Goal: Information Seeking & Learning: Learn about a topic

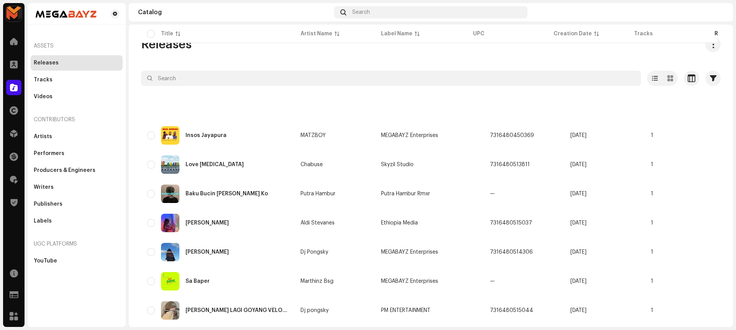
scroll to position [513, 0]
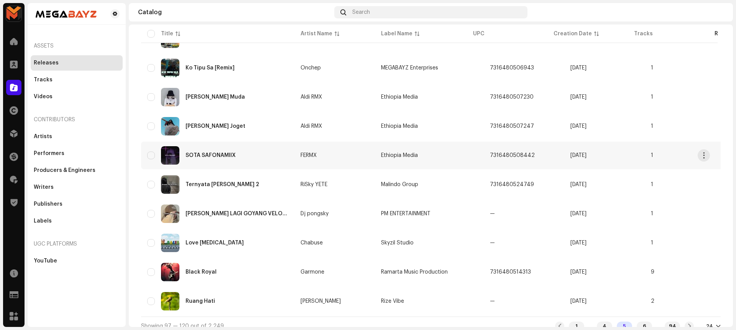
scroll to position [515, 0]
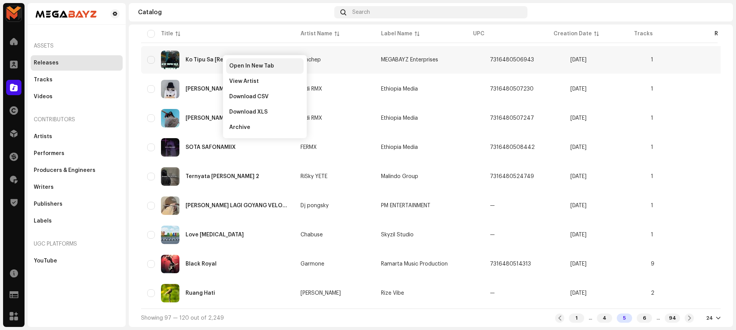
click at [254, 67] on span "Open In New Tab" at bounding box center [251, 66] width 45 height 6
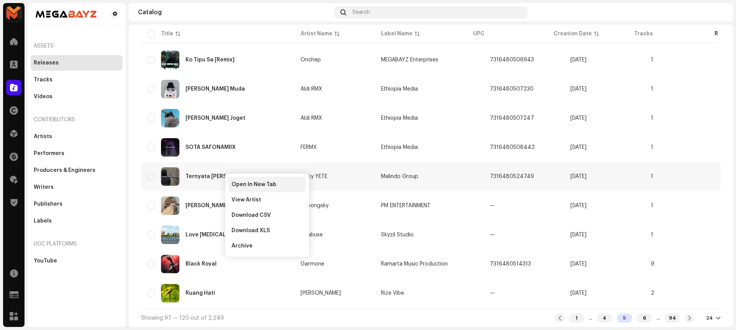
click at [243, 183] on span "Open In New Tab" at bounding box center [253, 184] width 45 height 6
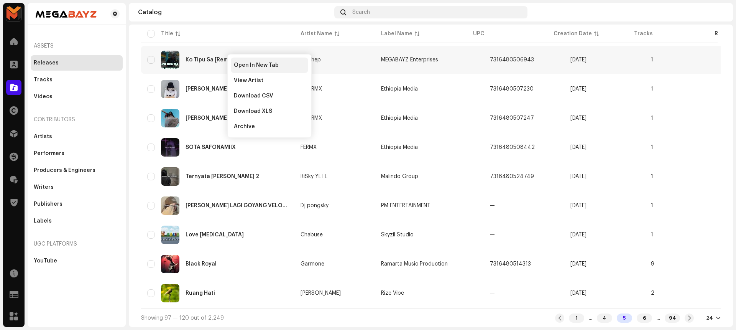
click at [238, 60] on div "Open In New Tab" at bounding box center [269, 64] width 77 height 15
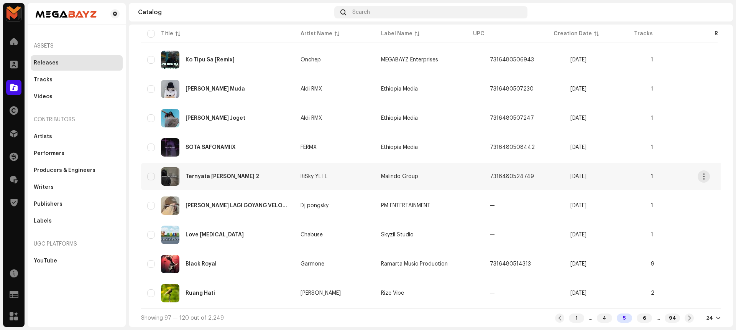
click at [188, 170] on div "Ternyata Ada Akimilaku 2" at bounding box center [217, 176] width 141 height 18
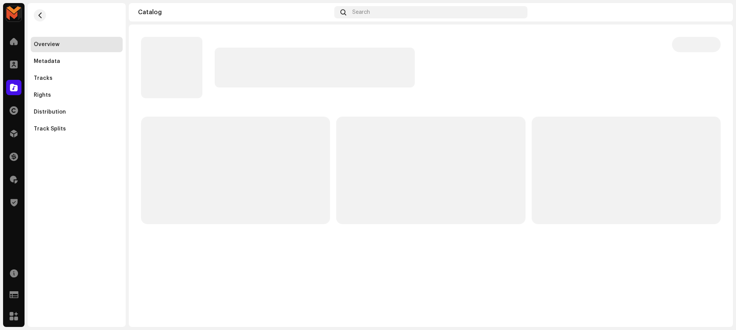
click at [188, 170] on p-skeleton at bounding box center [235, 169] width 189 height 107
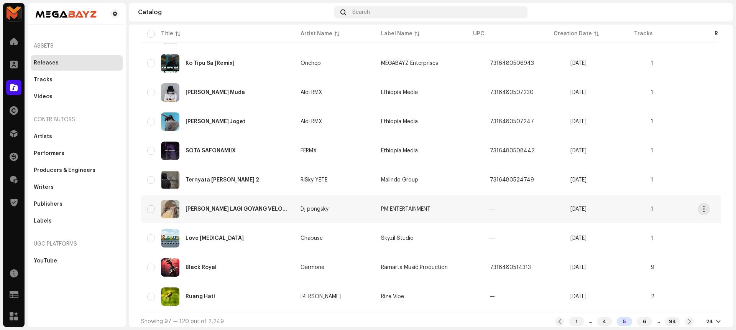
scroll to position [515, 0]
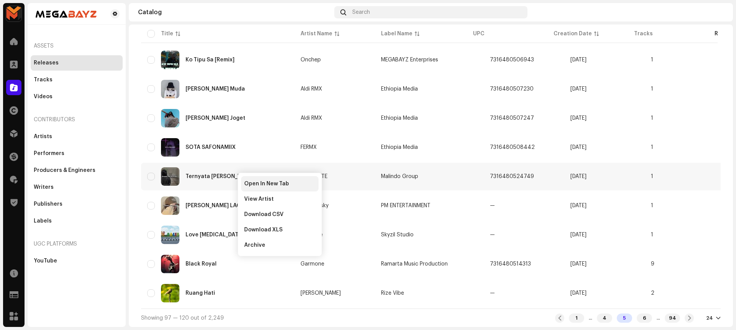
click at [253, 177] on div "Open In New Tab" at bounding box center [279, 183] width 77 height 15
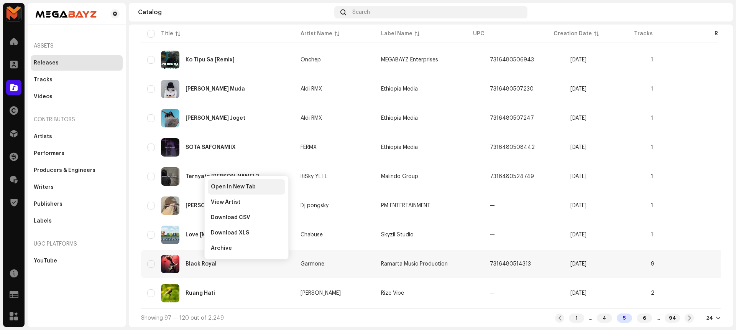
click at [246, 182] on div "Open In New Tab" at bounding box center [246, 186] width 77 height 15
click at [636, 319] on div "6" at bounding box center [643, 317] width 15 height 9
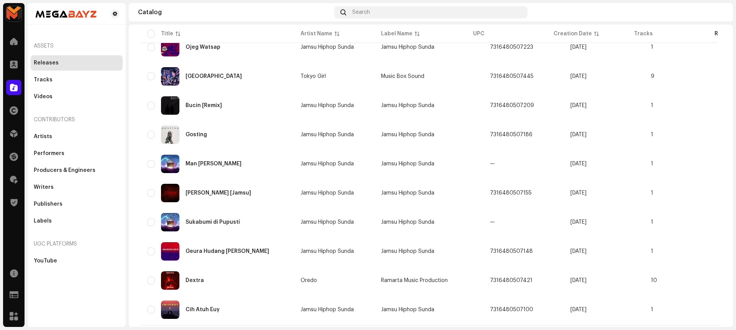
scroll to position [515, 0]
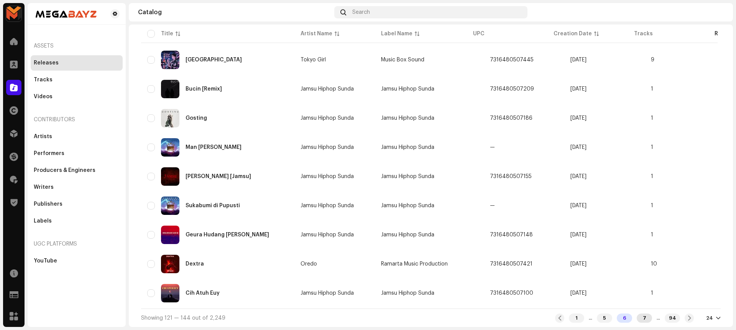
click at [637, 317] on div "7" at bounding box center [643, 317] width 15 height 9
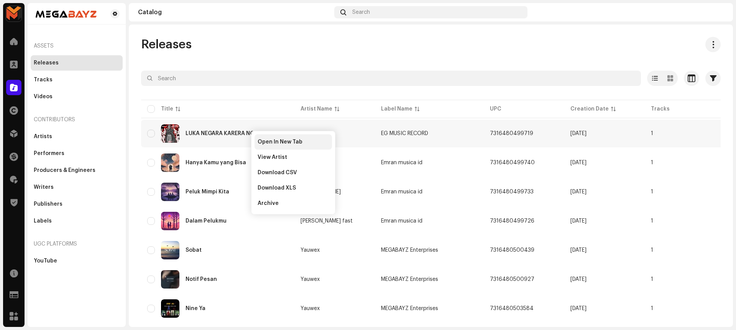
click at [255, 138] on div "Open In New Tab" at bounding box center [292, 141] width 77 height 15
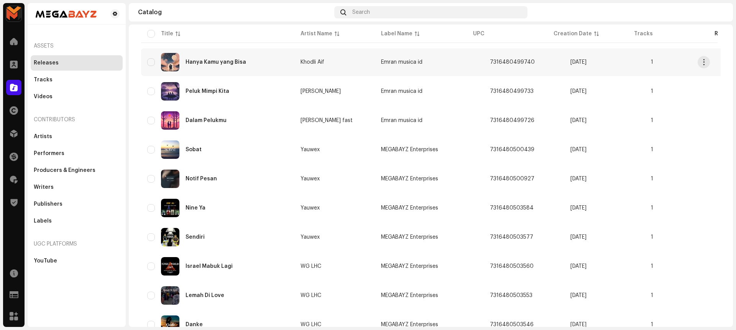
scroll to position [109, 0]
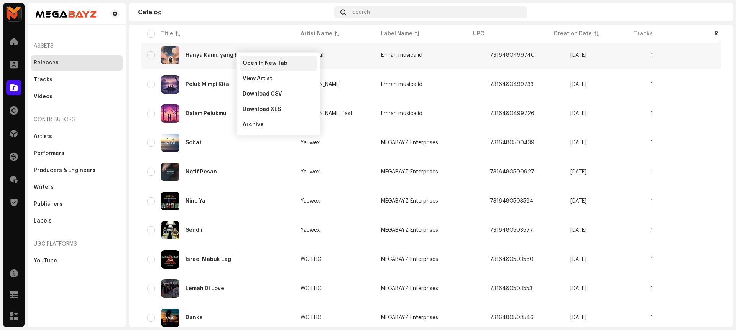
click at [243, 65] on span "Open In New Tab" at bounding box center [265, 63] width 45 height 6
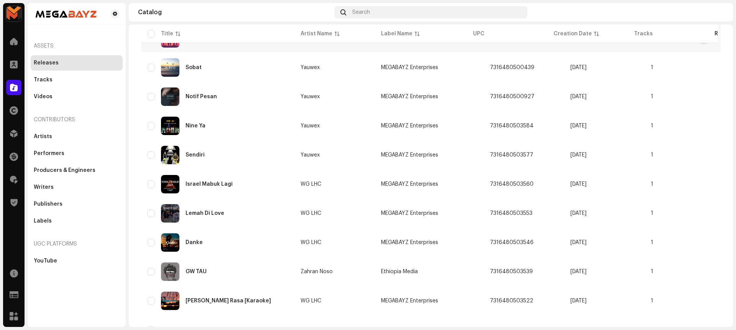
scroll to position [192, 0]
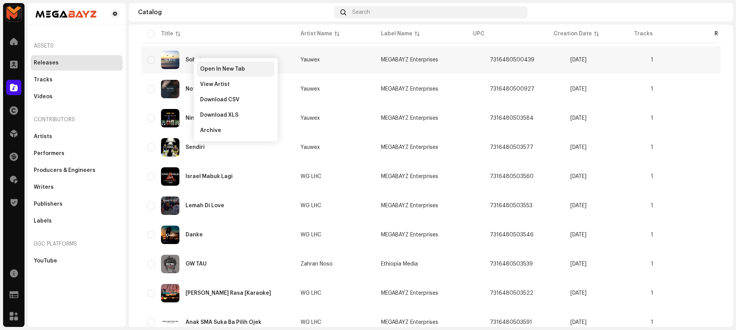
click at [249, 64] on div "Open In New Tab" at bounding box center [235, 68] width 77 height 15
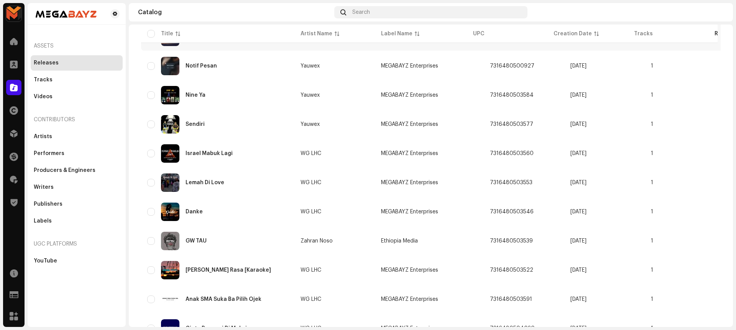
scroll to position [216, 0]
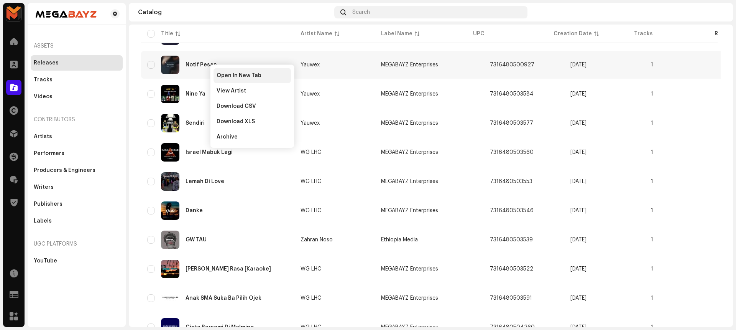
click at [221, 75] on span "Open In New Tab" at bounding box center [239, 75] width 45 height 6
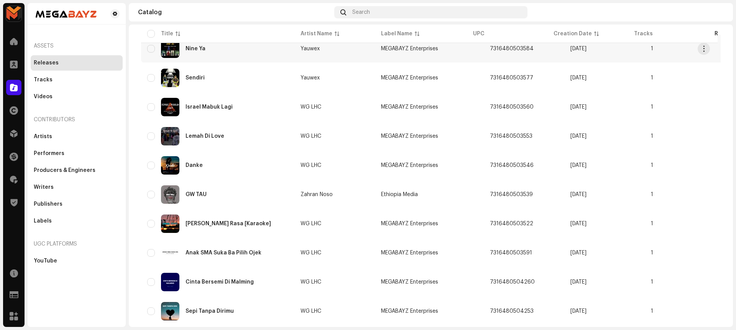
scroll to position [255, 0]
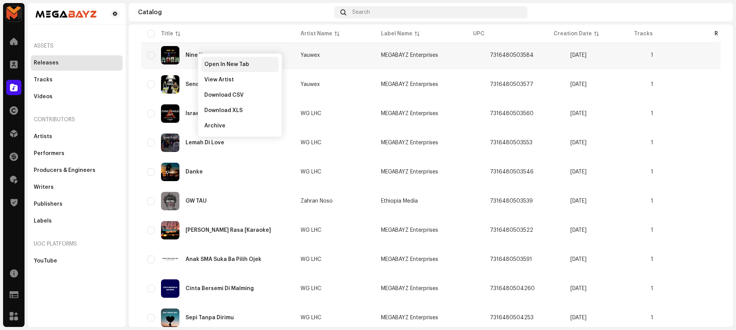
click at [207, 64] on span "Open In New Tab" at bounding box center [226, 64] width 45 height 6
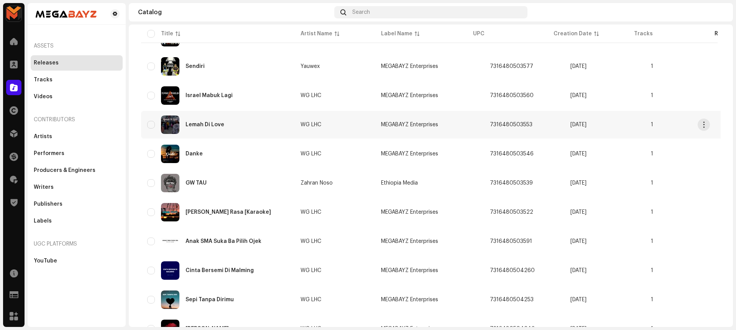
scroll to position [276, 0]
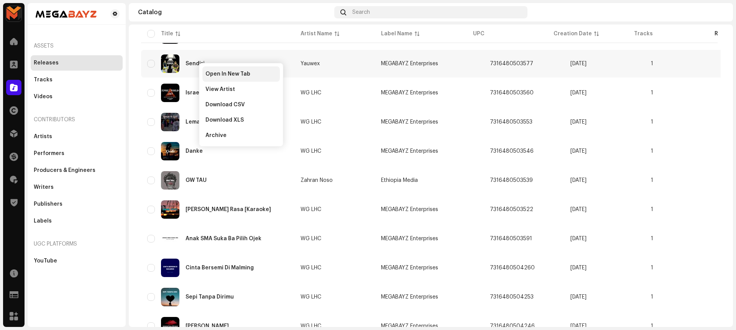
click at [218, 70] on div "Open In New Tab" at bounding box center [240, 73] width 77 height 15
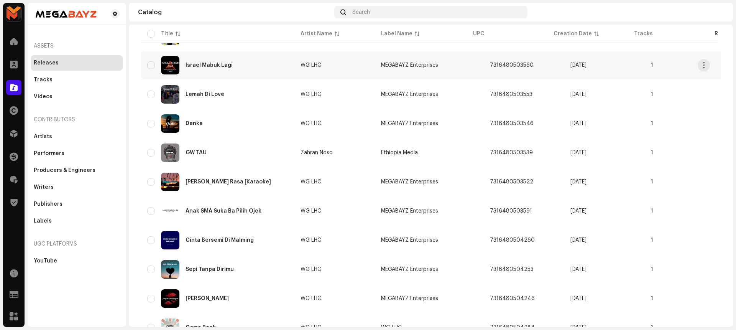
scroll to position [307, 0]
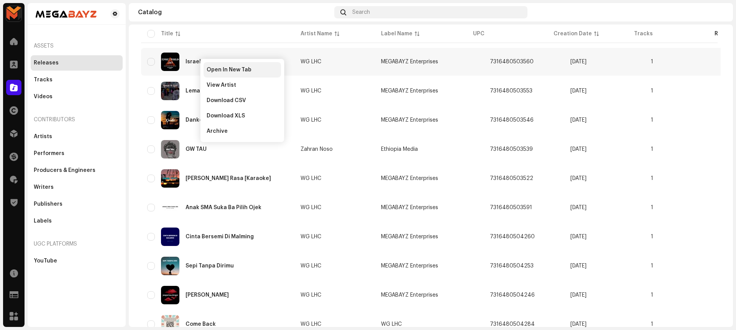
click at [219, 67] on span "Open In New Tab" at bounding box center [229, 70] width 45 height 6
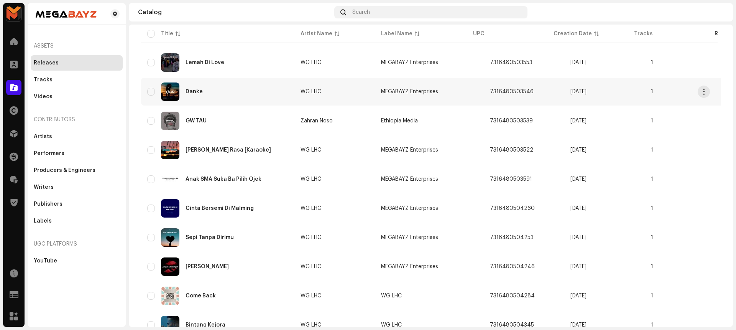
scroll to position [335, 0]
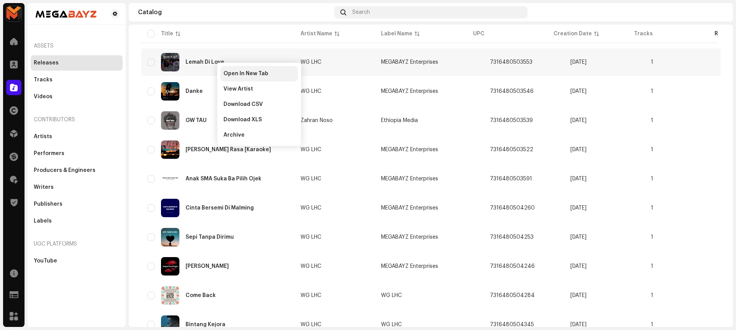
click at [228, 71] on span "Open In New Tab" at bounding box center [245, 74] width 45 height 6
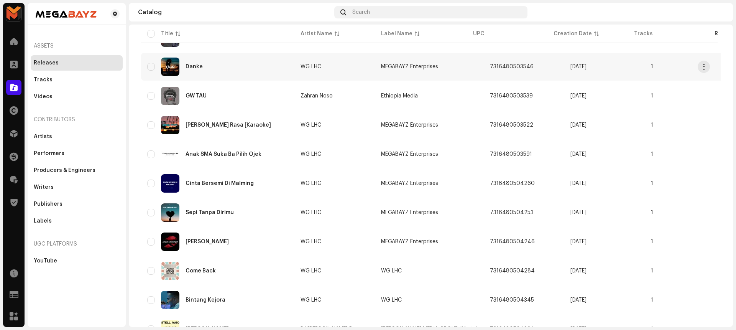
scroll to position [361, 0]
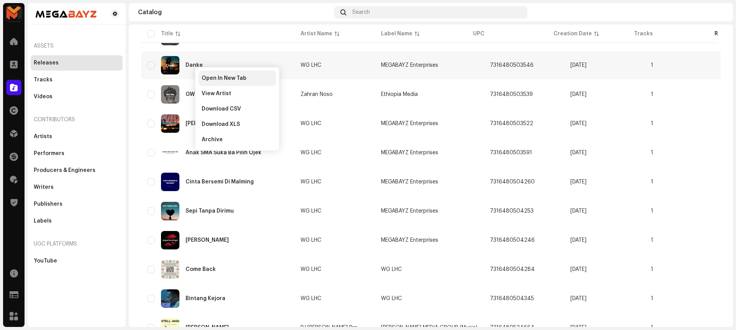
click at [211, 77] on span "Open In New Tab" at bounding box center [224, 78] width 45 height 6
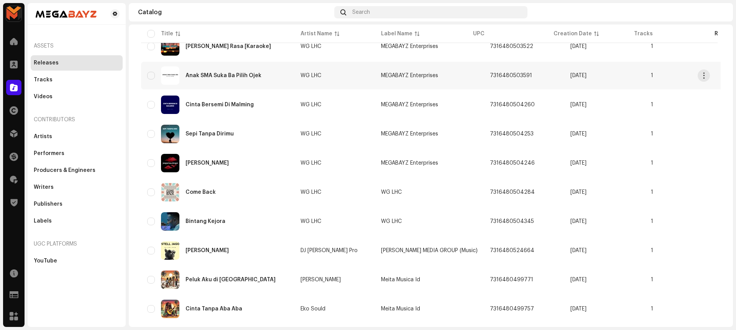
scroll to position [430, 0]
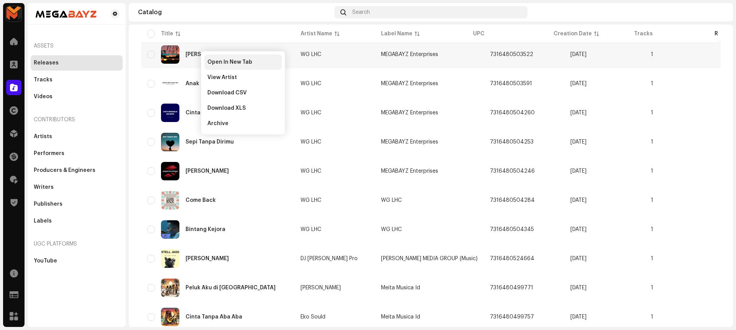
click at [210, 59] on span "Open In New Tab" at bounding box center [229, 62] width 45 height 6
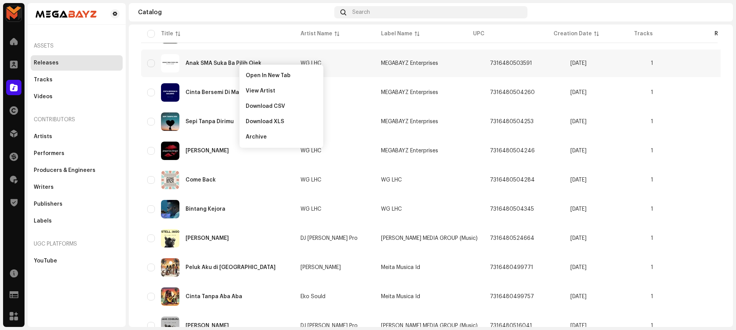
scroll to position [455, 0]
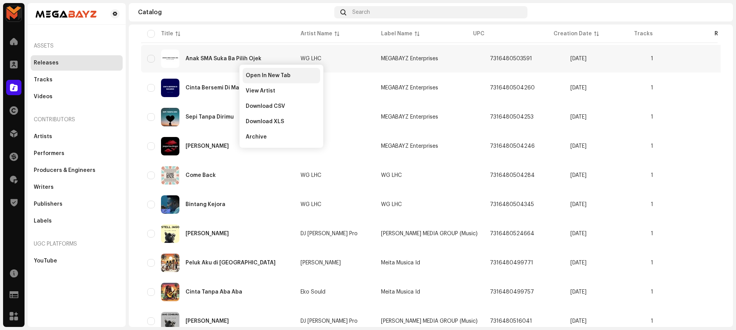
click at [251, 75] on span "Open In New Tab" at bounding box center [268, 75] width 45 height 6
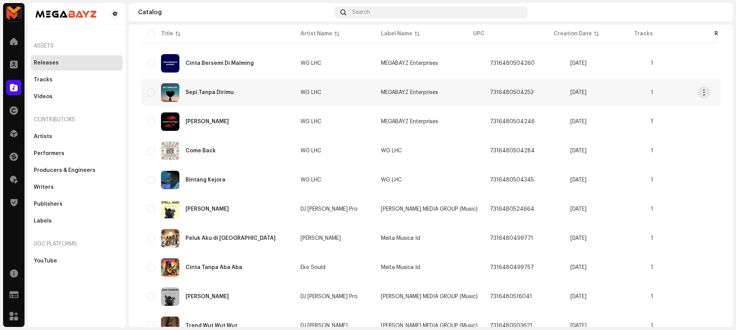
scroll to position [481, 0]
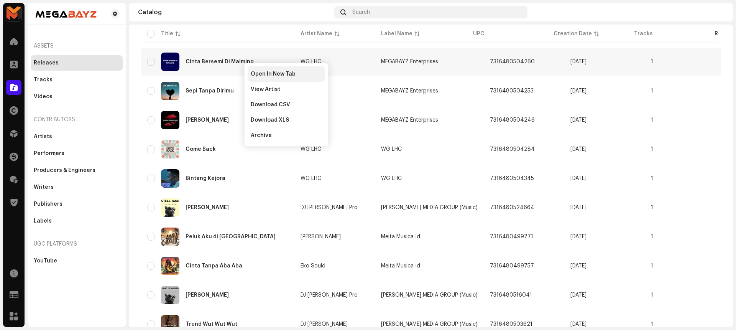
click at [249, 71] on div "Open In New Tab" at bounding box center [286, 73] width 77 height 15
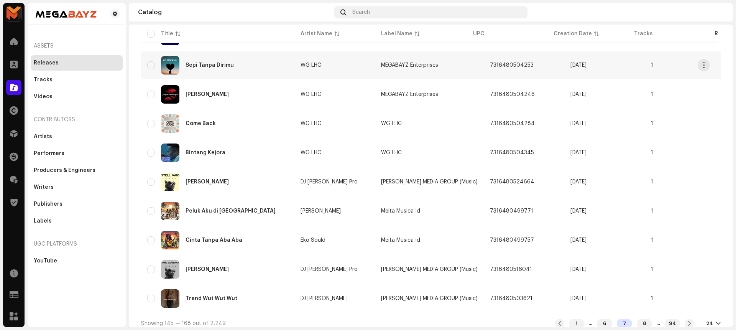
scroll to position [508, 0]
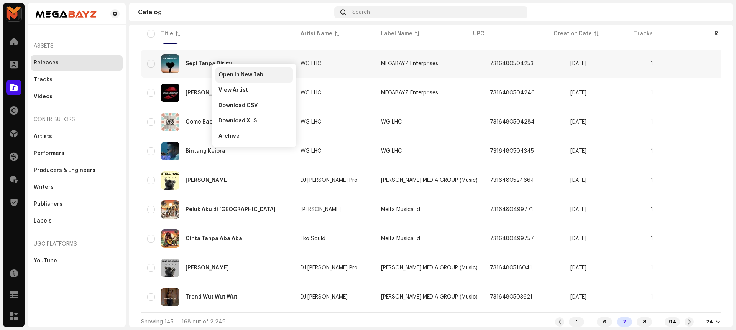
click at [221, 76] on span "Open In New Tab" at bounding box center [240, 75] width 45 height 6
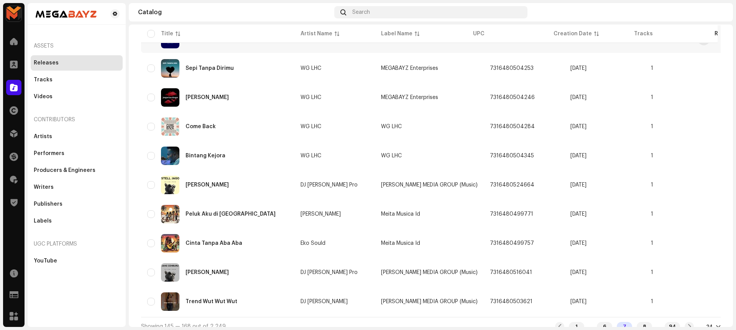
scroll to position [515, 0]
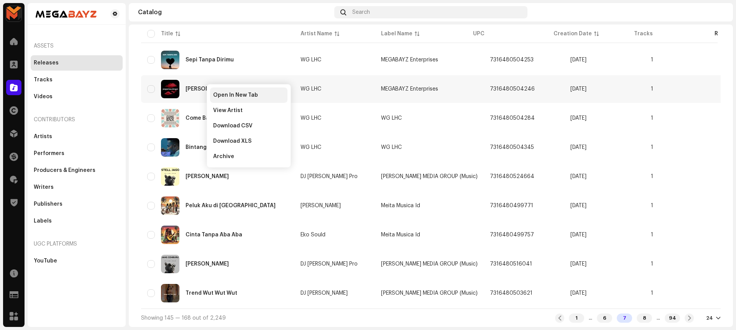
click at [221, 93] on span "Open In New Tab" at bounding box center [235, 95] width 45 height 6
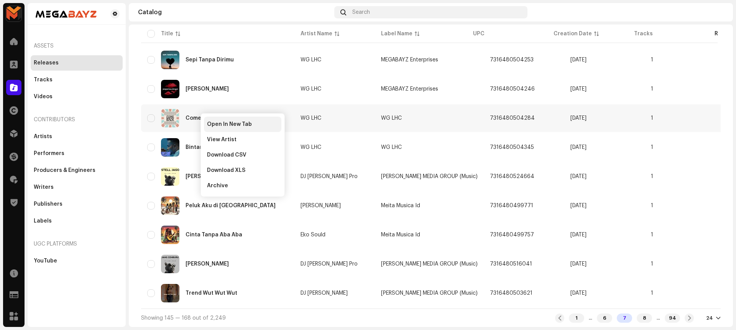
click at [210, 122] on span "Open In New Tab" at bounding box center [229, 124] width 45 height 6
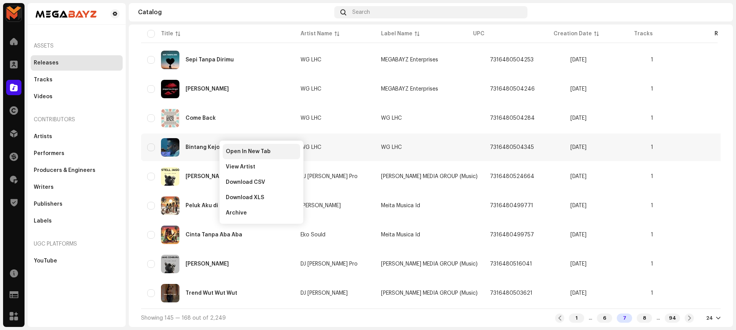
click at [229, 149] on span "Open In New Tab" at bounding box center [248, 151] width 45 height 6
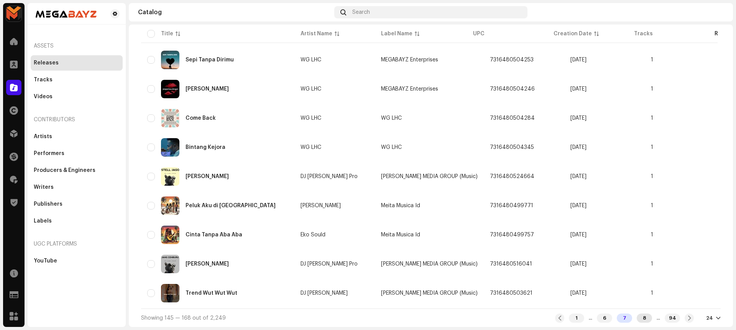
click at [636, 318] on div "8" at bounding box center [643, 317] width 15 height 9
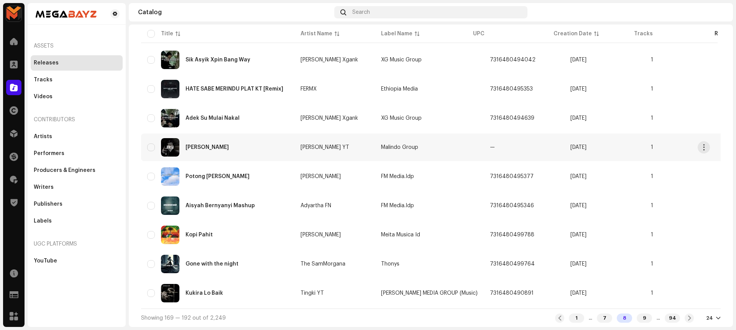
scroll to position [515, 0]
click at [637, 317] on div "9" at bounding box center [643, 317] width 15 height 9
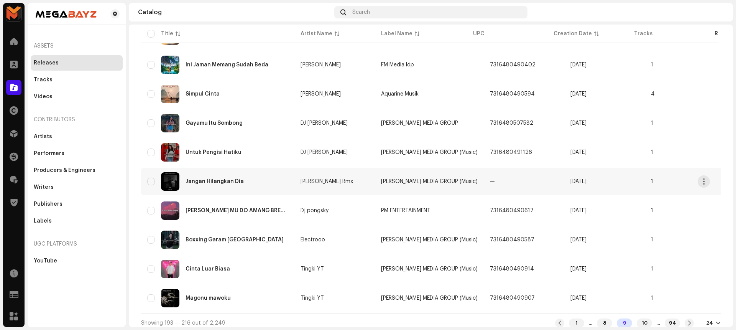
scroll to position [515, 0]
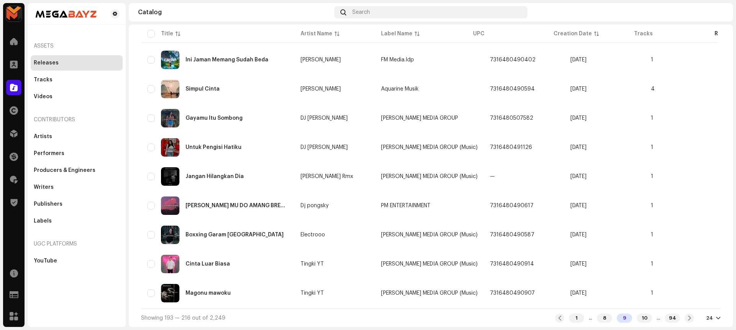
click at [656, 320] on div "..." at bounding box center [657, 318] width 3 height 6
click at [636, 318] on div "10" at bounding box center [643, 317] width 15 height 9
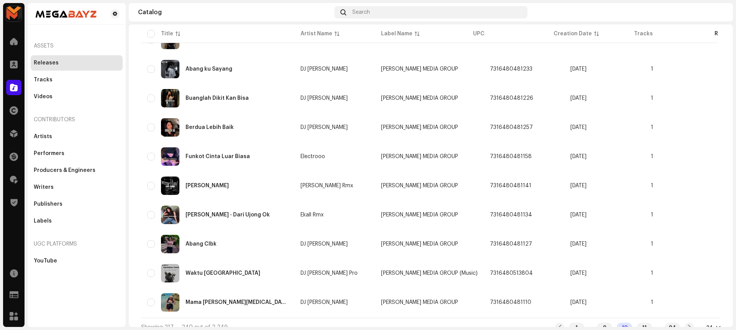
scroll to position [515, 0]
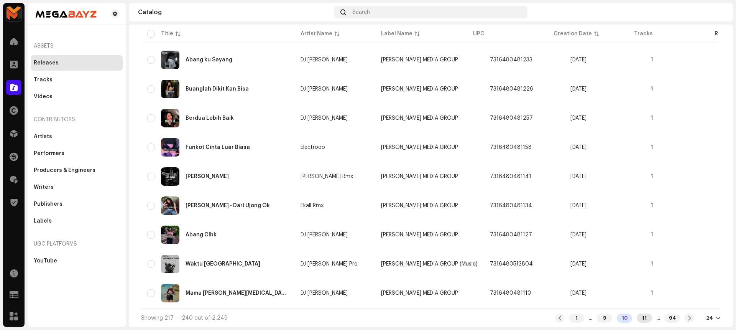
click at [636, 315] on div "11" at bounding box center [643, 317] width 15 height 9
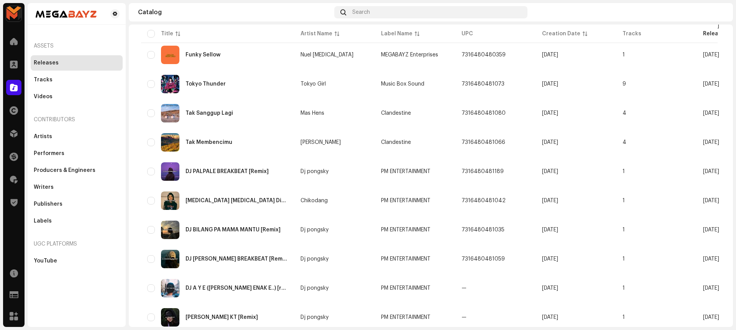
scroll to position [515, 0]
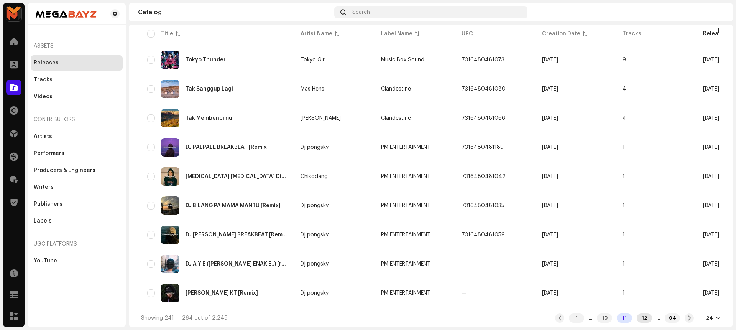
click at [640, 316] on div "12" at bounding box center [643, 317] width 15 height 9
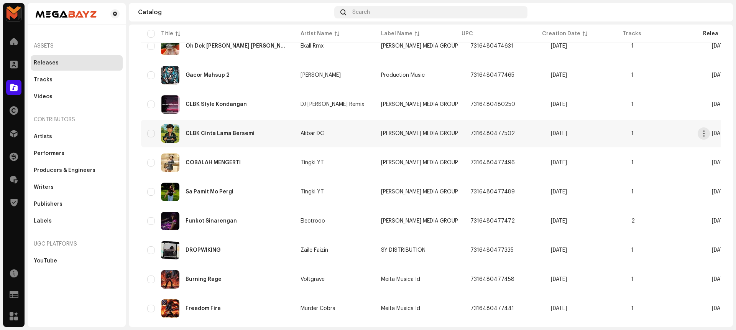
scroll to position [515, 0]
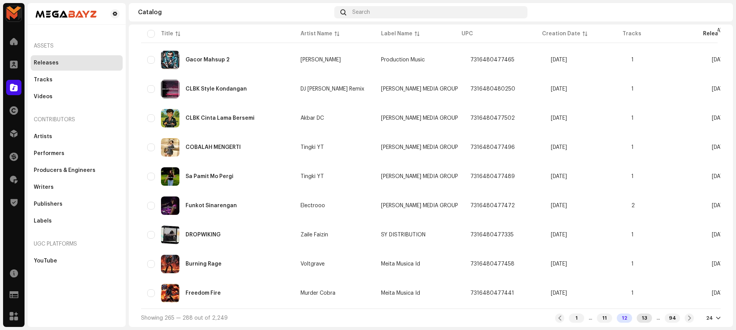
click at [641, 317] on div "13" at bounding box center [643, 317] width 15 height 9
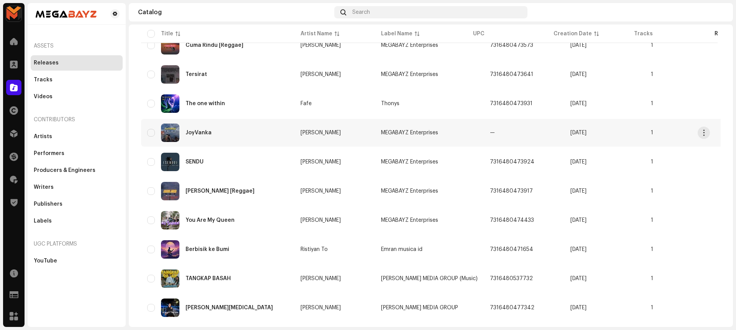
scroll to position [515, 0]
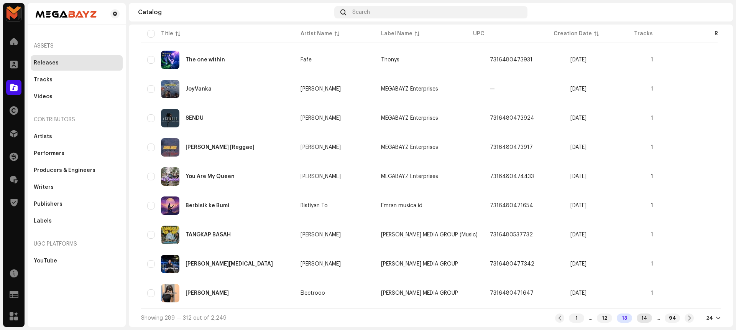
click at [642, 318] on div "14" at bounding box center [643, 317] width 15 height 9
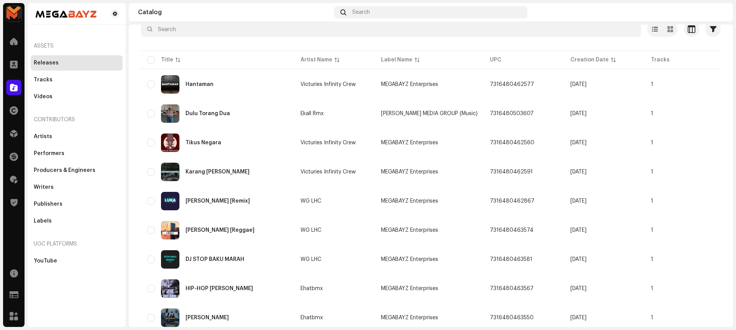
scroll to position [51, 0]
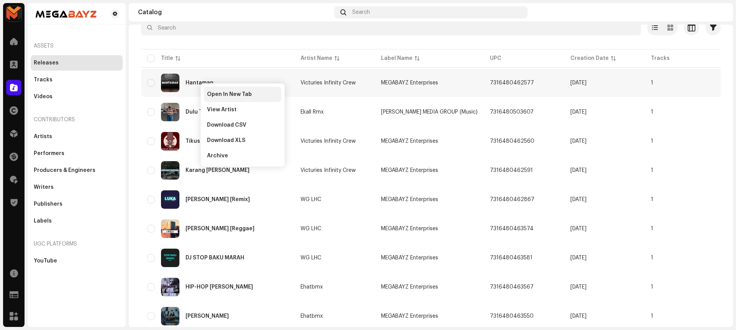
click at [211, 91] on span "Open In New Tab" at bounding box center [229, 94] width 45 height 6
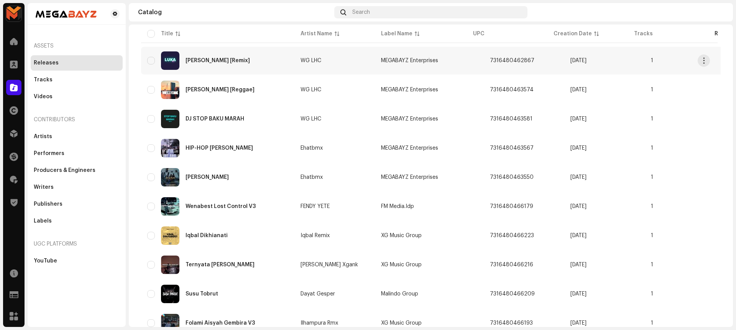
scroll to position [192, 0]
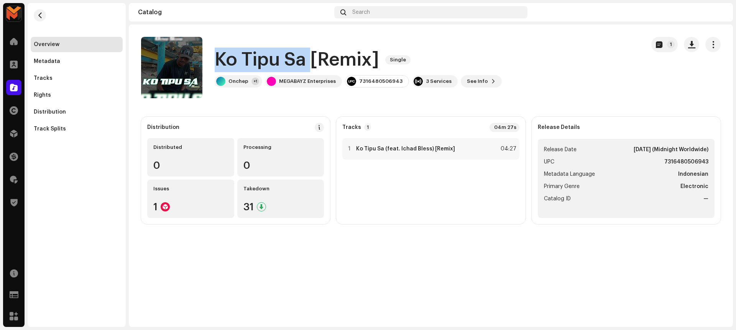
drag, startPoint x: 215, startPoint y: 62, endPoint x: 308, endPoint y: 60, distance: 93.5
click at [308, 60] on h1 "Ko Tipu Sa [Remix]" at bounding box center [297, 60] width 164 height 25
copy h1 "Ko Tipu Sa"
click at [464, 154] on div "1 Ko Tipu Sa (feat. Ichad Bless) [Remix] 04:27" at bounding box center [430, 148] width 177 height 21
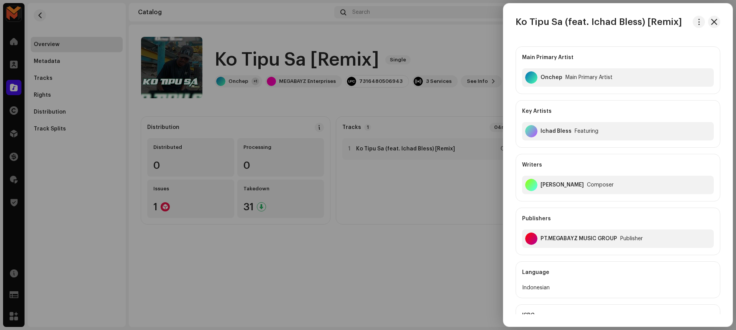
click at [421, 251] on div at bounding box center [368, 165] width 736 height 330
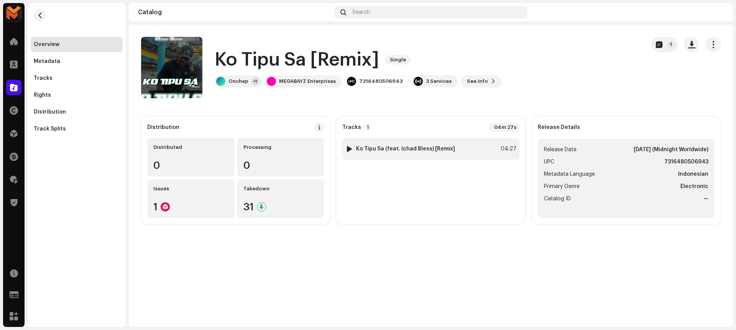
click at [349, 146] on div at bounding box center [349, 149] width 6 height 6
click at [246, 308] on span at bounding box center [245, 311] width 5 height 6
drag, startPoint x: 305, startPoint y: 309, endPoint x: 282, endPoint y: 309, distance: 23.0
click at [282, 309] on div "00:25 04:27" at bounding box center [473, 311] width 419 height 6
drag, startPoint x: 320, startPoint y: 310, endPoint x: 282, endPoint y: 310, distance: 37.6
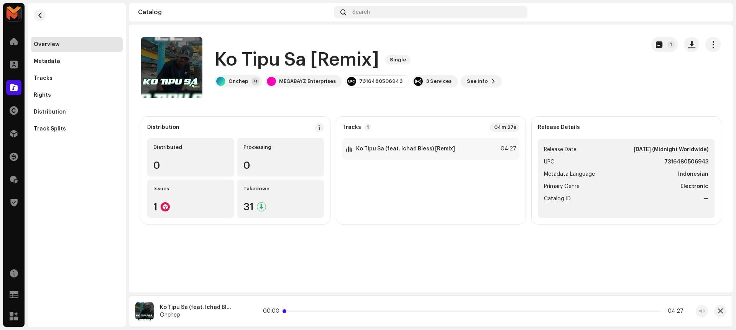
click at [282, 310] on span at bounding box center [284, 311] width 4 height 4
click at [247, 310] on span at bounding box center [245, 311] width 5 height 6
click at [348, 148] on div at bounding box center [349, 149] width 6 height 6
click at [347, 148] on div at bounding box center [349, 149] width 6 height 6
click at [428, 150] on strong "Ko Tipu Sa (feat. Ichad Bless) [Remix]" at bounding box center [405, 149] width 99 height 6
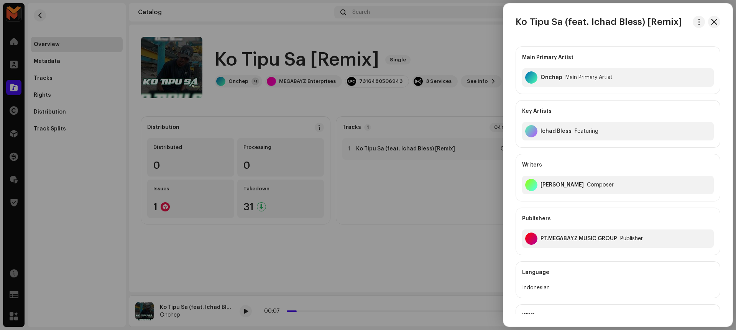
click at [464, 36] on div at bounding box center [368, 165] width 736 height 330
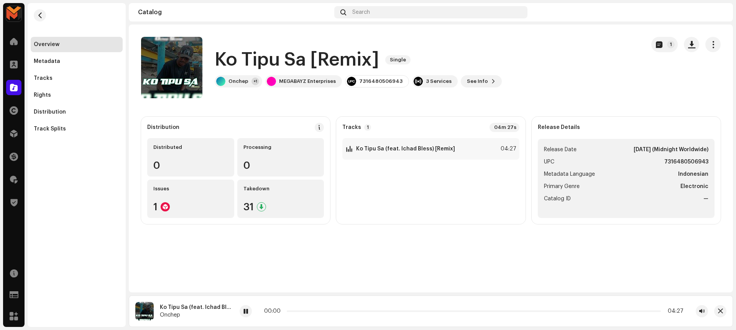
drag, startPoint x: 295, startPoint y: 309, endPoint x: 272, endPoint y: 312, distance: 23.6
click at [272, 312] on div "00:00 04:27" at bounding box center [473, 311] width 419 height 6
click at [246, 308] on span at bounding box center [245, 311] width 5 height 6
click at [464, 148] on div "1 Ko Tipu Sa (feat. Ichad Bless) [Remix] 04:27" at bounding box center [430, 148] width 177 height 21
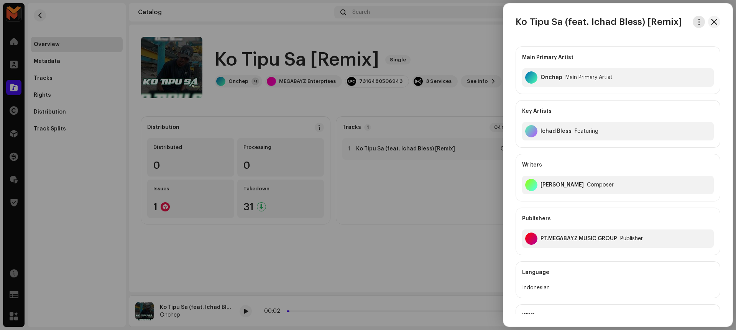
click at [696, 19] on span "button" at bounding box center [699, 22] width 6 height 6
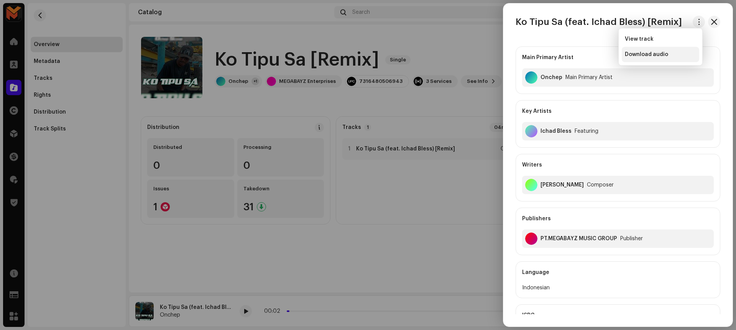
click at [672, 56] on div "Download audio" at bounding box center [660, 54] width 71 height 6
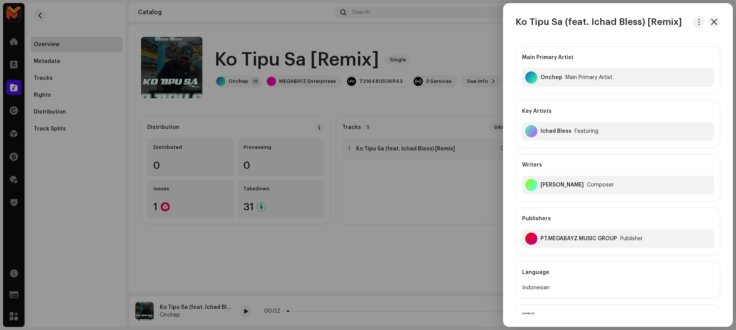
click at [547, 185] on div "Richard Boas Simbiak" at bounding box center [561, 185] width 43 height 6
copy div "Richard Boas Simbiak"
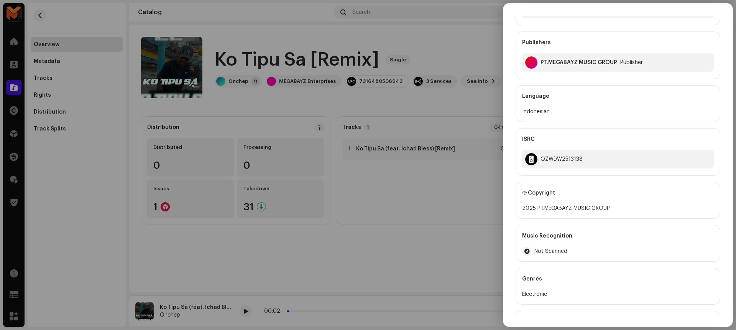
scroll to position [183, 0]
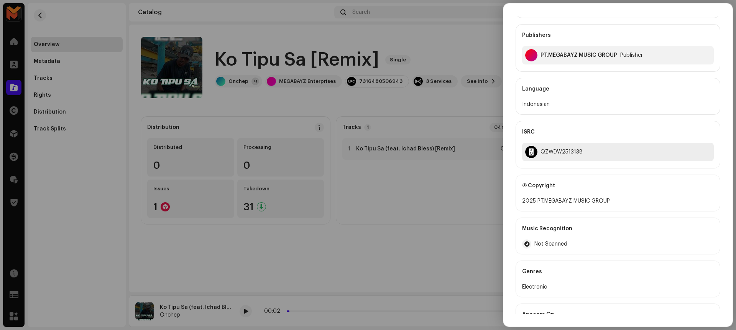
click at [557, 154] on div "QZWDW2513138" at bounding box center [561, 152] width 42 height 6
click at [557, 152] on div "QZWDW2513138" at bounding box center [561, 152] width 42 height 6
copy div "QZWDW2513138"
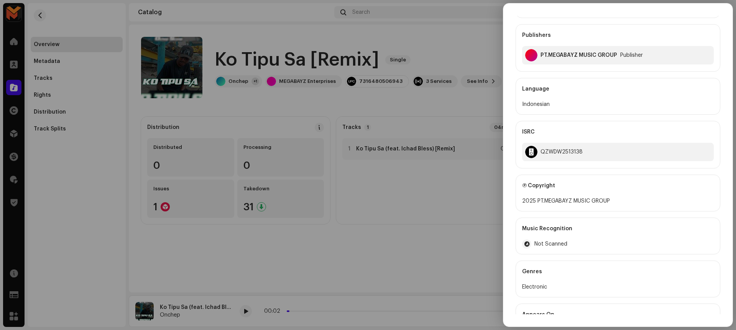
click at [422, 174] on div at bounding box center [368, 165] width 736 height 330
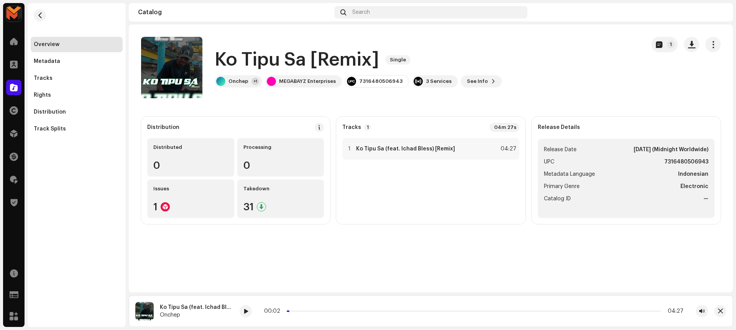
click at [677, 161] on strong "7316480506943" at bounding box center [686, 161] width 44 height 9
copy strong "7316480506943"
drag, startPoint x: 217, startPoint y: 63, endPoint x: 310, endPoint y: 64, distance: 92.7
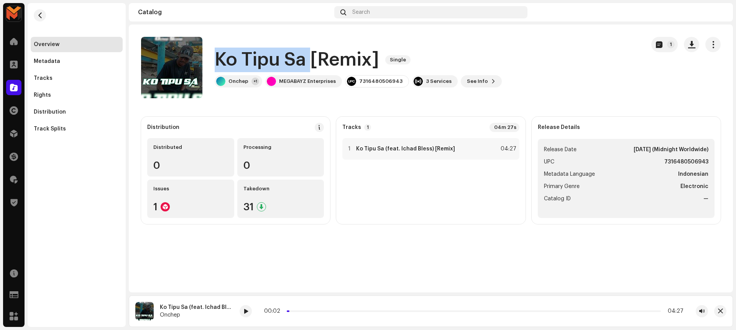
click at [310, 64] on h1 "Ko Tipu Sa [Remix]" at bounding box center [297, 60] width 164 height 25
copy h1 "Ko Tipu Sa"
click at [499, 150] on div "04:27" at bounding box center [507, 148] width 17 height 9
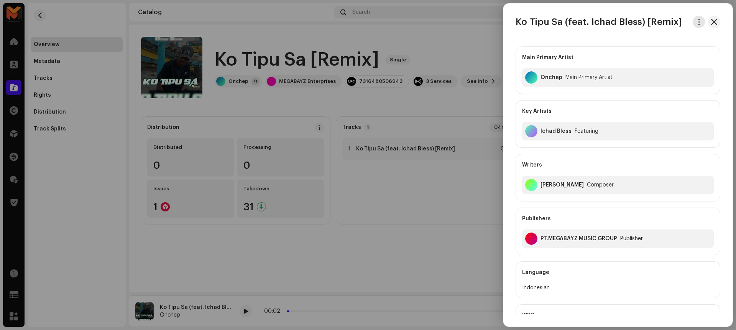
click at [692, 20] on button "button" at bounding box center [698, 22] width 12 height 12
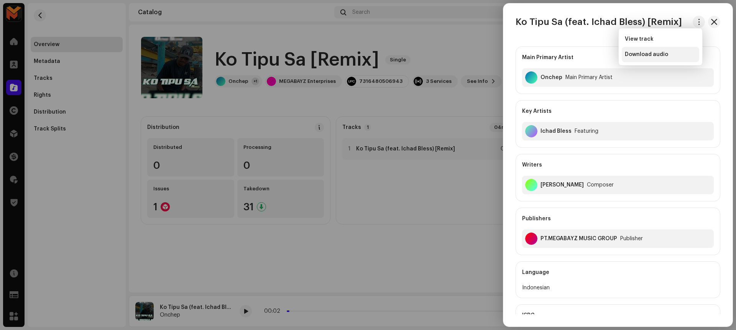
click at [672, 56] on div "Download audio" at bounding box center [660, 54] width 71 height 6
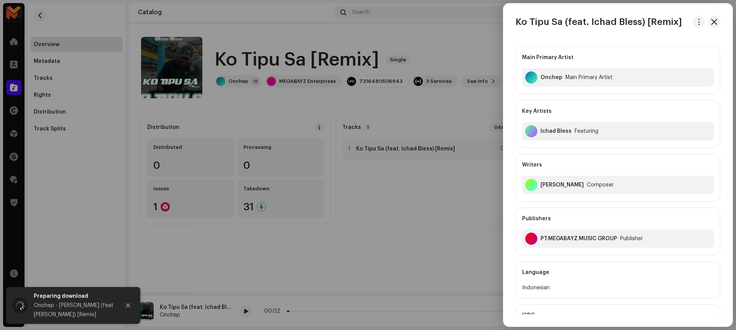
click at [369, 90] on div at bounding box center [368, 165] width 736 height 330
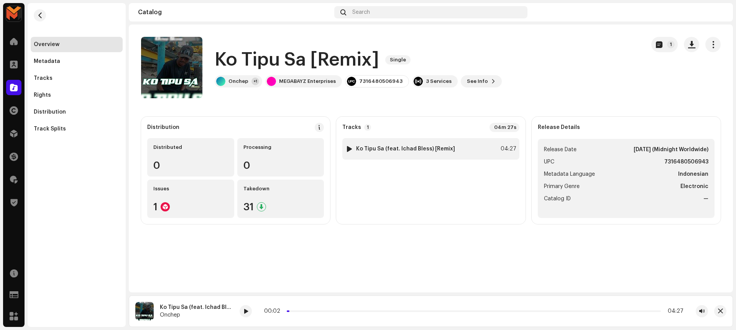
click at [472, 148] on div "1 Ko Tipu Sa (feat. Ichad Bless) [Remix] 04:27" at bounding box center [430, 148] width 177 height 21
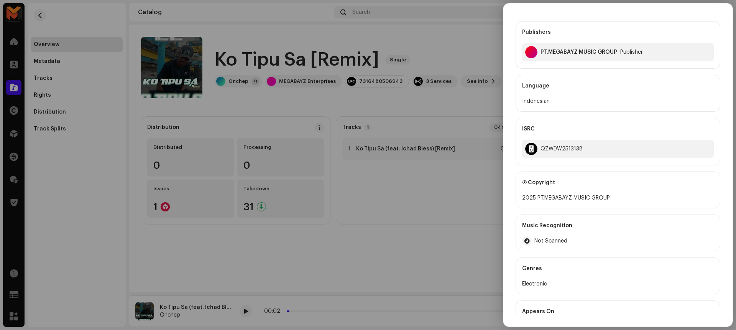
scroll to position [188, 0]
click at [429, 49] on div at bounding box center [368, 165] width 736 height 330
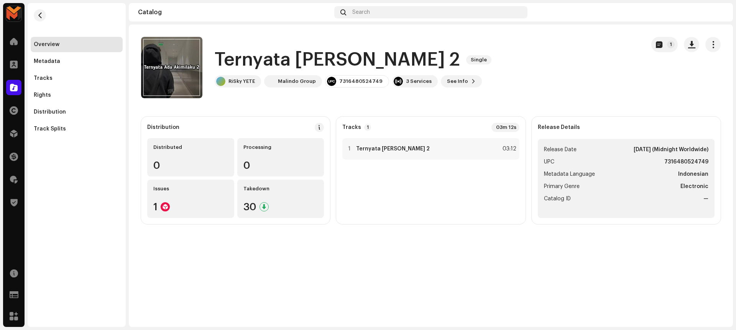
click at [219, 62] on h1 "Ternyata Ada Akimilaku 2" at bounding box center [337, 60] width 245 height 25
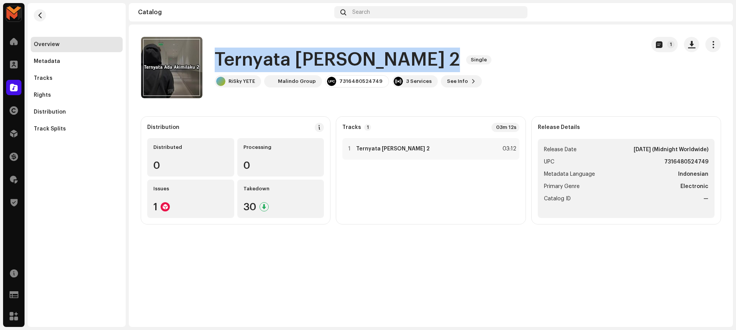
click at [219, 62] on h1 "Ternyata Ada Akimilaku 2" at bounding box center [337, 60] width 245 height 25
copy div "Ternyata Ada Akimilaku 2 Single"
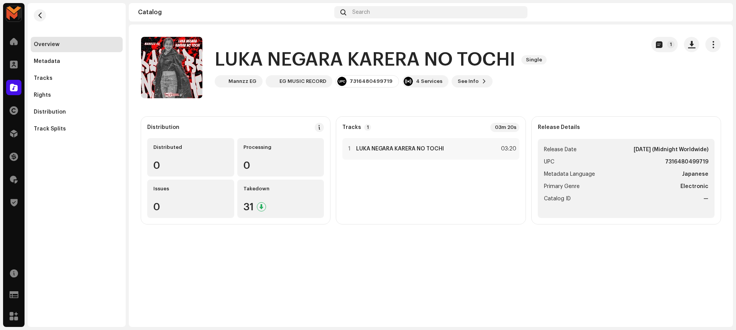
click at [213, 58] on div "LUKA NEGARA KARERA NO TOCHI Single Mannzz EG EG MUSIC RECORD 7316480499719 4 Se…" at bounding box center [390, 67] width 498 height 61
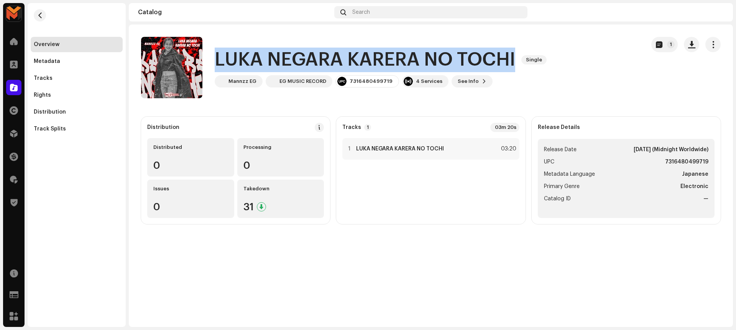
click at [213, 58] on div "LUKA NEGARA KARERA NO TOCHI Single Mannzz EG EG MUSIC RECORD 7316480499719 4 Se…" at bounding box center [390, 67] width 498 height 61
copy div "LUKA NEGARA KARERA NO TOCHI Single"
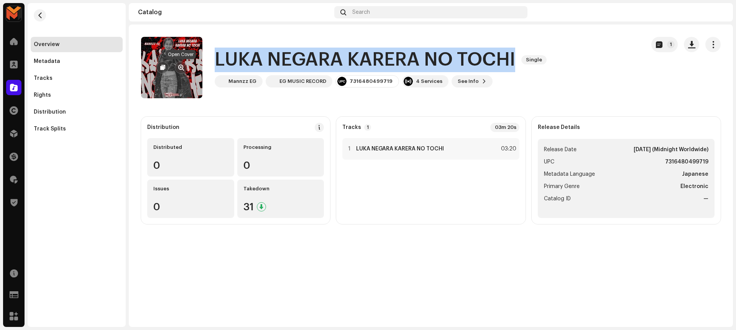
click at [179, 69] on span "button" at bounding box center [181, 67] width 6 height 6
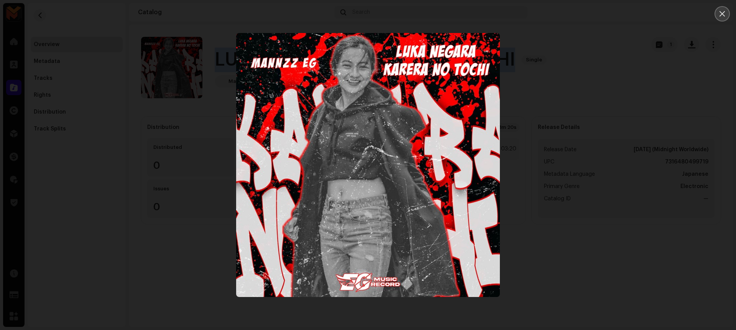
click at [723, 11] on icon "Close" at bounding box center [721, 13] width 7 height 7
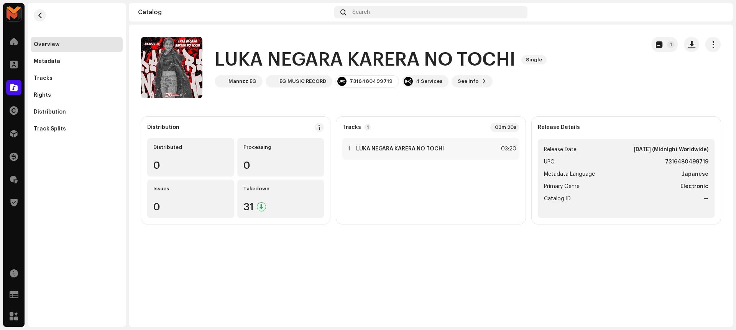
click at [249, 95] on div "LUKA NEGARA KARERA NO TOCHI Single Mannzz EG EG MUSIC RECORD 7316480499719 4 Se…" at bounding box center [390, 67] width 498 height 61
click at [686, 41] on button "button" at bounding box center [691, 44] width 15 height 15
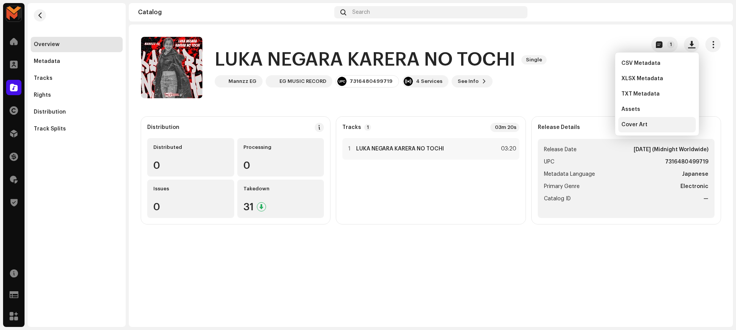
click at [654, 127] on div "Cover Art" at bounding box center [656, 124] width 71 height 6
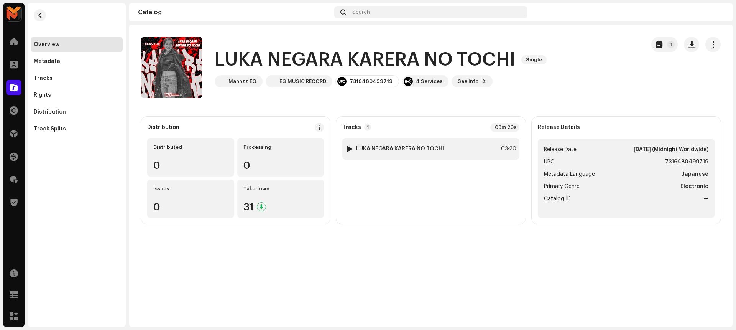
click at [477, 148] on div "1 LUKA NEGARA KARERA NO TOCHI 03:20" at bounding box center [430, 148] width 177 height 21
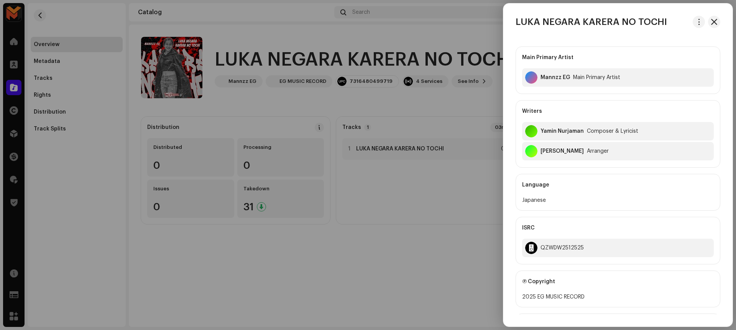
click at [689, 20] on div "LUKA NEGARA KARERA NO TOCHI" at bounding box center [617, 22] width 229 height 12
click at [692, 20] on button "button" at bounding box center [698, 22] width 12 height 12
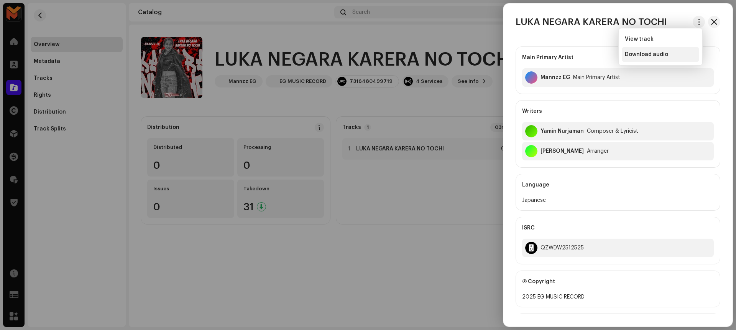
click at [667, 54] on div "Download audio" at bounding box center [660, 54] width 71 height 6
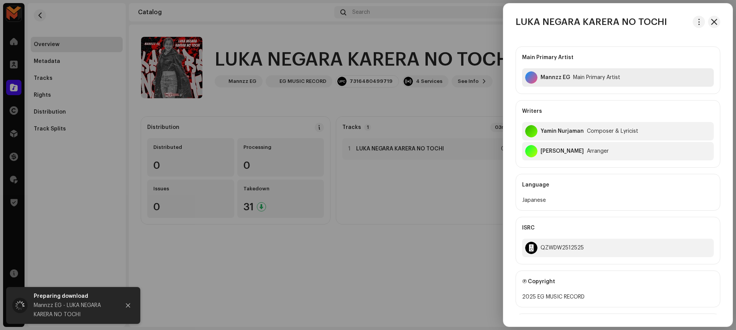
click at [549, 76] on div "Mannzz EG" at bounding box center [555, 77] width 30 height 6
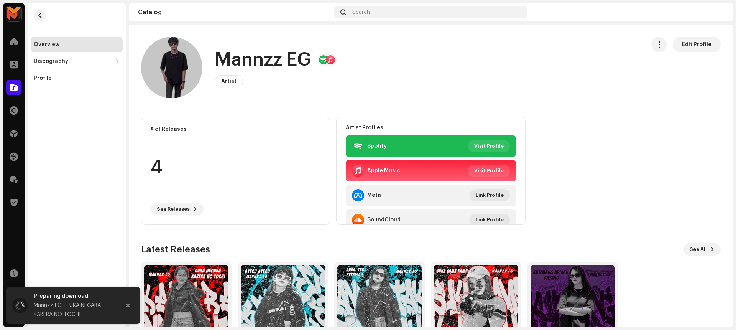
click at [244, 63] on h1 "Mannzz EG" at bounding box center [263, 60] width 97 height 25
copy h1 "Mannzz EG"
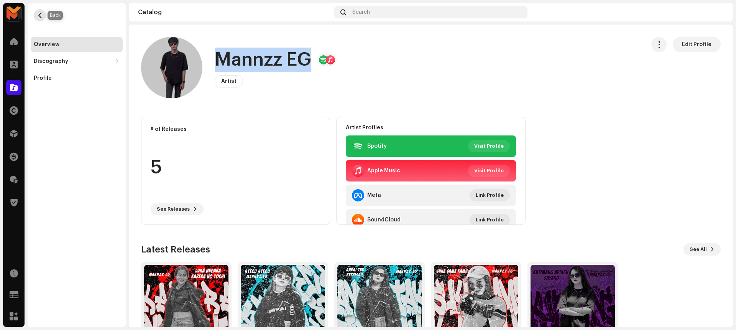
click at [40, 12] on span "button" at bounding box center [40, 15] width 6 height 6
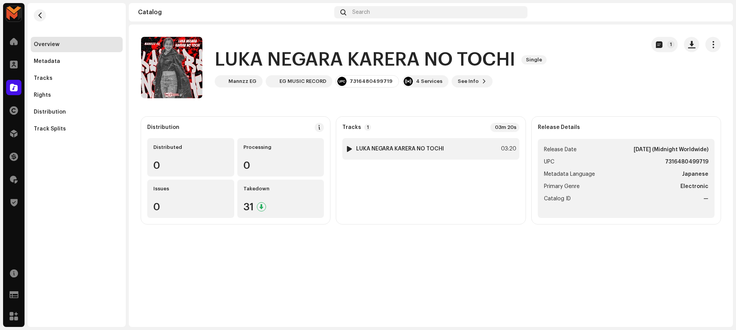
click at [456, 144] on div "1 LUKA NEGARA KARERA NO TOCHI 03:20" at bounding box center [430, 148] width 177 height 21
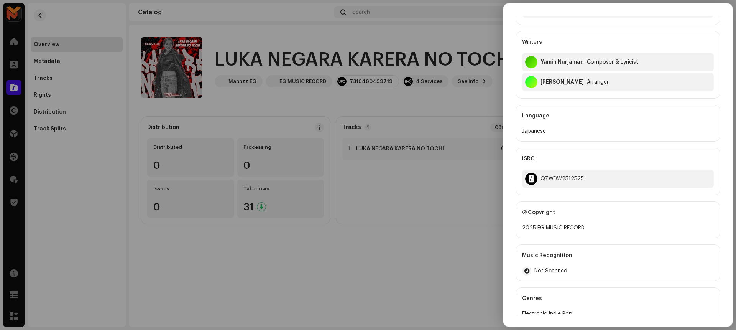
scroll to position [85, 0]
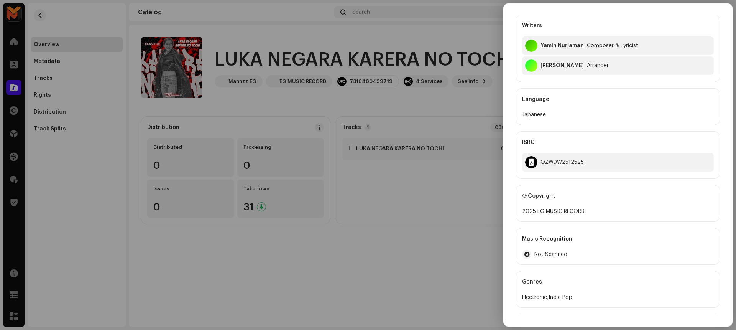
click at [454, 102] on div at bounding box center [368, 165] width 736 height 330
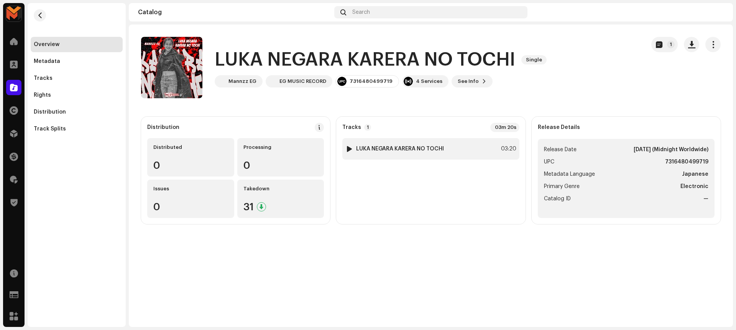
click at [347, 148] on div at bounding box center [349, 149] width 6 height 6
click at [718, 308] on span "button" at bounding box center [720, 311] width 5 height 6
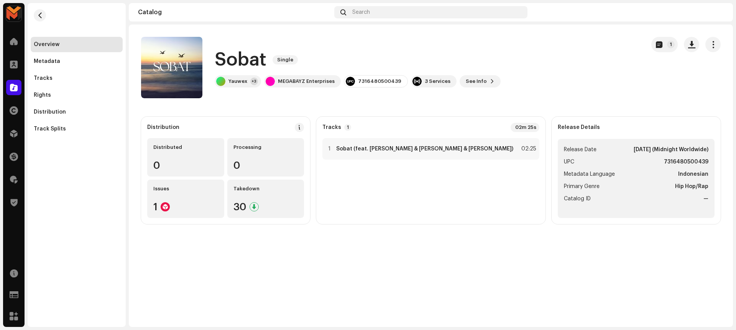
click at [216, 59] on h1 "Sobat" at bounding box center [241, 60] width 52 height 25
copy div "Sobat Single"
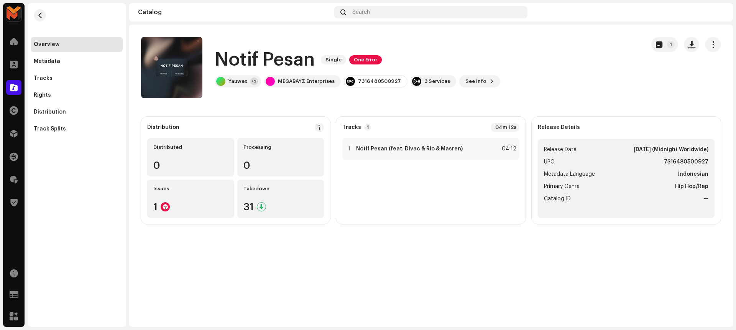
click at [216, 62] on h1 "Notif Pesan" at bounding box center [265, 60] width 100 height 25
copy div "Notif Pesan Single One Error"
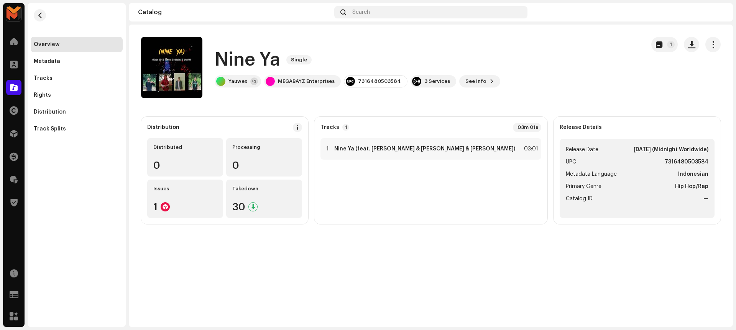
click at [233, 59] on h1 "Nine Ya" at bounding box center [248, 60] width 66 height 25
copy div "Nine Ya Single"
click at [330, 148] on div at bounding box center [328, 149] width 6 height 6
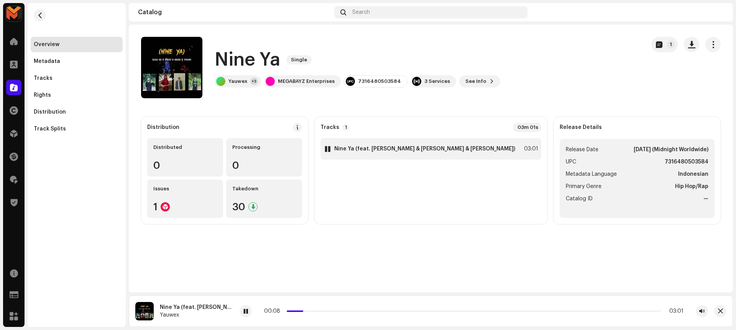
click at [330, 149] on div at bounding box center [328, 149] width 6 height 6
click at [241, 311] on div at bounding box center [245, 311] width 12 height 12
click at [245, 310] on span at bounding box center [245, 311] width 5 height 6
drag, startPoint x: 310, startPoint y: 310, endPoint x: 265, endPoint y: 315, distance: 45.5
click at [265, 315] on div "00:00 03:01" at bounding box center [473, 311] width 468 height 12
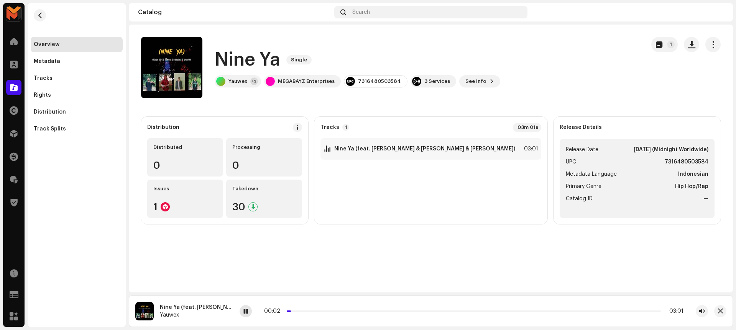
click at [248, 311] on span at bounding box center [245, 311] width 5 height 6
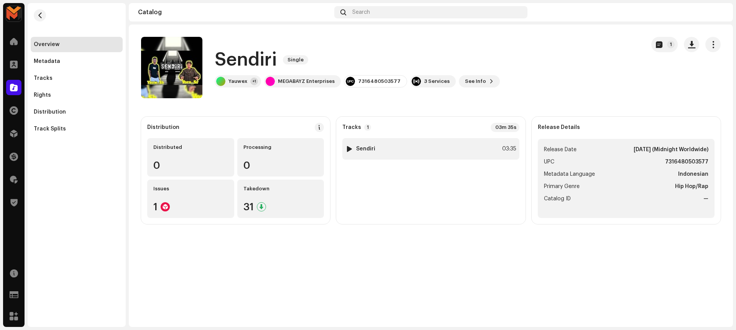
click at [348, 149] on div at bounding box center [349, 149] width 6 height 6
click at [191, 312] on span at bounding box center [191, 311] width 5 height 6
drag, startPoint x: 256, startPoint y: 309, endPoint x: 218, endPoint y: 313, distance: 38.1
click at [218, 313] on div "00:12 03:35" at bounding box center [447, 311] width 474 height 6
drag, startPoint x: 256, startPoint y: 310, endPoint x: 233, endPoint y: 313, distance: 23.6
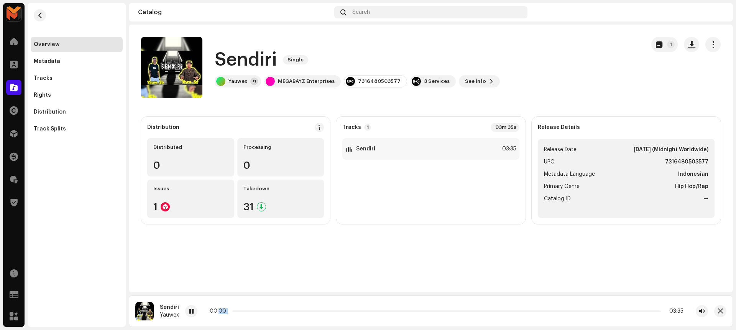
click at [233, 313] on div "00:00 03:35" at bounding box center [447, 311] width 474 height 6
click at [257, 276] on div "Sendiri Single 1 Sendiri Single Yauwex +1 MEGABAYZ Enterprises 7316480503577 3 …" at bounding box center [431, 158] width 604 height 267
drag, startPoint x: 242, startPoint y: 311, endPoint x: 228, endPoint y: 311, distance: 14.6
click at [228, 311] on div "00:00 03:35" at bounding box center [447, 311] width 474 height 6
drag, startPoint x: 253, startPoint y: 311, endPoint x: 272, endPoint y: 311, distance: 19.9
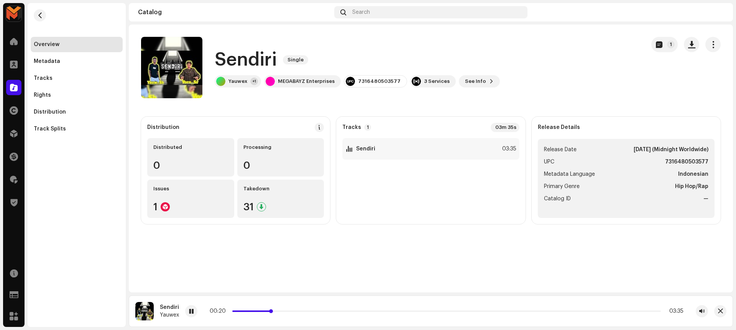
click at [272, 311] on span at bounding box center [271, 311] width 4 height 4
click at [191, 313] on span at bounding box center [191, 311] width 5 height 6
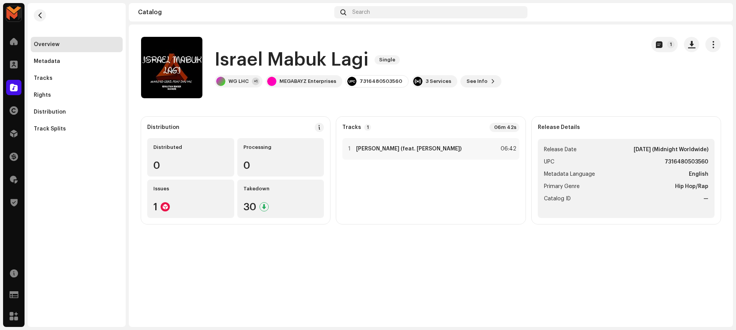
click at [226, 60] on h1 "Israel Mabuk Lagi" at bounding box center [292, 60] width 154 height 25
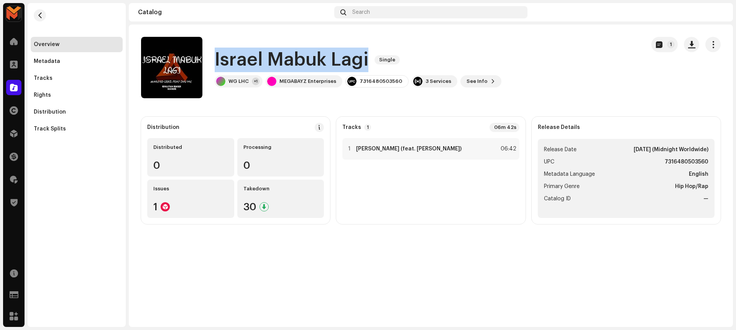
click at [226, 60] on h1 "Israel Mabuk Lagi" at bounding box center [292, 60] width 154 height 25
copy div "Israel Mabuk Lagi Single"
click at [346, 148] on img at bounding box center [349, 149] width 10 height 10
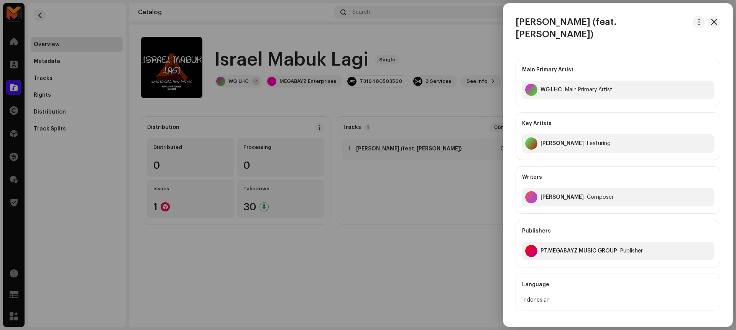
click at [468, 53] on div at bounding box center [368, 165] width 736 height 330
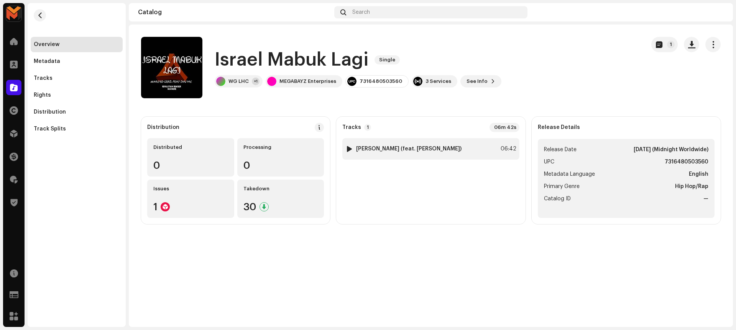
click at [350, 146] on div at bounding box center [349, 149] width 6 height 6
click at [243, 310] on div at bounding box center [245, 311] width 12 height 12
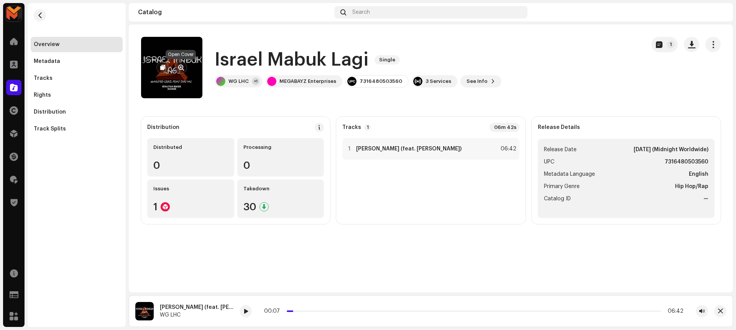
click at [182, 65] on span "button" at bounding box center [181, 67] width 6 height 6
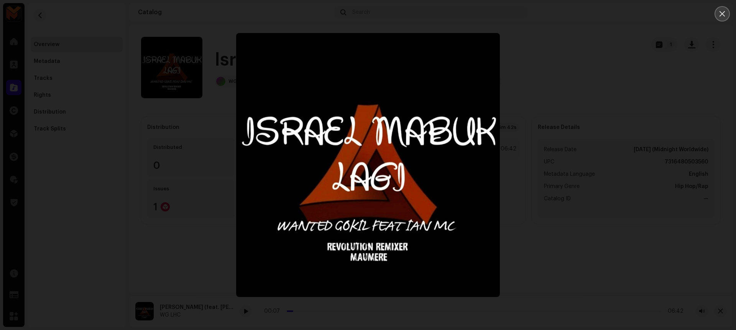
click at [725, 15] on icon "Close" at bounding box center [721, 13] width 7 height 7
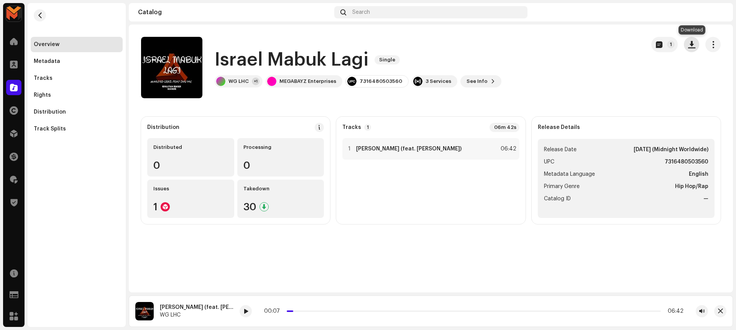
click at [689, 43] on span "button" at bounding box center [691, 44] width 7 height 6
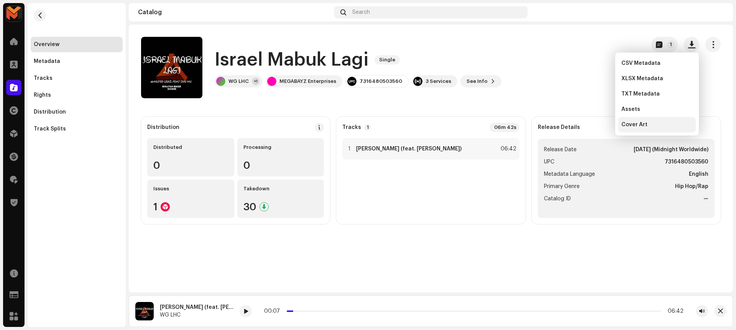
click at [650, 129] on div "Cover Art" at bounding box center [656, 124] width 77 height 15
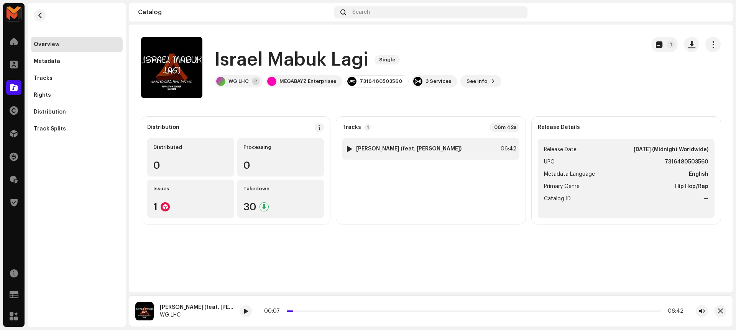
click at [440, 146] on div "1 Israel Mabuk Lagi (feat. [PERSON_NAME]) 06:42" at bounding box center [430, 148] width 177 height 21
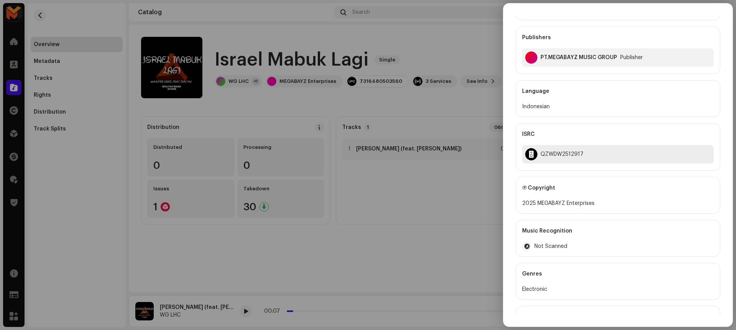
scroll to position [220, 0]
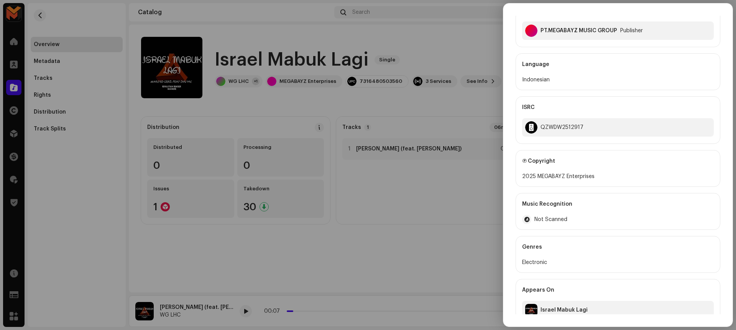
click at [373, 246] on div at bounding box center [368, 165] width 736 height 330
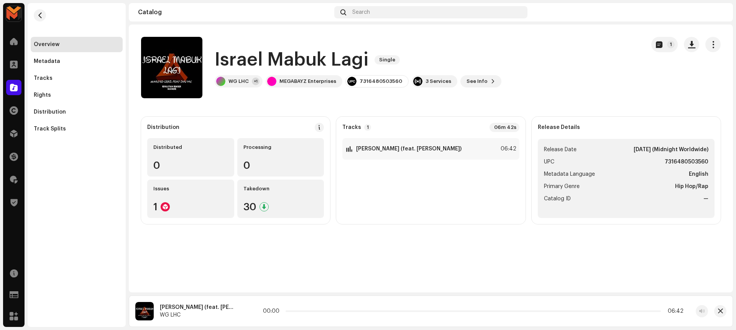
drag, startPoint x: 292, startPoint y: 312, endPoint x: 265, endPoint y: 313, distance: 27.2
click at [265, 313] on div "00:00 06:42" at bounding box center [473, 311] width 420 height 6
click at [248, 308] on span at bounding box center [245, 311] width 5 height 6
click at [413, 153] on div "1 Israel Mabuk Lagi (feat. Ian MC) 06:42" at bounding box center [430, 148] width 177 height 21
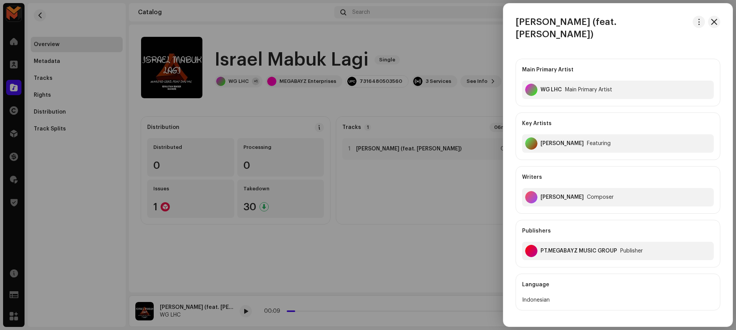
click at [443, 55] on div at bounding box center [368, 165] width 736 height 330
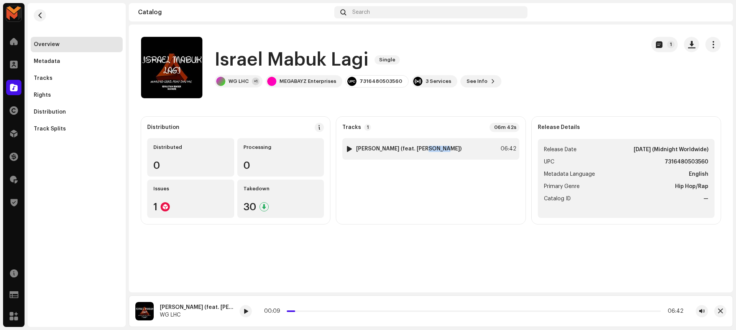
drag, startPoint x: 416, startPoint y: 148, endPoint x: 434, endPoint y: 147, distance: 17.6
click at [434, 147] on strong "Israel Mabuk Lagi (feat. Ian MC)" at bounding box center [408, 149] width 105 height 6
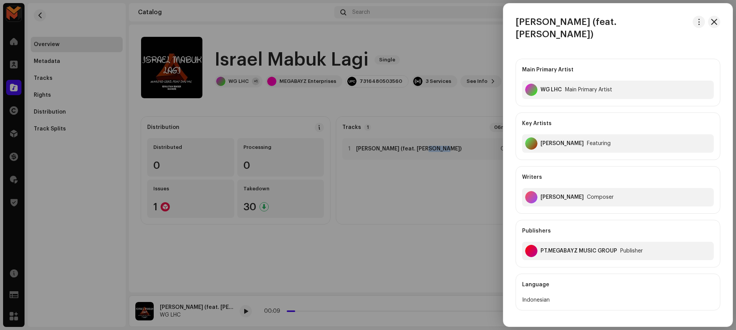
copy strong "Ian MC"
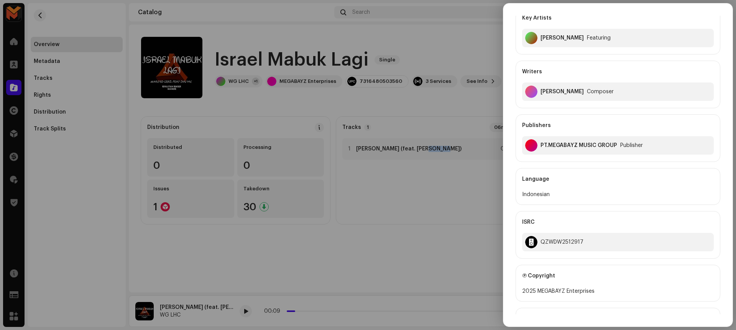
scroll to position [97, 0]
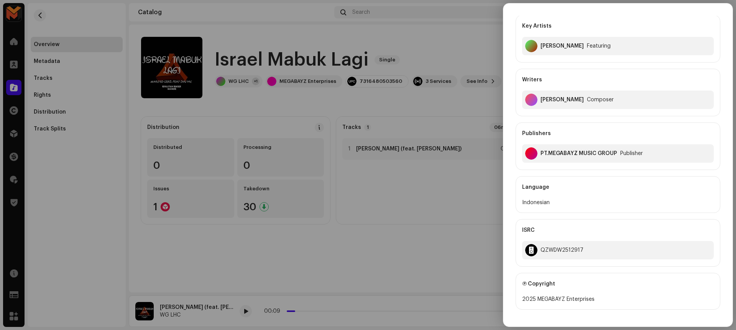
click at [541, 97] on div "Antonius Septiawan" at bounding box center [561, 100] width 43 height 6
copy div "Antonius Septiawan"
click at [545, 247] on div "QZWDW2512917" at bounding box center [561, 250] width 43 height 6
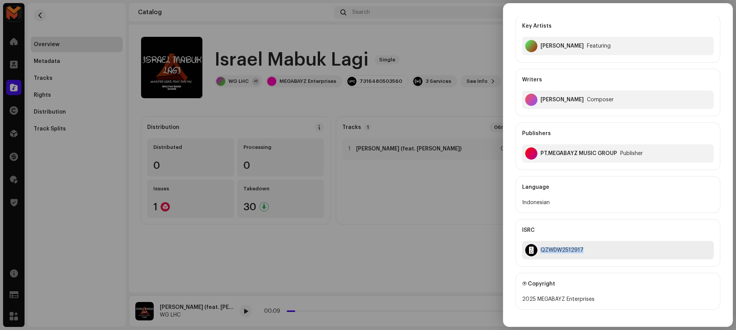
click at [545, 247] on div "QZWDW2512917" at bounding box center [561, 250] width 43 height 6
copy div "QZWDW2512917"
click at [440, 188] on div at bounding box center [368, 165] width 736 height 330
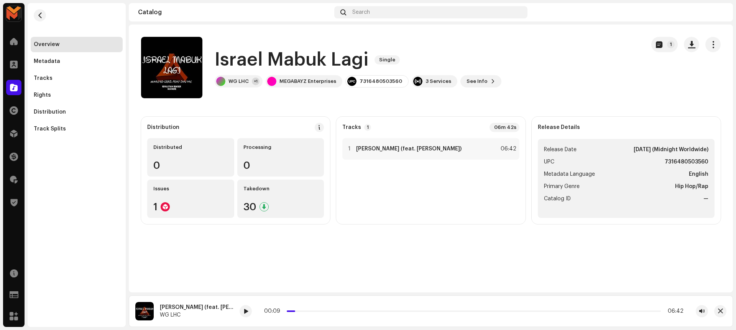
click at [693, 159] on strong "7316480503560" at bounding box center [686, 161] width 44 height 9
copy strong "7316480503560"
click at [476, 144] on div "1 Israel Mabuk Lagi (feat. Ian MC) 06:42" at bounding box center [430, 148] width 177 height 21
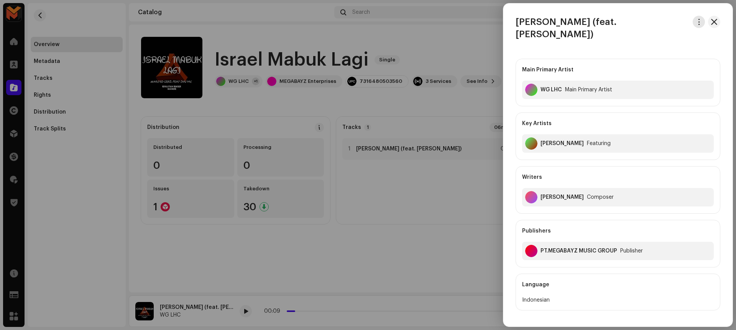
click at [692, 21] on button "button" at bounding box center [698, 22] width 12 height 12
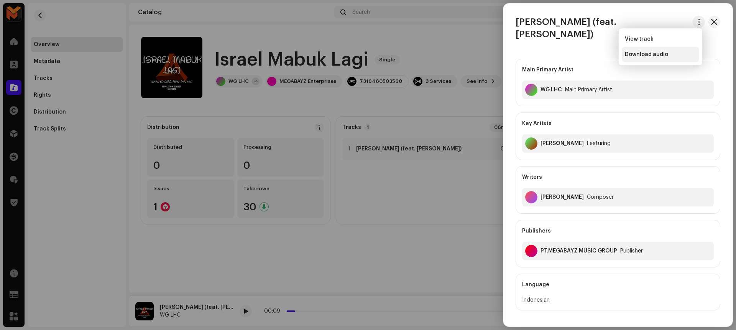
click at [666, 56] on span "Download audio" at bounding box center [646, 54] width 43 height 6
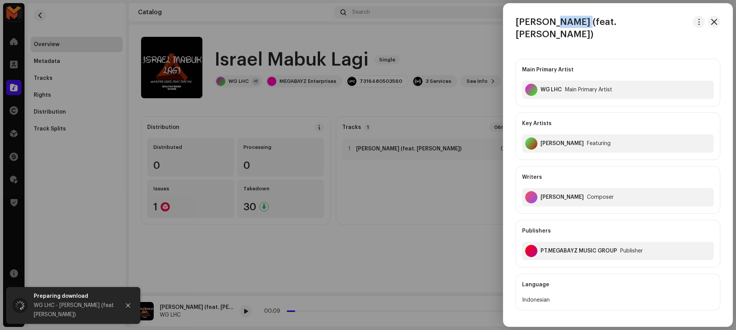
drag, startPoint x: 550, startPoint y: 21, endPoint x: 580, endPoint y: 21, distance: 30.3
click at [580, 21] on h3 "Israel Mabuk Lagi (feat. Ian MC)" at bounding box center [602, 28] width 174 height 25
click at [513, 23] on div "Israel Mabuk Lagi (feat. Ian MC)" at bounding box center [617, 28] width 229 height 25
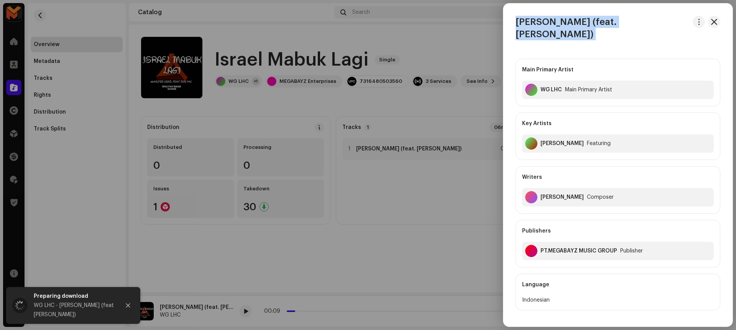
copy div "Israel Mabuk Lagi (feat. Ian MC)"
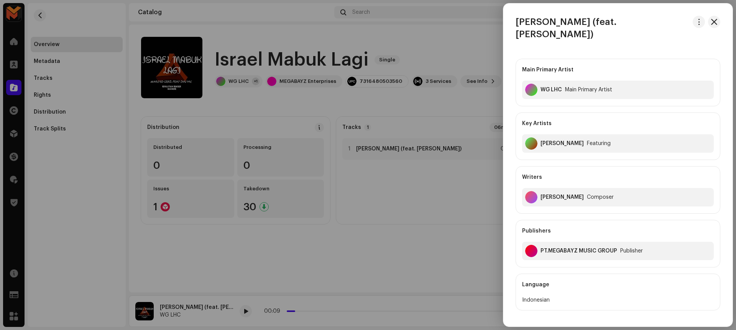
click at [452, 166] on div at bounding box center [368, 165] width 736 height 330
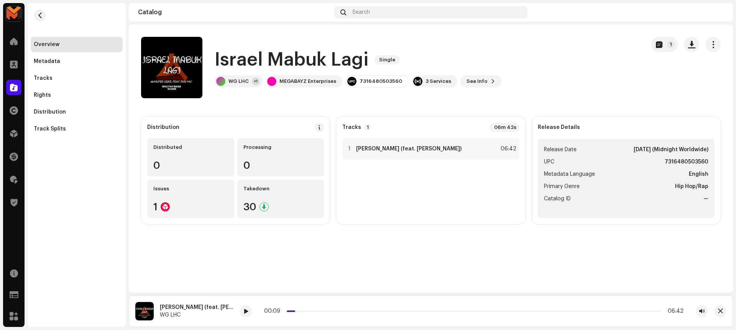
click at [676, 159] on strong "7316480503560" at bounding box center [686, 161] width 44 height 9
copy strong "7316480503560"
click at [410, 146] on strong "Israel Mabuk Lagi (feat. Ian MC)" at bounding box center [408, 149] width 105 height 6
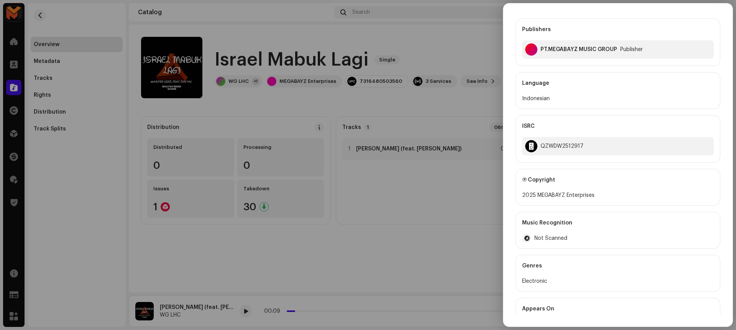
scroll to position [220, 0]
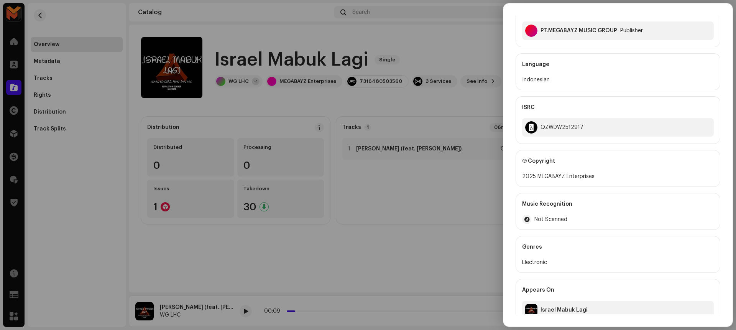
click at [436, 253] on div at bounding box center [368, 165] width 736 height 330
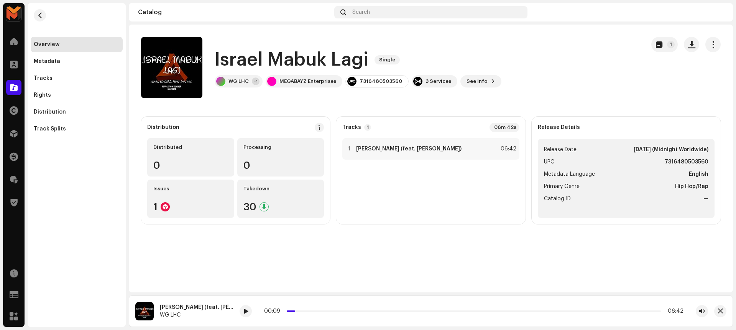
click at [276, 61] on h1 "Israel Mabuk Lagi" at bounding box center [292, 60] width 154 height 25
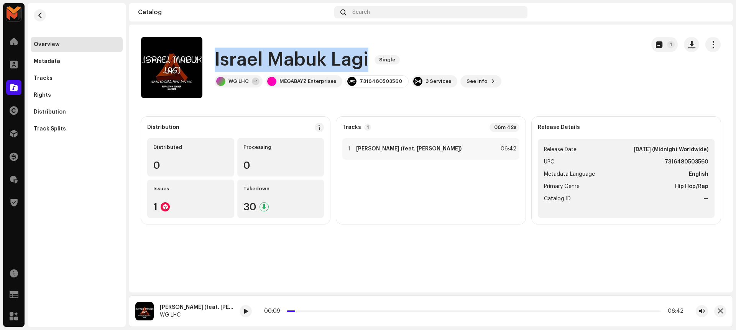
click at [276, 61] on h1 "Israel Mabuk Lagi" at bounding box center [292, 60] width 154 height 25
copy div "Israel Mabuk Lagi Single"
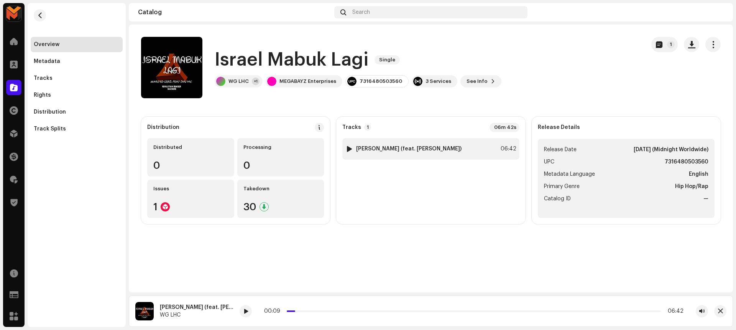
click at [454, 153] on div "1 Israel Mabuk Lagi (feat. Ian MC) 06:42" at bounding box center [430, 148] width 177 height 21
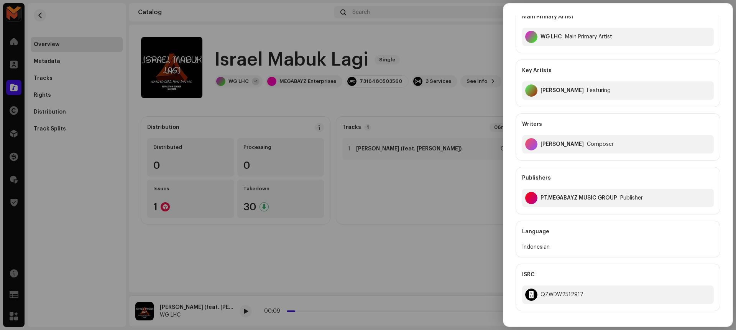
scroll to position [88, 0]
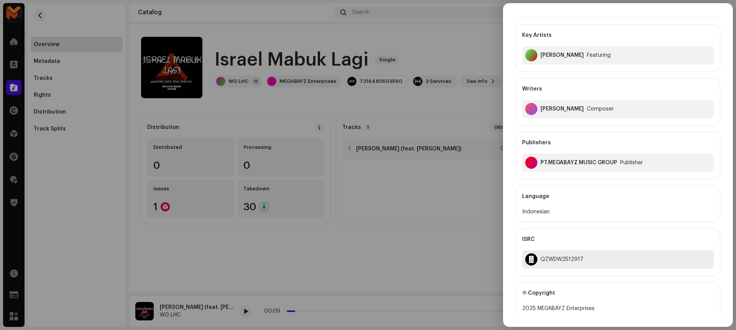
click at [547, 256] on div "QZWDW2512917" at bounding box center [561, 259] width 43 height 6
copy div "QZWDW2512917"
click at [477, 84] on div at bounding box center [368, 165] width 736 height 330
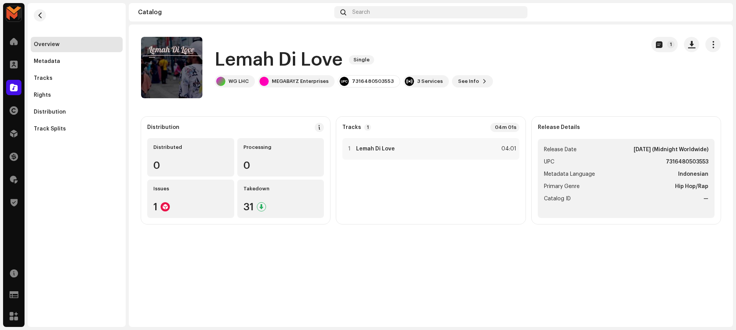
click at [222, 61] on h1 "Lemah Di Love" at bounding box center [279, 60] width 128 height 25
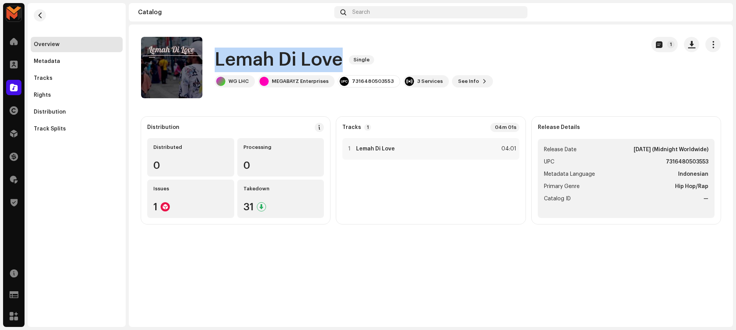
click at [222, 61] on h1 "Lemah Di Love" at bounding box center [279, 60] width 128 height 25
copy div "Lemah Di Love Single"
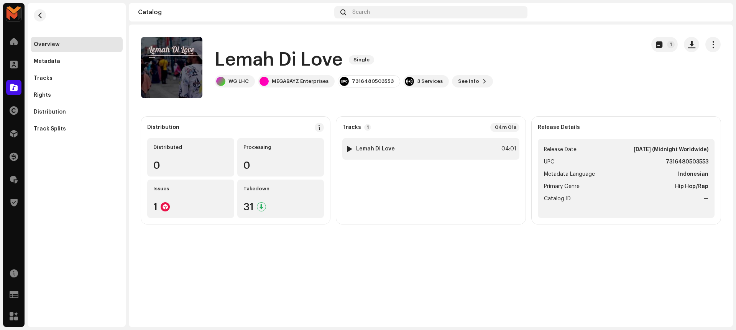
click at [349, 148] on div at bounding box center [349, 149] width 6 height 6
click at [210, 312] on span at bounding box center [210, 311] width 5 height 6
click at [212, 310] on span at bounding box center [211, 311] width 5 height 6
drag, startPoint x: 262, startPoint y: 310, endPoint x: 250, endPoint y: 311, distance: 11.9
click at [250, 311] on span at bounding box center [252, 311] width 4 height 4
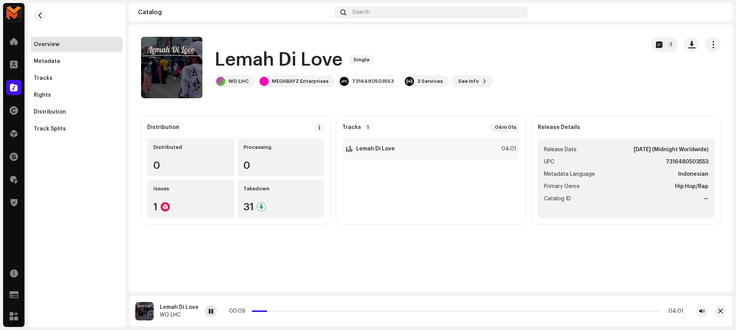
click at [212, 310] on span at bounding box center [211, 311] width 5 height 6
click at [208, 312] on span at bounding box center [210, 311] width 5 height 6
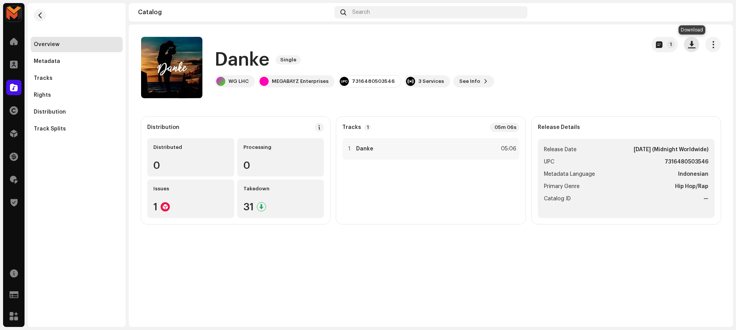
click at [689, 43] on span "button" at bounding box center [691, 44] width 7 height 6
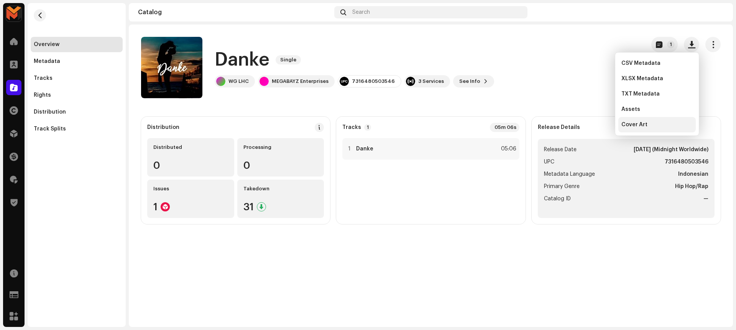
click at [639, 122] on span "Cover Art" at bounding box center [634, 124] width 26 height 6
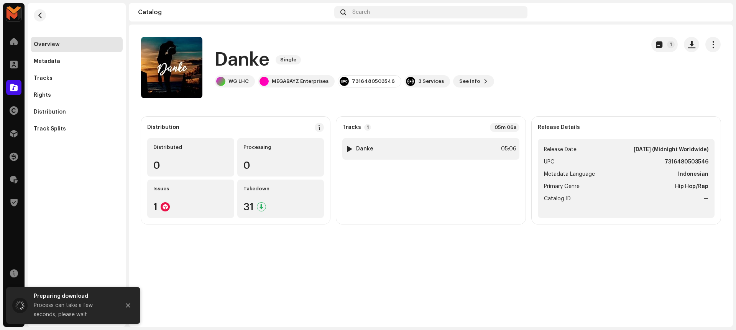
click at [406, 142] on div "1 Danke 05:06" at bounding box center [430, 148] width 177 height 21
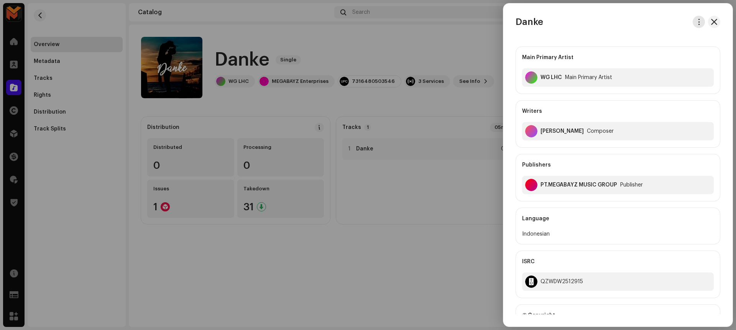
click at [696, 21] on span "button" at bounding box center [699, 22] width 6 height 6
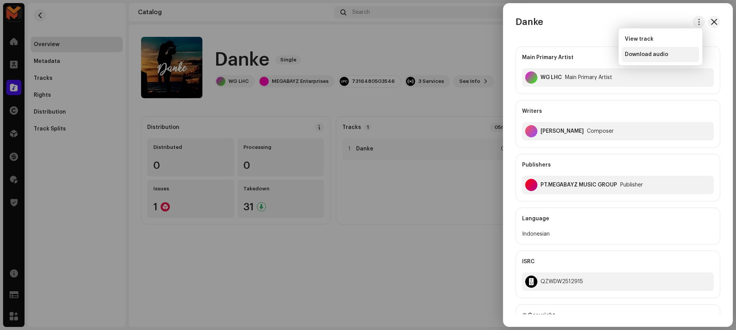
click at [679, 57] on div "Download audio" at bounding box center [660, 54] width 71 height 6
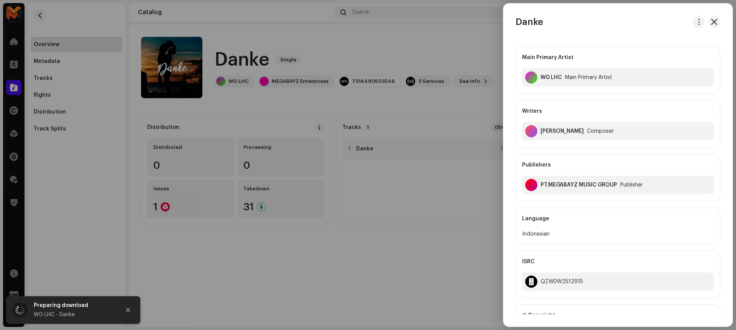
click at [335, 58] on div at bounding box center [368, 165] width 736 height 330
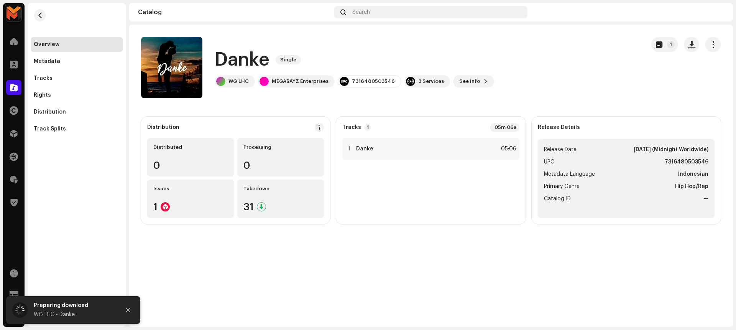
click at [222, 55] on h1 "Danke" at bounding box center [242, 60] width 55 height 25
copy h1 "Danke"
click at [346, 147] on div at bounding box center [349, 149] width 6 height 6
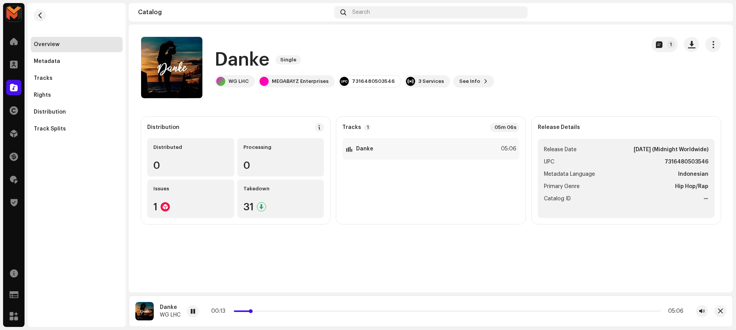
drag, startPoint x: 259, startPoint y: 315, endPoint x: 310, endPoint y: 311, distance: 50.7
click at [310, 311] on div "00:13 05:06" at bounding box center [447, 311] width 521 height 12
drag, startPoint x: 251, startPoint y: 311, endPoint x: 302, endPoint y: 310, distance: 51.0
click at [302, 310] on p-slider at bounding box center [447, 311] width 428 height 2
click at [197, 310] on div at bounding box center [193, 311] width 12 height 12
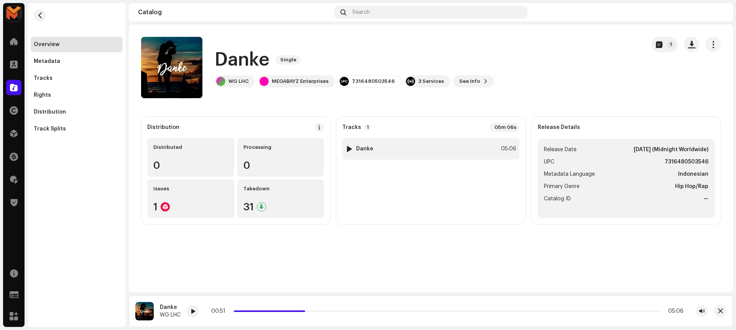
click at [496, 149] on div "1 Danke 05:06" at bounding box center [430, 148] width 177 height 21
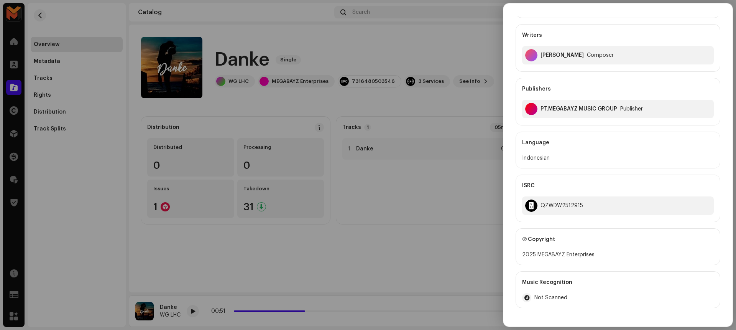
scroll to position [78, 0]
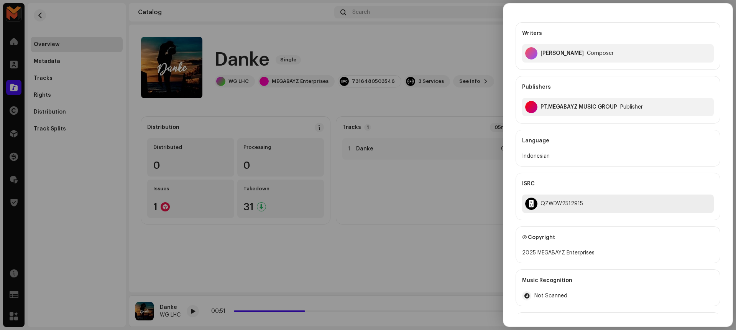
click at [565, 200] on div "QZWDW2512915" at bounding box center [561, 203] width 43 height 6
copy div "QZWDW2512915"
click at [477, 131] on div at bounding box center [368, 165] width 736 height 330
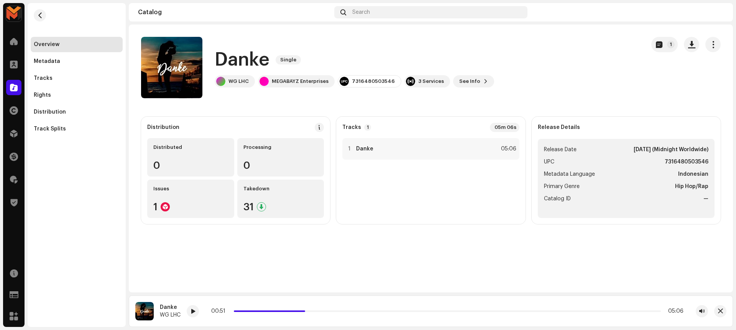
click at [679, 163] on strong "7316480503546" at bounding box center [686, 161] width 44 height 9
copy strong "7316480503546"
click at [488, 148] on div "1 Danke 05:06" at bounding box center [430, 148] width 177 height 21
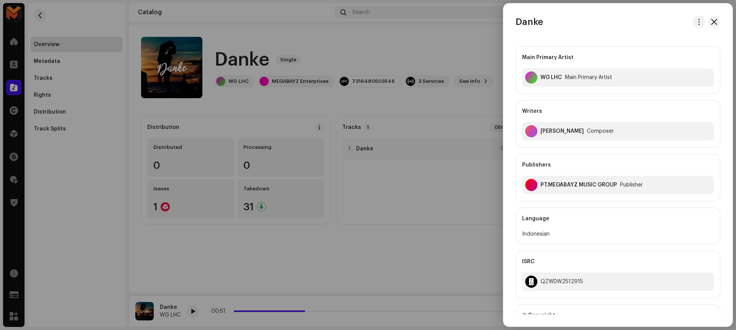
click at [446, 110] on div at bounding box center [368, 165] width 736 height 330
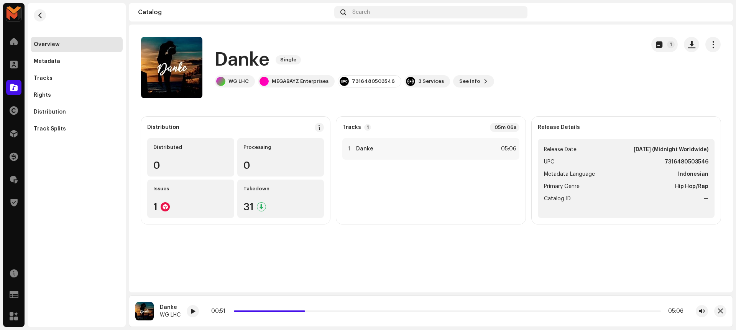
click at [671, 157] on strong "7316480503546" at bounding box center [686, 161] width 44 height 9
copy strong "7316480503546"
click at [464, 144] on div "1 Danke 05:06" at bounding box center [430, 148] width 177 height 21
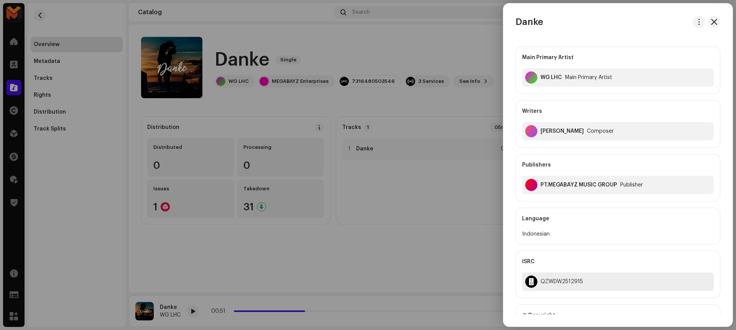
click at [554, 282] on div "QZWDW2512915" at bounding box center [561, 281] width 43 height 6
copy div "QZWDW2512915"
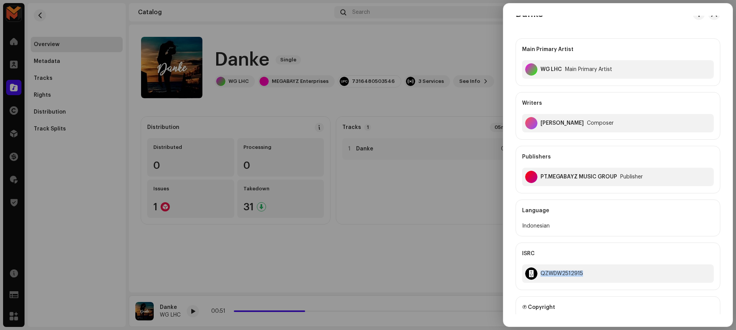
scroll to position [39, 0]
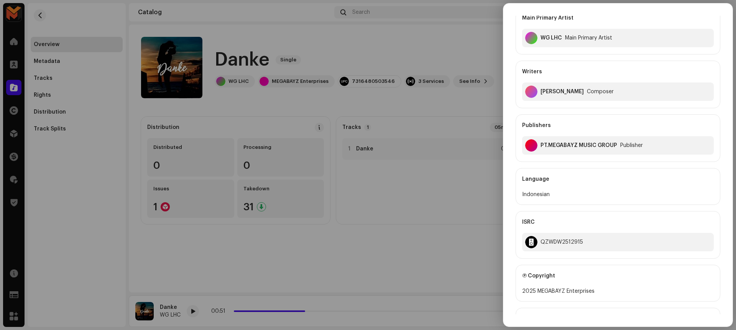
click at [576, 163] on div "Main Primary Artist WG LHC Main Primary Artist Writers Antonius Septiawan Compo…" at bounding box center [617, 221] width 205 height 440
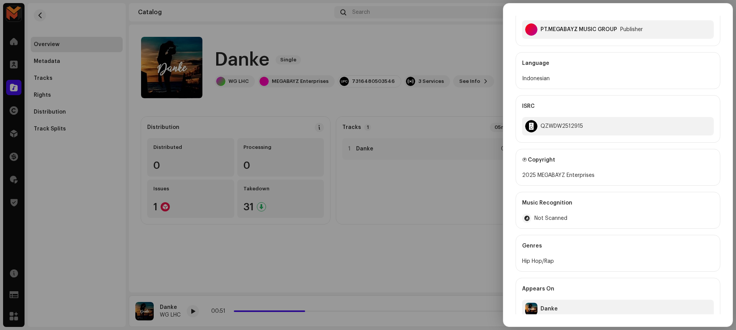
scroll to position [166, 0]
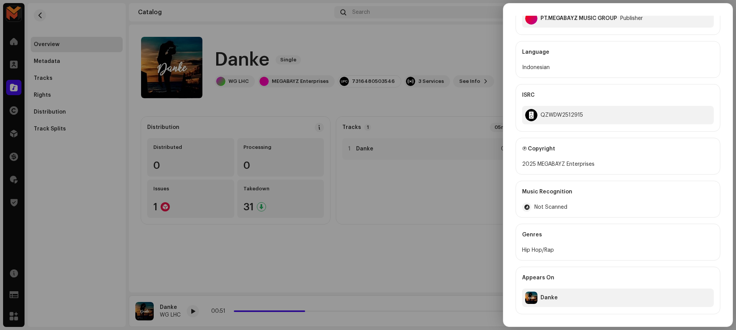
click at [443, 149] on div at bounding box center [368, 165] width 736 height 330
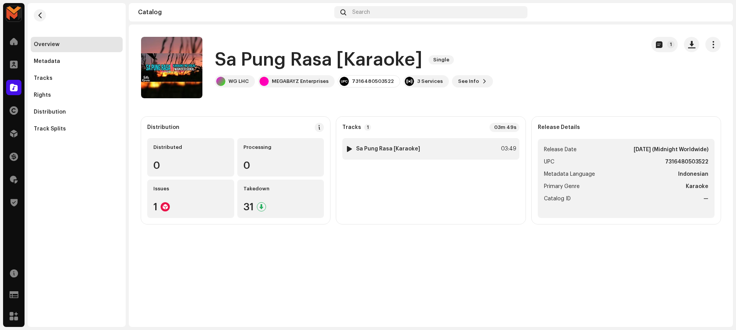
click at [473, 154] on div "1 [PERSON_NAME] Rasa [Karaoke] 03:49" at bounding box center [430, 148] width 177 height 21
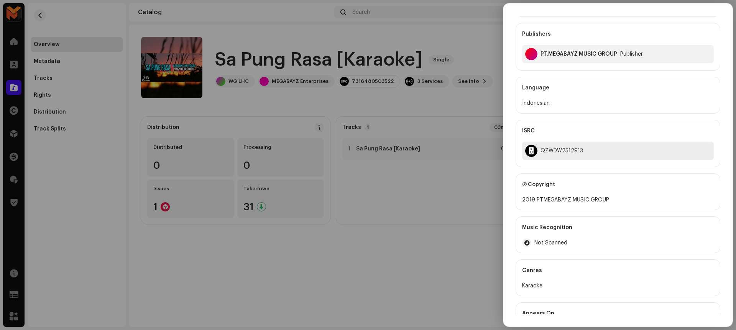
scroll to position [166, 0]
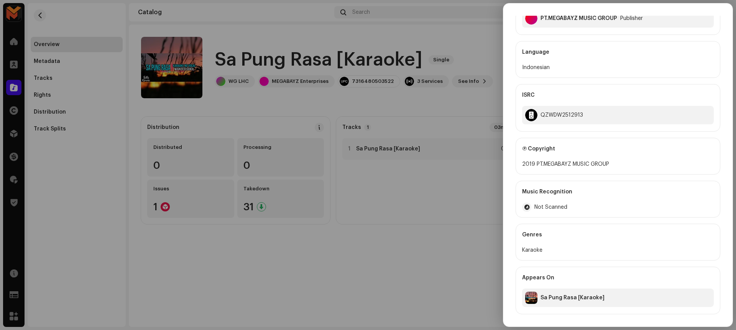
click at [423, 117] on div at bounding box center [368, 165] width 736 height 330
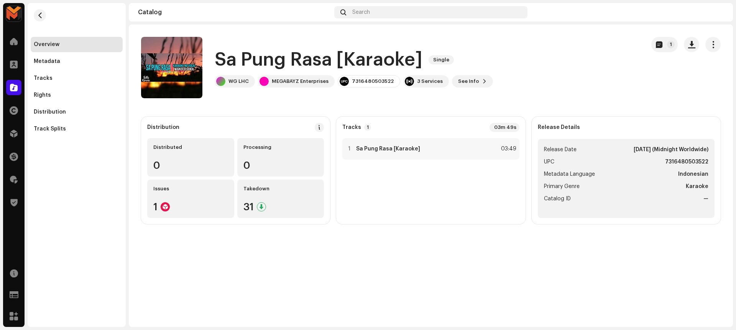
click at [239, 50] on h1 "Sa Pung Rasa [Karaoke]" at bounding box center [319, 60] width 208 height 25
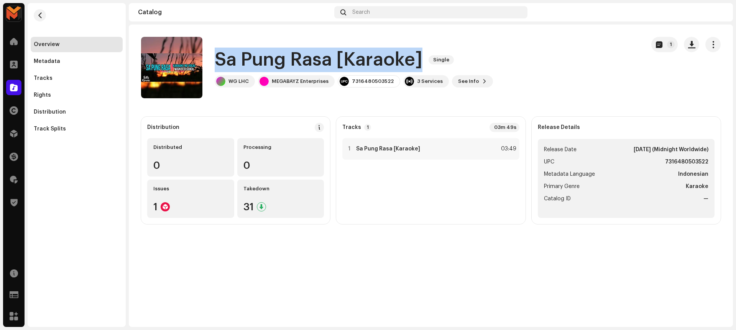
click at [239, 50] on h1 "Sa Pung Rasa [Karaoke]" at bounding box center [319, 60] width 208 height 25
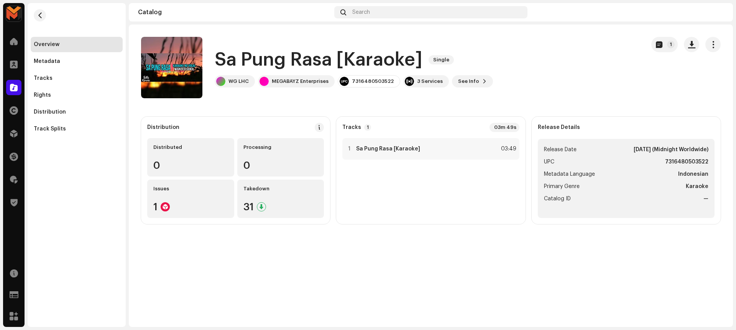
click at [265, 105] on catalog-releases-details-overview "[PERSON_NAME] Rasa [Karaoke] Single 1 [PERSON_NAME] Rasa [Karaoke] Single WG LH…" at bounding box center [431, 131] width 604 height 212
drag, startPoint x: 215, startPoint y: 61, endPoint x: 293, endPoint y: 66, distance: 78.3
click at [293, 66] on h1 "Sa Pung Rasa [Karaoke]" at bounding box center [319, 60] width 208 height 25
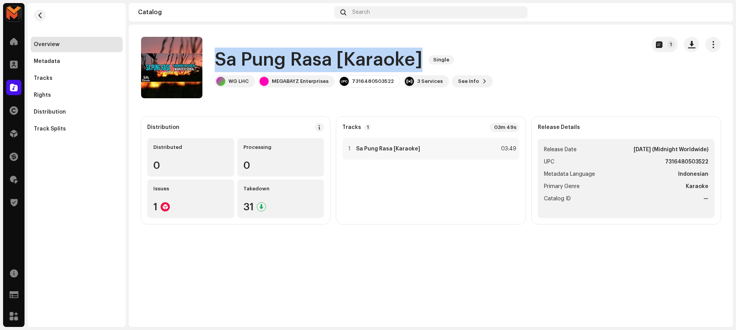
click at [293, 66] on h1 "Sa Pung Rasa [Karaoke]" at bounding box center [319, 60] width 208 height 25
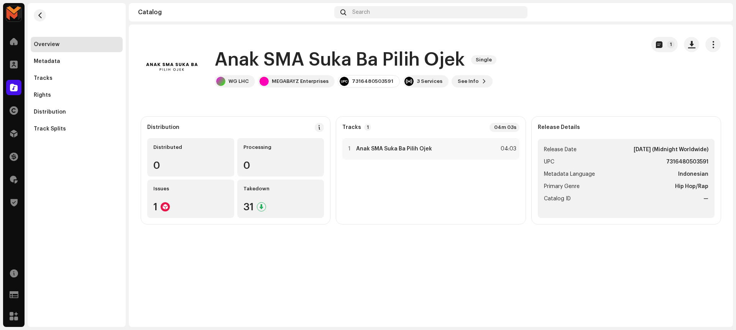
click at [215, 60] on h1 "Anak SMA Suka Ba Pilih Ojek" at bounding box center [340, 60] width 250 height 25
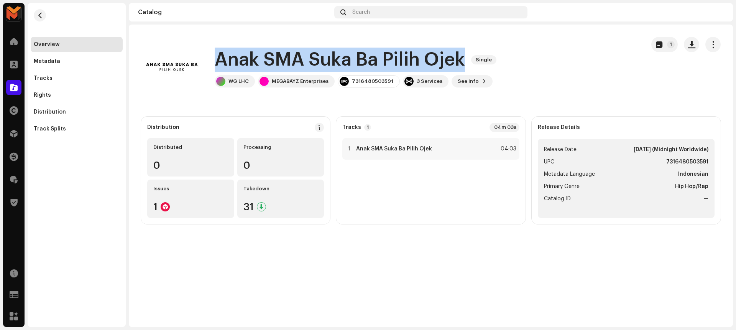
click at [215, 60] on h1 "Anak SMA Suka Ba Pilih Ojek" at bounding box center [340, 60] width 250 height 25
copy div "Anak SMA Suka Ba Pilih Ojek Single"
click at [695, 44] on button "button" at bounding box center [691, 44] width 15 height 15
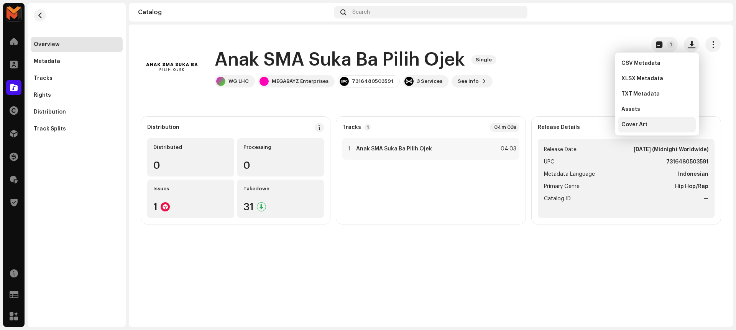
click at [661, 131] on div "Cover Art" at bounding box center [656, 124] width 77 height 15
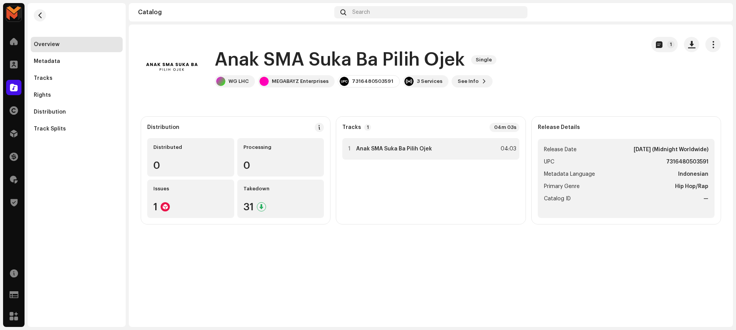
click at [471, 141] on div "1 Anak SMA Suka Ba Pilih Ojek 04:03" at bounding box center [430, 148] width 177 height 21
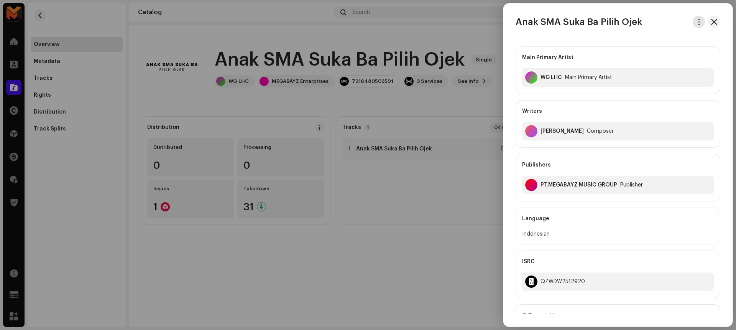
click at [692, 24] on button "button" at bounding box center [698, 22] width 12 height 12
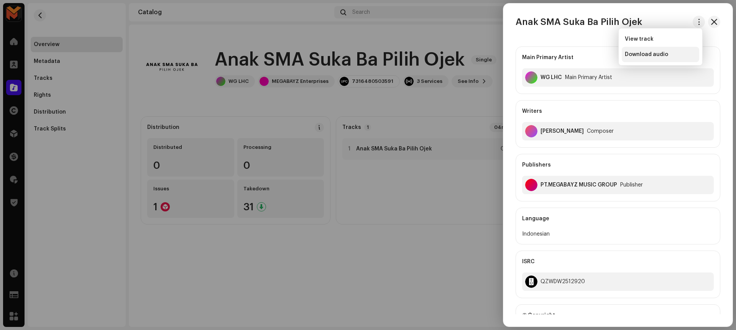
click at [669, 55] on div "Download audio" at bounding box center [660, 54] width 71 height 6
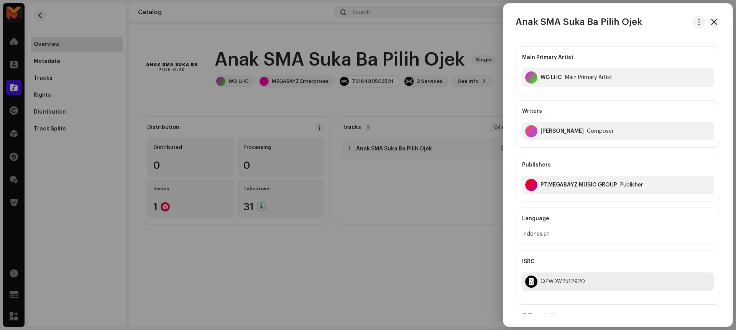
click at [573, 279] on div "QZWDW2512920" at bounding box center [562, 281] width 44 height 6
copy div "QZWDW2512920"
click at [412, 97] on div at bounding box center [368, 165] width 736 height 330
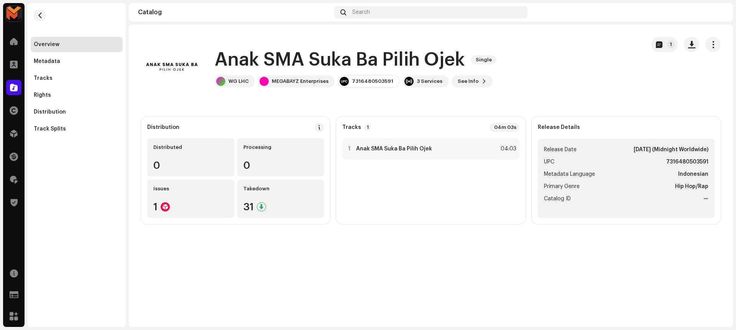
click at [666, 158] on li "UPC 7316480503591" at bounding box center [626, 161] width 164 height 9
copy strong "7316480503591"
click at [576, 75] on div "Anak SMA Suka Ba Pilih Ojek Single WG LHC MEGABAYZ Enterprises 7316480503591 3 …" at bounding box center [390, 67] width 498 height 61
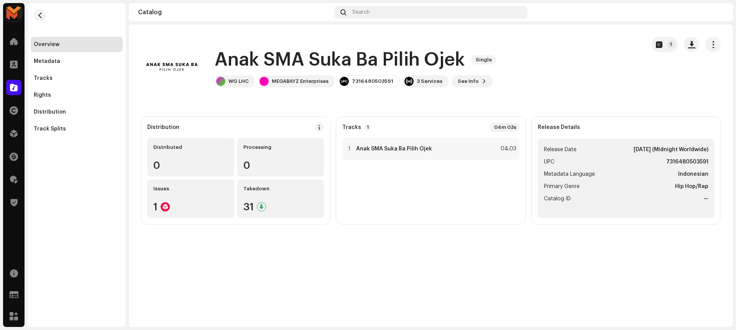
click at [390, 56] on h1 "Anak SMA Suka Ba Pilih Ojek" at bounding box center [340, 60] width 250 height 25
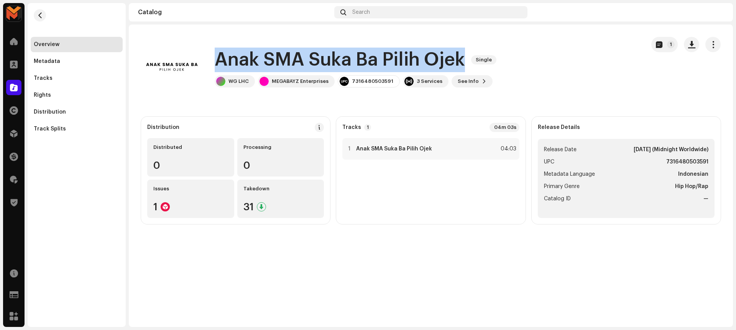
click at [390, 56] on h1 "Anak SMA Suka Ba Pilih Ojek" at bounding box center [340, 60] width 250 height 25
copy div "Anak SMA Suka Ba Pilih Ojek Single"
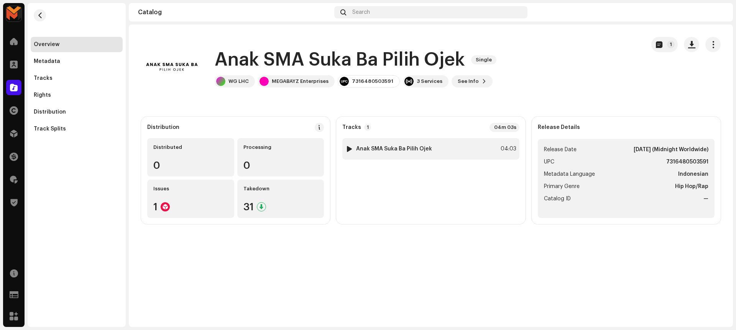
click at [426, 154] on div "1 Anak SMA Suka Ba Pilih Ojek 04:03" at bounding box center [430, 148] width 177 height 21
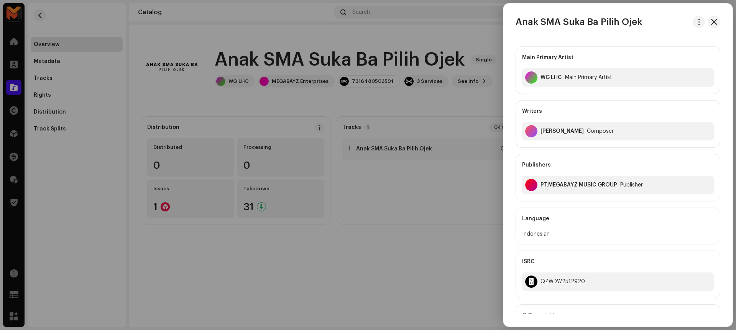
click at [411, 189] on div at bounding box center [368, 165] width 736 height 330
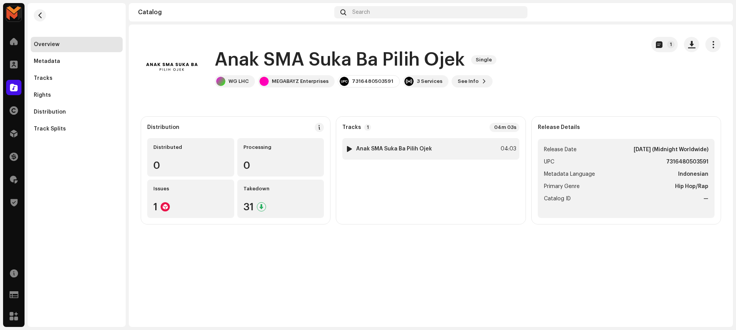
click at [430, 148] on div "1 Anak SMA Suka Ba Pilih Ojek 04:03" at bounding box center [430, 148] width 177 height 21
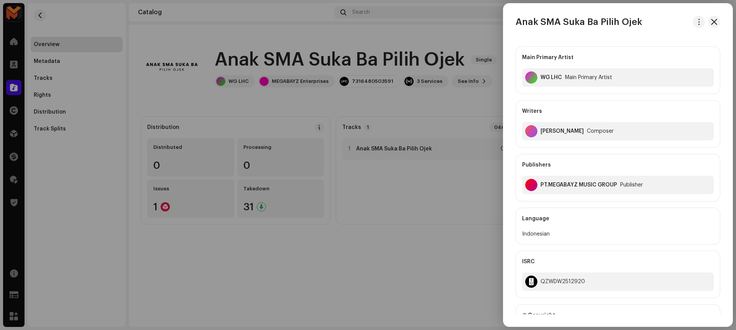
click at [466, 116] on div at bounding box center [368, 165] width 736 height 330
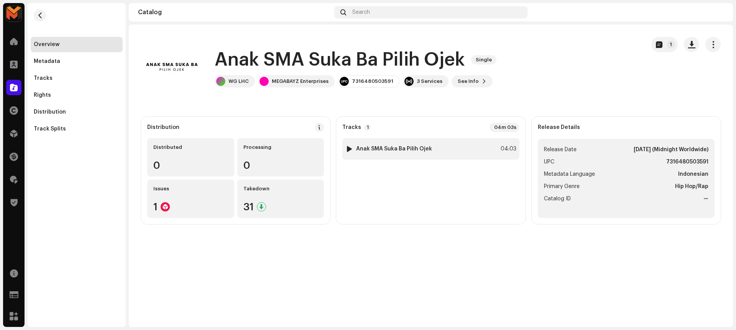
click at [435, 146] on div "1 Anak SMA Suka Ba Pilih Ojek 04:03" at bounding box center [430, 148] width 177 height 21
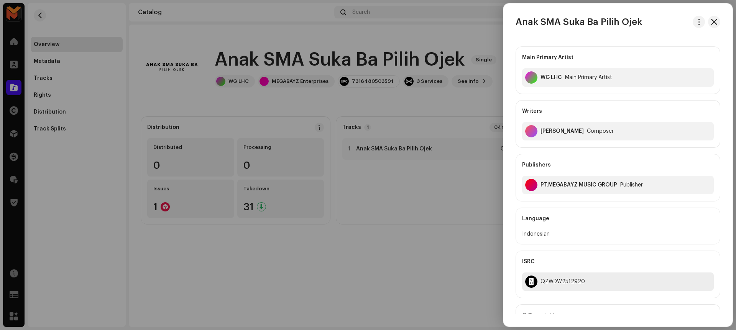
click at [551, 286] on div "QZWDW2512920" at bounding box center [618, 281] width 192 height 18
copy div "QZWDW2512920"
click at [379, 116] on div at bounding box center [368, 165] width 736 height 330
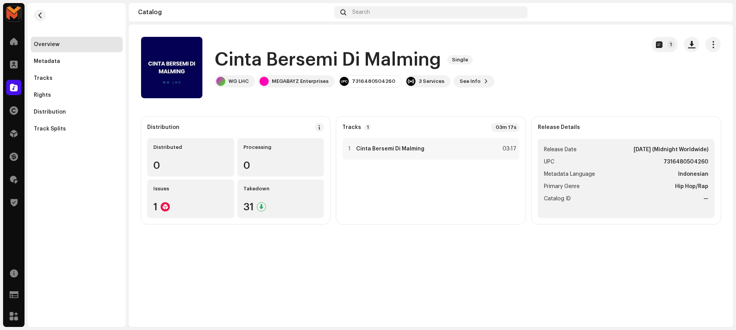
click at [288, 62] on h1 "Cinta Bersemi Di Malming" at bounding box center [328, 60] width 226 height 25
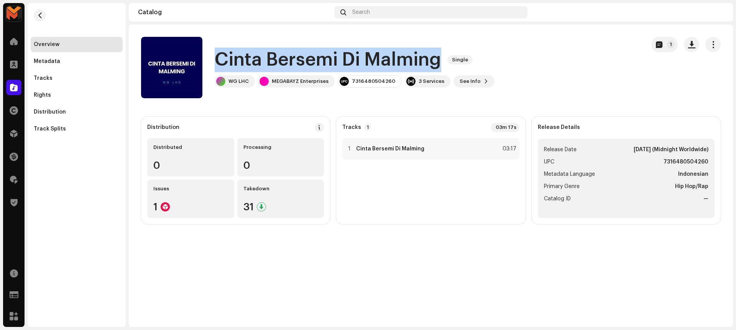
click at [288, 62] on h1 "Cinta Bersemi Di Malming" at bounding box center [328, 60] width 226 height 25
copy div "Cinta Bersemi Di Malming Single"
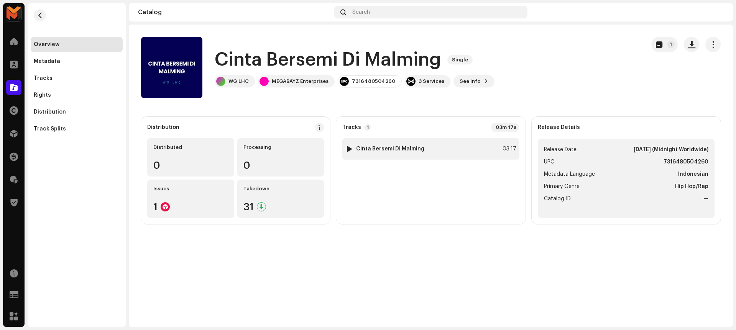
click at [398, 149] on strong "Cinta Bersemi Di Malming" at bounding box center [390, 149] width 68 height 6
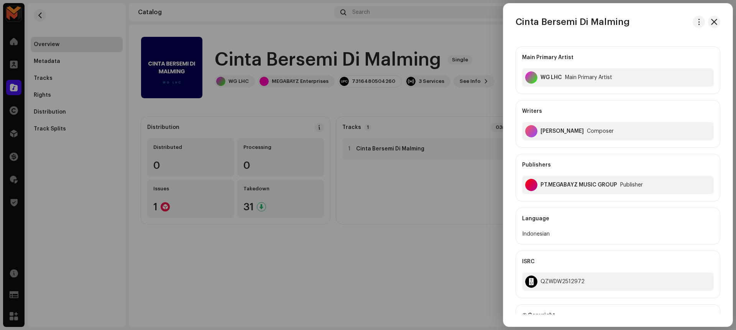
drag, startPoint x: 408, startPoint y: 212, endPoint x: 384, endPoint y: 194, distance: 29.4
click at [408, 212] on div at bounding box center [368, 165] width 736 height 330
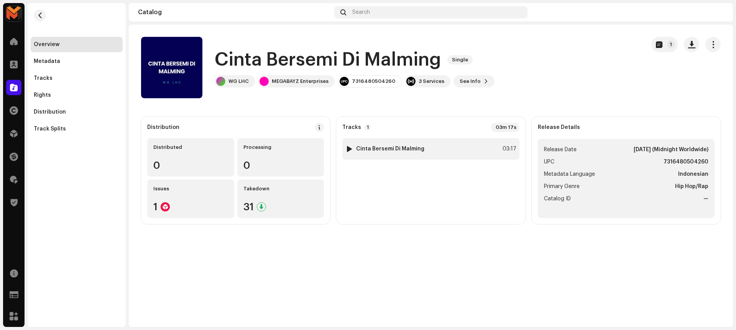
click at [349, 147] on div at bounding box center [349, 149] width 6 height 6
click at [238, 316] on div at bounding box center [240, 311] width 12 height 12
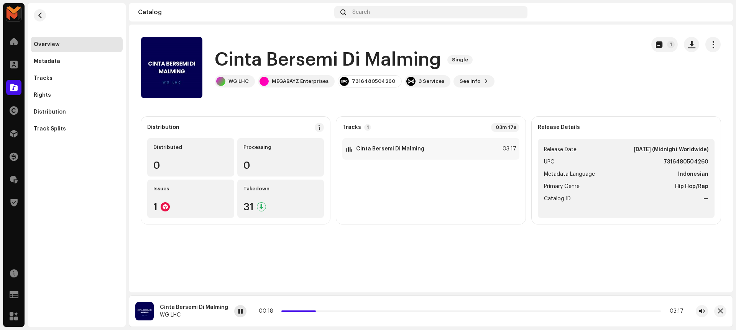
click at [238, 316] on div at bounding box center [240, 311] width 12 height 12
click at [719, 310] on span "button" at bounding box center [720, 311] width 5 height 6
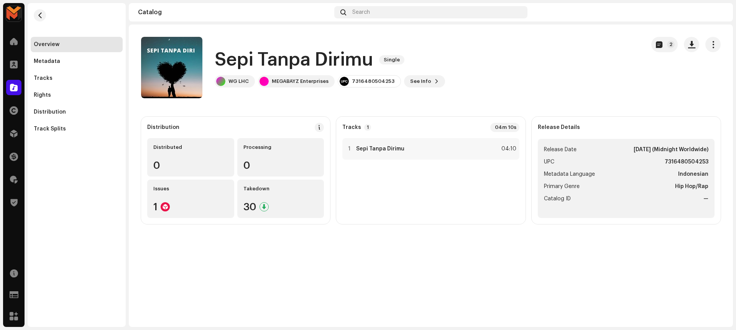
click at [304, 57] on h1 "Sepi Tanpa Dirimu" at bounding box center [294, 60] width 158 height 25
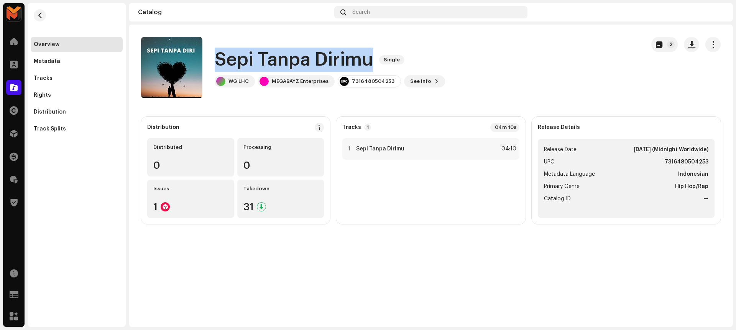
click at [304, 57] on h1 "Sepi Tanpa Dirimu" at bounding box center [294, 60] width 158 height 25
copy div "Sepi Tanpa Dirimu Single"
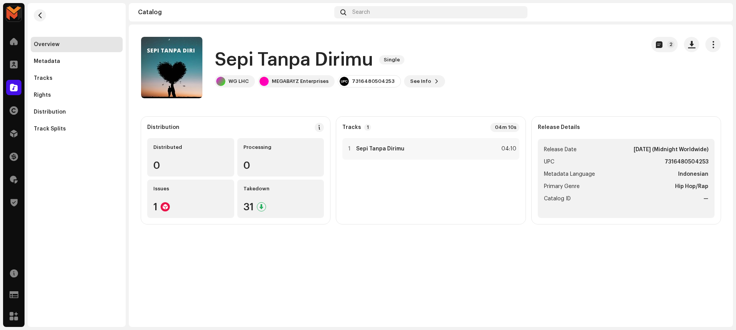
click at [469, 87] on div "Sepi Tanpa Dirimu Single WG LHC MEGABAYZ Enterprises 7316480504253 See Info 2" at bounding box center [390, 67] width 498 height 61
click at [497, 148] on div "1 Sepi Tanpa Dirimu 04:10" at bounding box center [430, 148] width 177 height 21
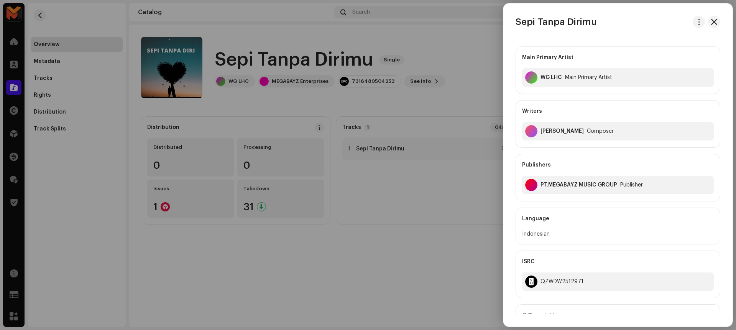
click at [420, 102] on div at bounding box center [368, 165] width 736 height 330
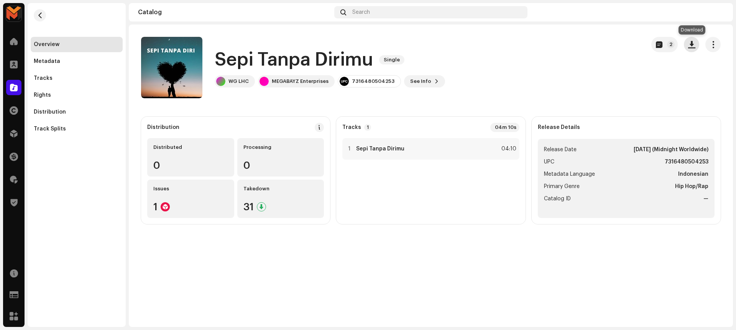
click at [689, 43] on span "button" at bounding box center [691, 44] width 7 height 6
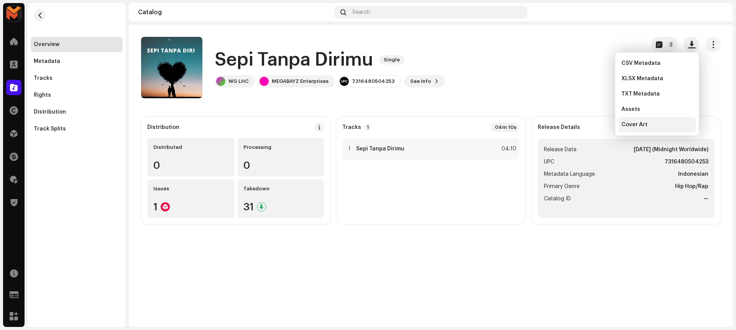
click at [648, 122] on div "Cover Art" at bounding box center [656, 124] width 71 height 6
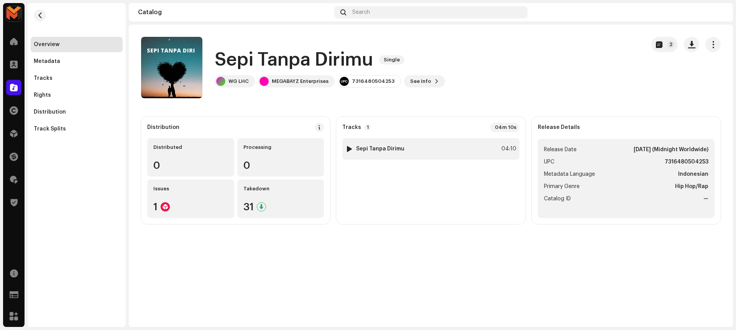
click at [497, 149] on div "1 Sepi Tanpa Dirimu 04:10" at bounding box center [430, 148] width 177 height 21
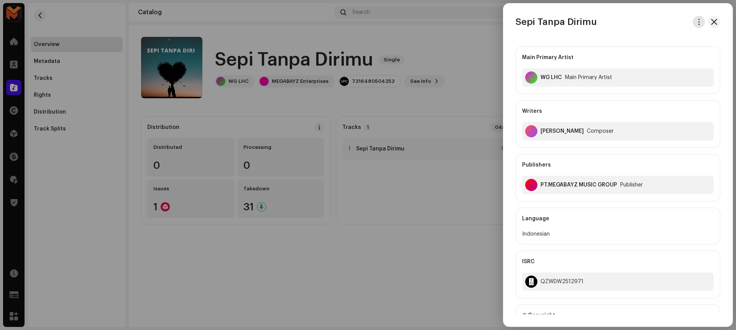
click at [692, 21] on button "button" at bounding box center [698, 22] width 12 height 12
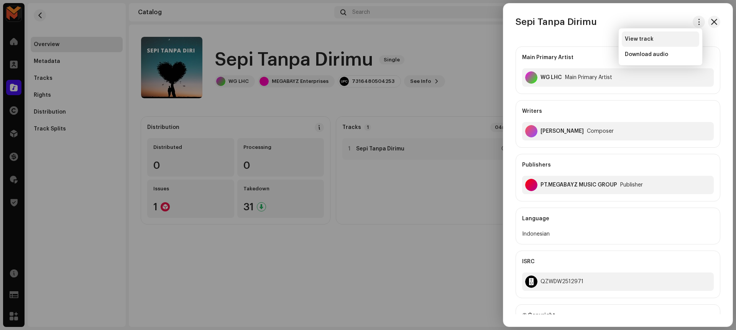
click at [684, 34] on div "View track" at bounding box center [660, 38] width 77 height 15
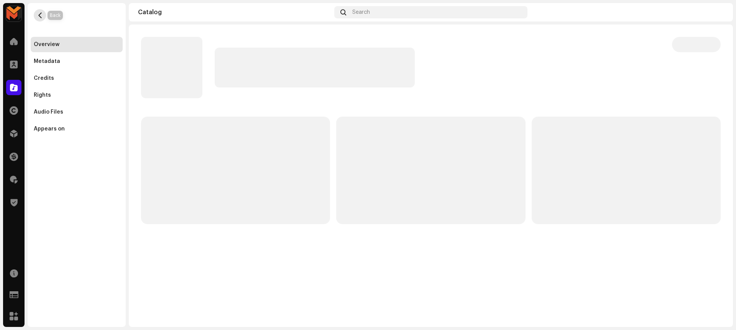
click at [41, 16] on span "button" at bounding box center [40, 15] width 6 height 6
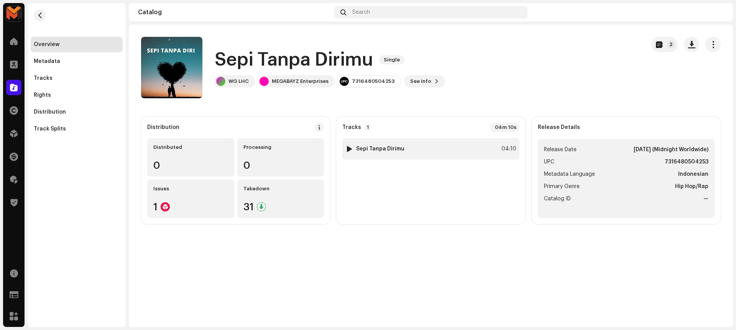
click at [486, 148] on div "1 Sepi Tanpa Dirimu 04:10" at bounding box center [430, 148] width 177 height 21
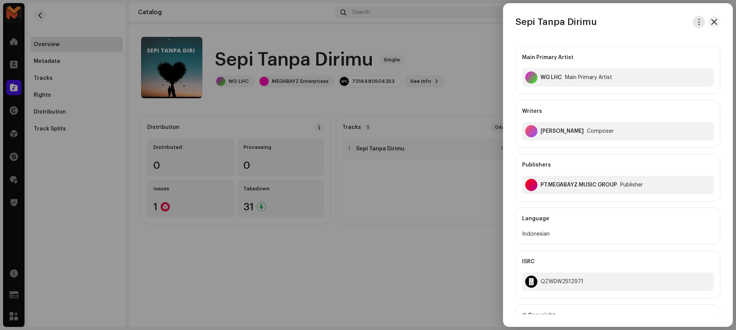
click at [692, 22] on button "button" at bounding box center [698, 22] width 12 height 12
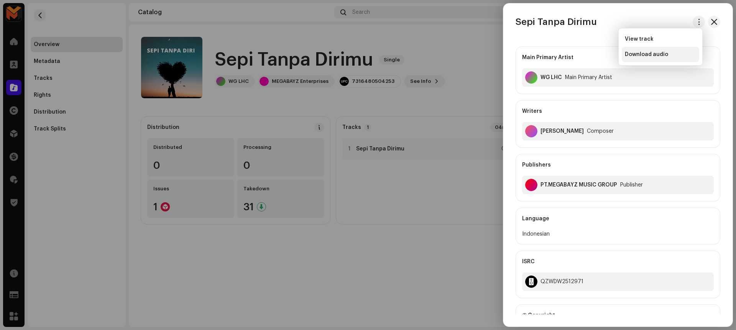
click at [673, 49] on div "Download audio" at bounding box center [660, 54] width 77 height 15
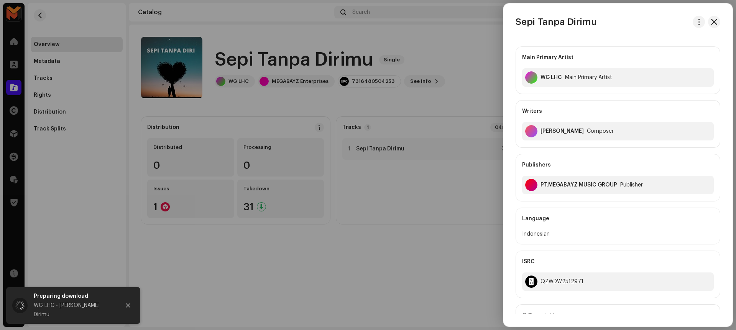
click at [391, 84] on div at bounding box center [368, 165] width 736 height 330
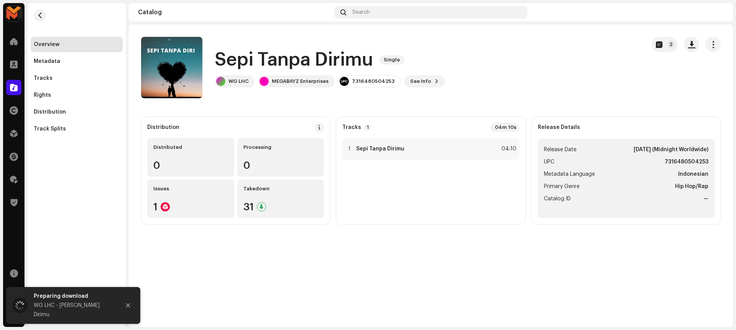
click at [334, 62] on h1 "Sepi Tanpa Dirimu" at bounding box center [294, 60] width 158 height 25
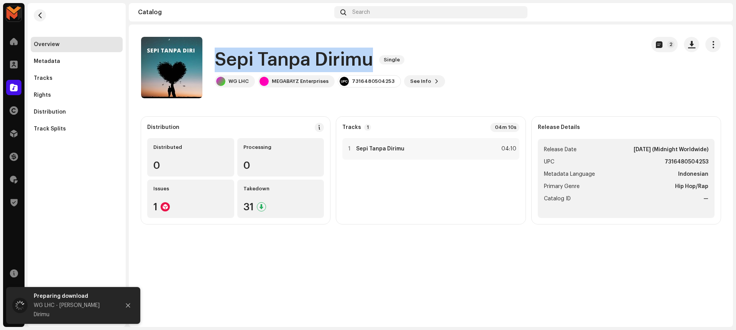
click at [334, 62] on h1 "Sepi Tanpa Dirimu" at bounding box center [294, 60] width 158 height 25
copy div "Sepi Tanpa Dirimu Single"
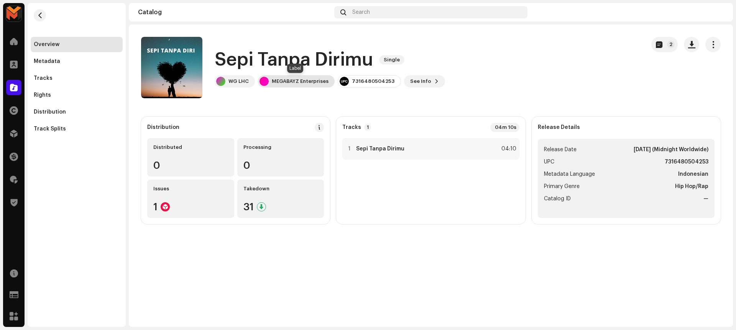
click at [290, 81] on div "MEGABAYZ Enterprises" at bounding box center [300, 81] width 57 height 6
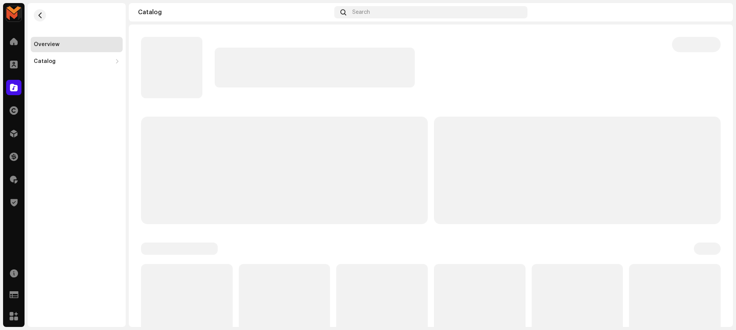
click at [290, 81] on p-skeleton at bounding box center [315, 68] width 200 height 40
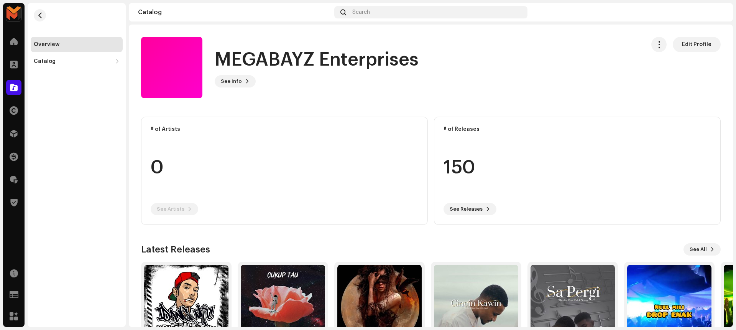
click at [240, 58] on h1 "MEGABAYZ Enterprises" at bounding box center [317, 60] width 204 height 25
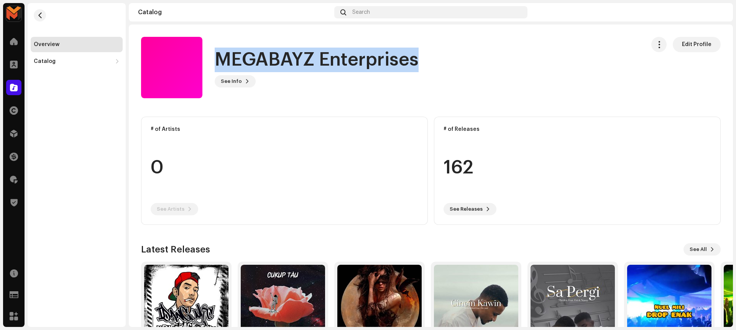
click at [240, 58] on h1 "MEGABAYZ Enterprises" at bounding box center [317, 60] width 204 height 25
copy h1 "MEGABAYZ Enterprises"
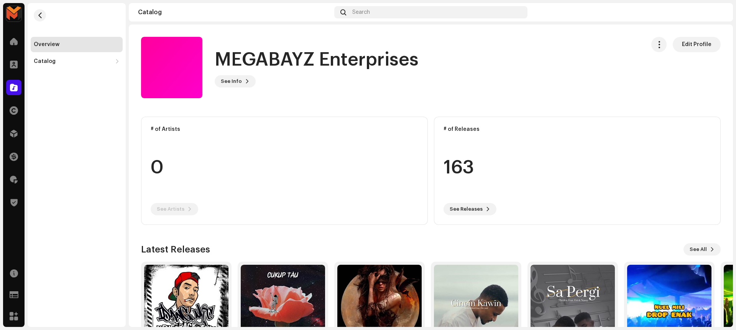
click at [313, 115] on catalog-labels-details-overview "MEGABAYZ Enterprises Edit Profile MEGABAYZ Enterprises See Info Edit Profile Ed…" at bounding box center [431, 204] width 604 height 359
click at [37, 15] on span "button" at bounding box center [40, 15] width 6 height 6
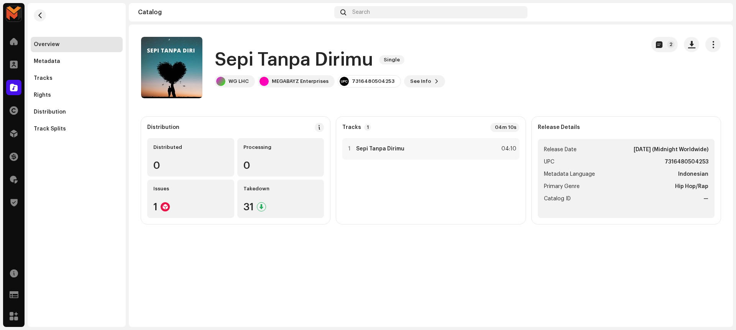
click at [668, 158] on strong "7316480504253" at bounding box center [686, 161] width 44 height 9
copy strong "7316480504253"
click at [481, 151] on div "1 Sepi Tanpa Dirimu 04:10" at bounding box center [430, 148] width 177 height 21
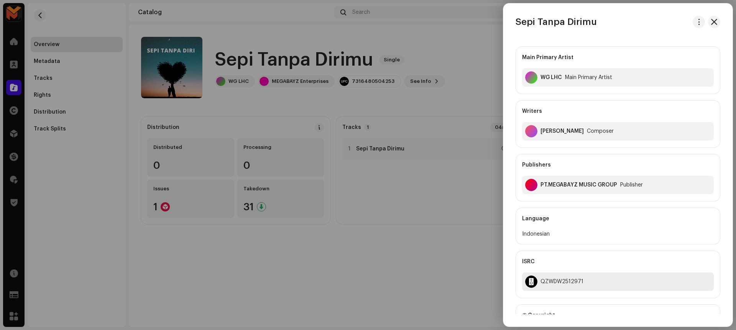
click at [543, 284] on div "QZWDW2512971" at bounding box center [618, 281] width 192 height 18
copy div "QZWDW2512971"
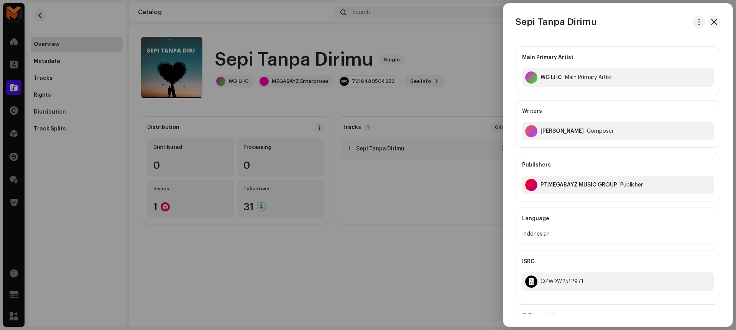
click at [548, 17] on h3 "Sepi Tanpa Dirimu" at bounding box center [555, 22] width 81 height 12
click at [548, 21] on h3 "Sepi Tanpa Dirimu" at bounding box center [555, 22] width 81 height 12
copy div "Sepi Tanpa Dirimu"
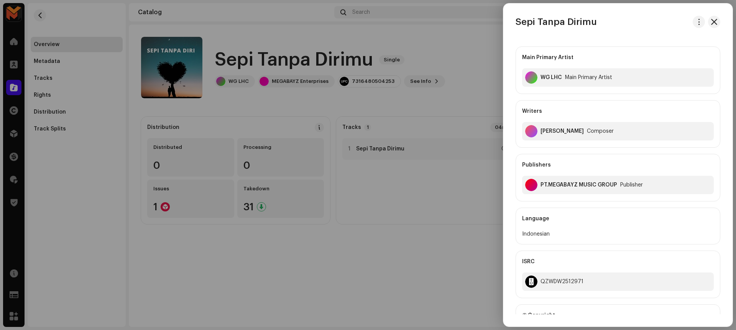
click at [399, 223] on div at bounding box center [368, 165] width 736 height 330
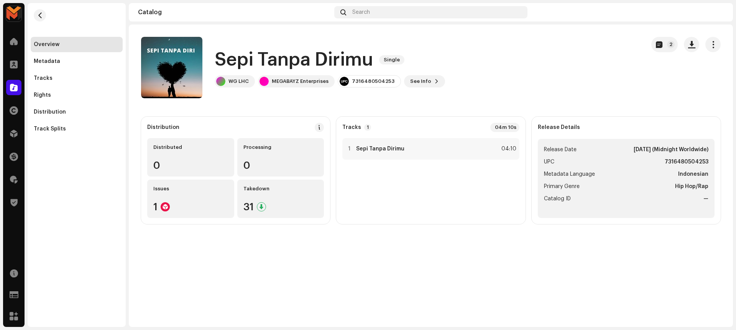
click at [672, 162] on strong "7316480504253" at bounding box center [686, 161] width 44 height 9
copy strong "7316480504253"
click at [490, 265] on div "Sepi Tanpa Dirimu Single 2 Sepi Tanpa Dirimu Single WG LHC MEGABAYZ Enterprises…" at bounding box center [431, 176] width 604 height 302
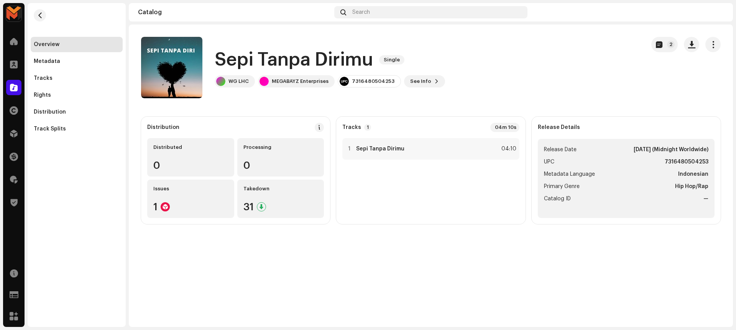
click at [317, 62] on h1 "Sepi Tanpa Dirimu" at bounding box center [294, 60] width 158 height 25
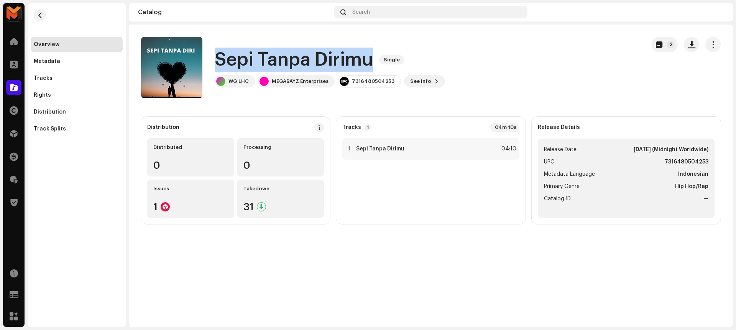
click at [317, 62] on h1 "Sepi Tanpa Dirimu" at bounding box center [294, 60] width 158 height 25
copy div "Sepi Tanpa Dirimu Single"
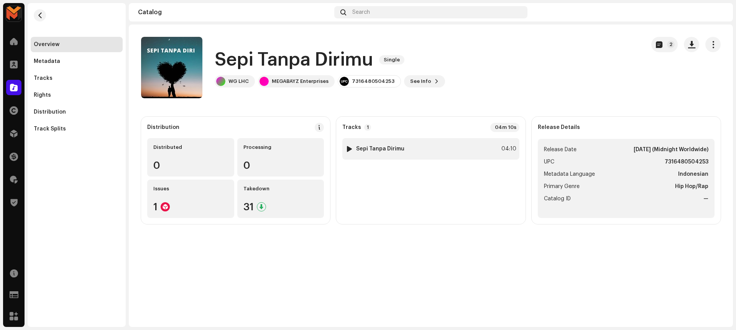
click at [476, 151] on div "1 Sepi Tanpa Dirimu 04:10" at bounding box center [430, 148] width 177 height 21
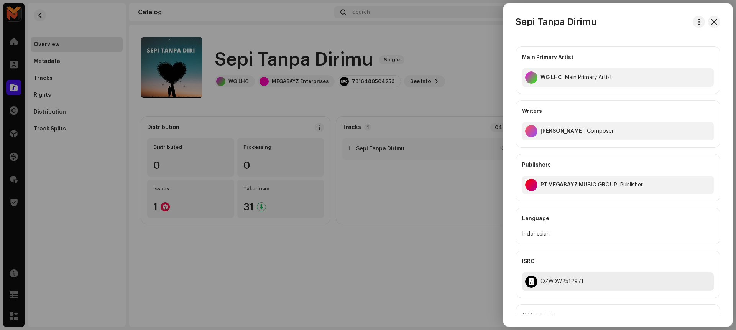
click at [544, 278] on div "QZWDW2512971" at bounding box center [561, 281] width 43 height 6
copy div "QZWDW2512971"
click at [377, 239] on div at bounding box center [368, 165] width 736 height 330
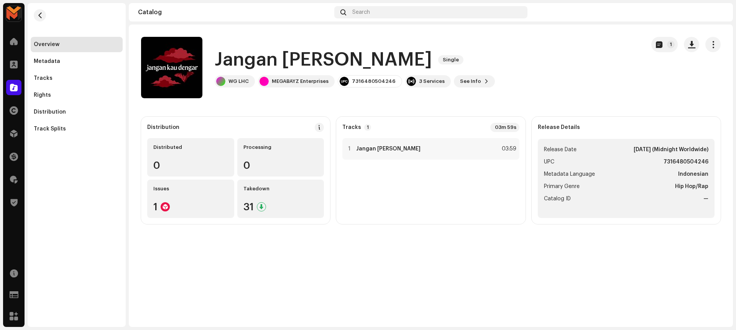
click at [225, 61] on h1 "Jangan [PERSON_NAME]" at bounding box center [323, 60] width 217 height 25
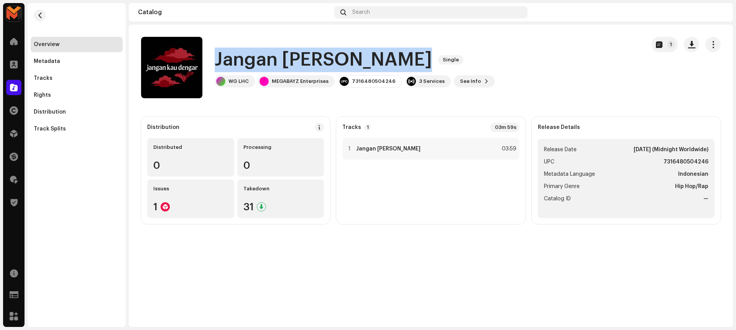
click at [225, 61] on h1 "Jangan [PERSON_NAME]" at bounding box center [323, 60] width 217 height 25
copy div "[PERSON_NAME]an Kau Dengar Single"
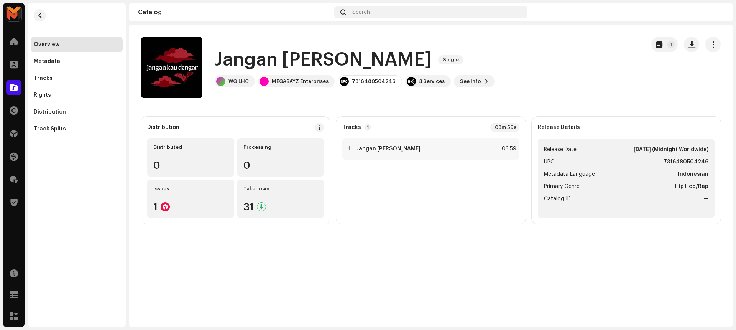
click at [361, 103] on catalog-releases-details-overview "Jangan Kau Dengar Single 1 Jangan Kau Dengar Single WG LHC MEGABAYZ Enterprises…" at bounding box center [431, 131] width 604 height 212
click at [350, 150] on div at bounding box center [349, 149] width 6 height 6
click at [234, 310] on span at bounding box center [236, 311] width 5 height 6
drag, startPoint x: 279, startPoint y: 310, endPoint x: 240, endPoint y: 312, distance: 38.3
click at [254, 312] on div "00:00 03:59" at bounding box center [469, 311] width 430 height 6
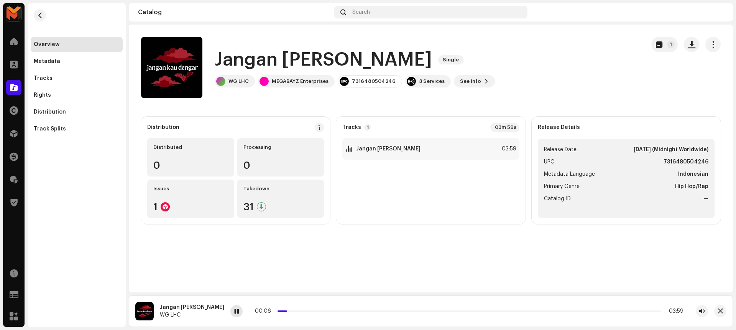
click at [230, 315] on div at bounding box center [236, 311] width 12 height 12
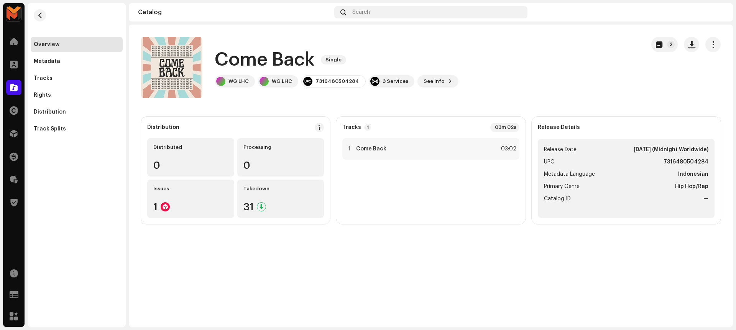
click at [229, 55] on h1 "Come Back" at bounding box center [265, 60] width 100 height 25
copy div "Come Back Single"
click at [498, 47] on div "Come Back Single WG LHC WG LHC 7316480504284 3 Services See Info 2" at bounding box center [390, 67] width 498 height 61
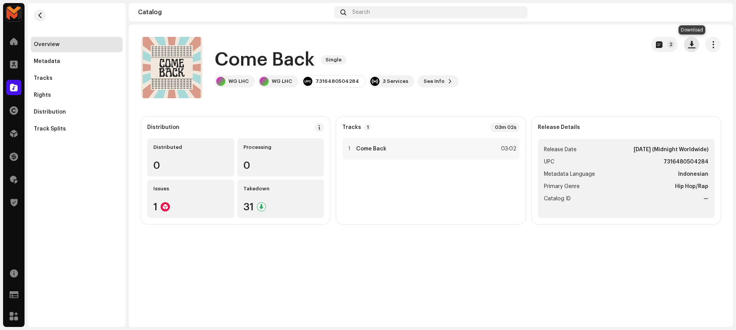
click at [696, 48] on button "button" at bounding box center [691, 44] width 15 height 15
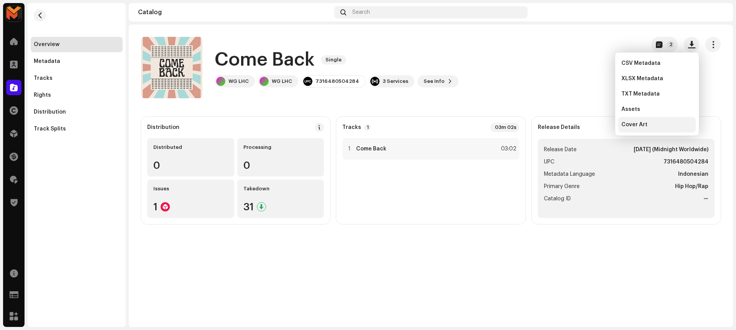
click at [648, 120] on div "Cover Art" at bounding box center [656, 124] width 77 height 15
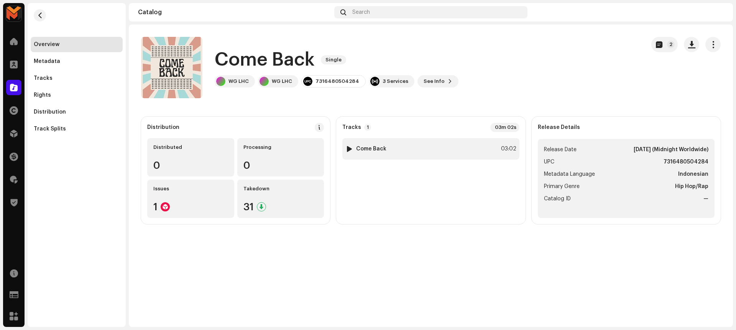
click at [480, 138] on div "1 Come Back 03:02" at bounding box center [430, 148] width 177 height 21
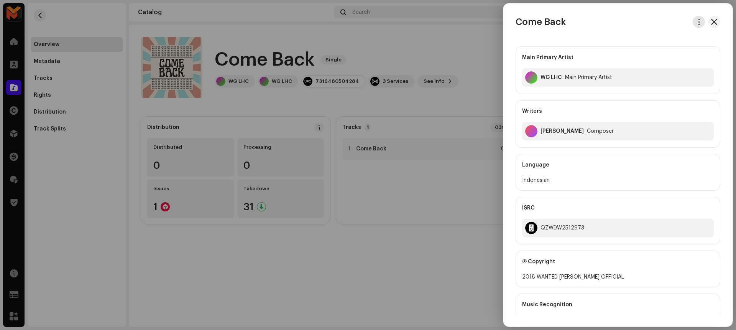
click at [696, 21] on span "button" at bounding box center [699, 22] width 6 height 6
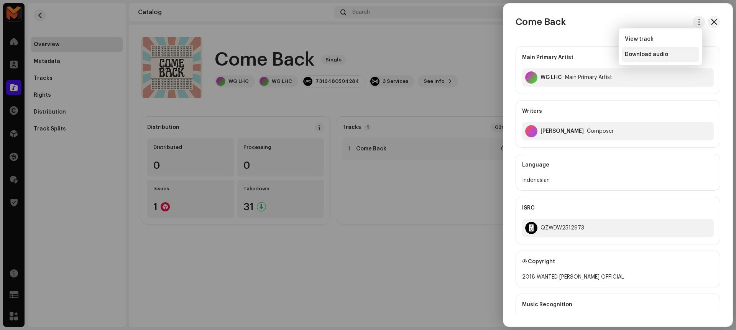
click at [668, 53] on div "Download audio" at bounding box center [660, 54] width 71 height 6
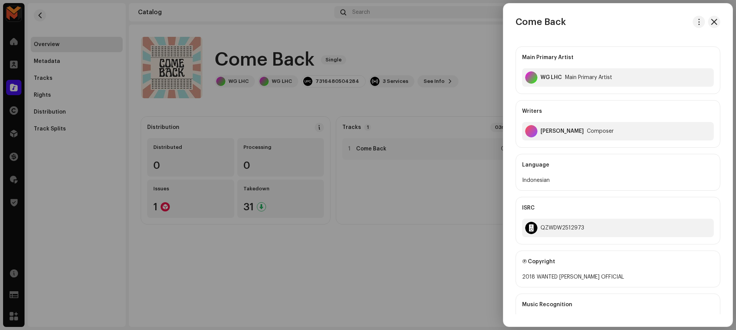
click at [545, 25] on h3 "Come Back" at bounding box center [540, 22] width 50 height 12
copy div "Come Back"
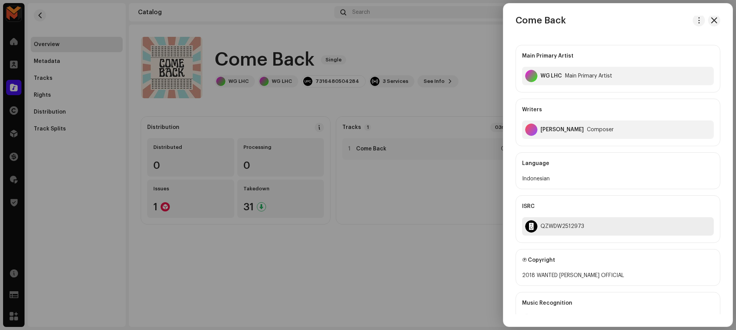
click at [566, 223] on div "QZWDW2512973" at bounding box center [562, 226] width 44 height 6
copy div "QZWDW2512973"
click at [456, 225] on div at bounding box center [368, 165] width 736 height 330
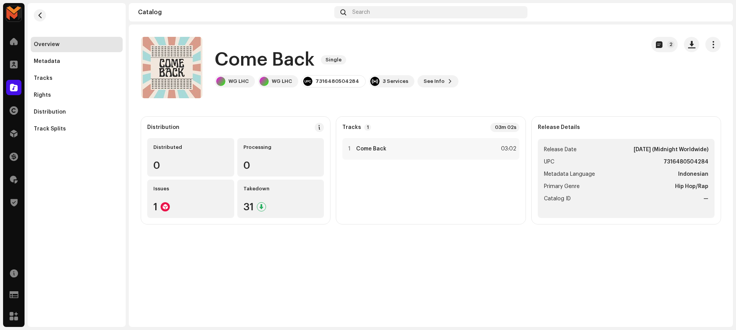
click at [668, 161] on strong "7316480504284" at bounding box center [685, 161] width 45 height 9
copy strong "7316480504284"
click at [264, 64] on h1 "Come Back" at bounding box center [265, 60] width 100 height 25
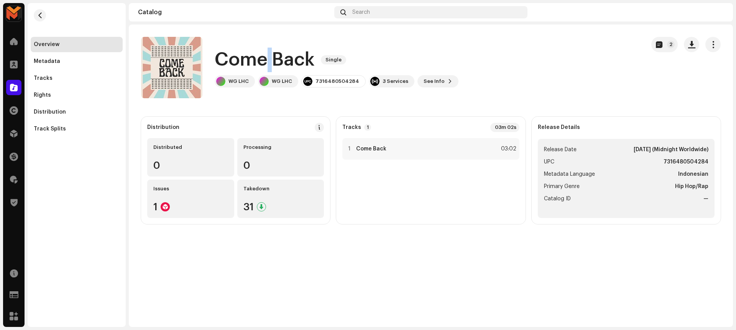
click at [264, 64] on h1 "Come Back" at bounding box center [265, 60] width 100 height 25
copy div "Come Back Single"
click at [434, 55] on div "Come Back Single" at bounding box center [337, 60] width 244 height 25
click at [669, 166] on strong "7316480504284" at bounding box center [685, 161] width 45 height 9
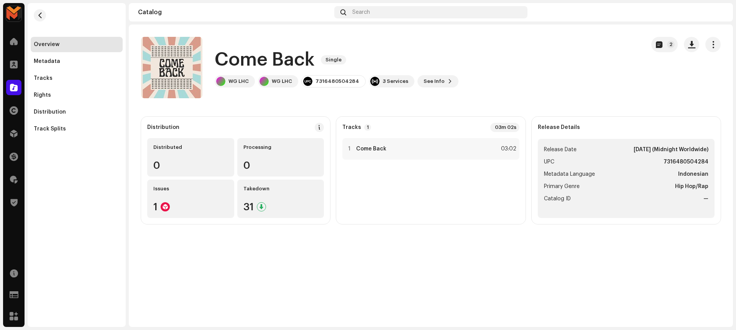
click at [670, 161] on strong "7316480504284" at bounding box center [685, 161] width 45 height 9
copy strong "7316480504284"
click at [500, 144] on div "03:02" at bounding box center [507, 148] width 17 height 9
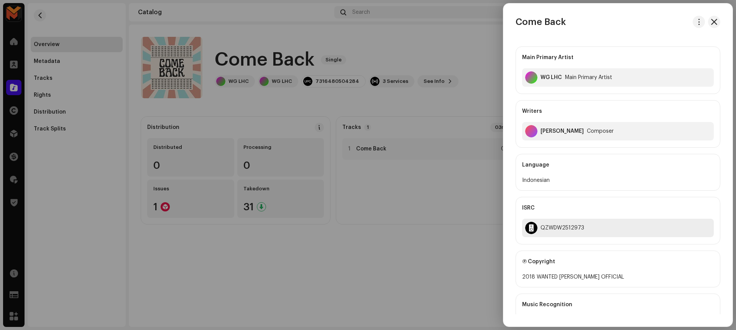
click at [555, 230] on div "QZWDW2512973" at bounding box center [562, 228] width 44 height 6
copy div "QZWDW2512973"
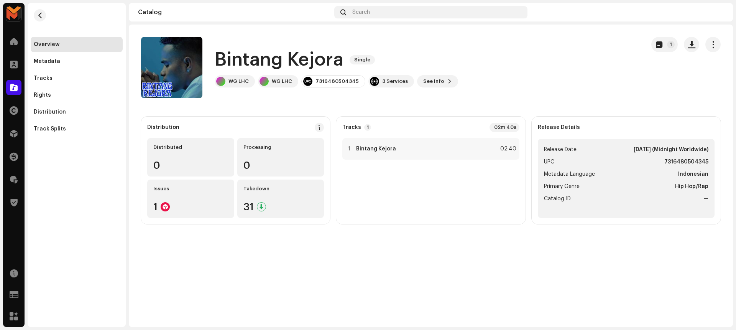
click at [267, 57] on h1 "Bintang Kejora" at bounding box center [279, 60] width 129 height 25
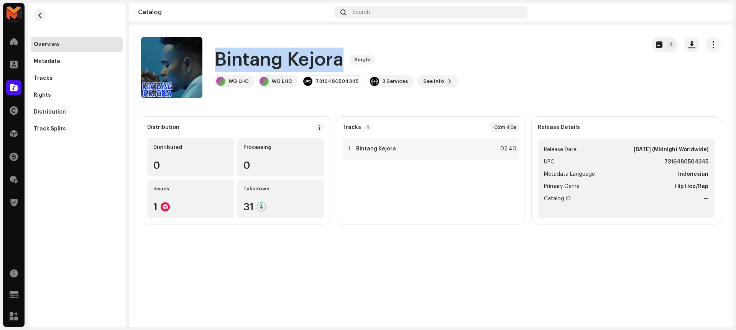
click at [267, 57] on h1 "Bintang Kejora" at bounding box center [279, 60] width 129 height 25
copy div "Bintang Kejora Single"
click at [421, 57] on div "Bintang Kejora Single" at bounding box center [336, 60] width 243 height 25
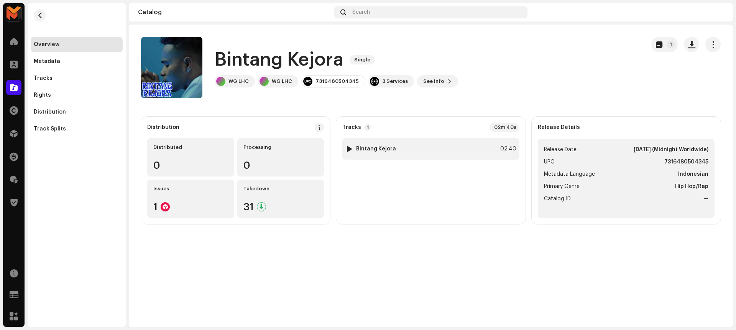
click at [348, 149] on div at bounding box center [349, 149] width 6 height 6
drag, startPoint x: 210, startPoint y: 311, endPoint x: 273, endPoint y: 198, distance: 129.2
click at [210, 311] on span at bounding box center [212, 311] width 5 height 6
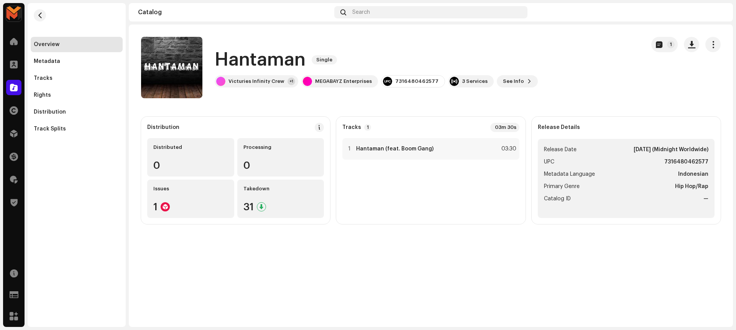
click at [233, 64] on h1 "Hantaman" at bounding box center [260, 60] width 91 height 25
copy div "Hantaman Single"
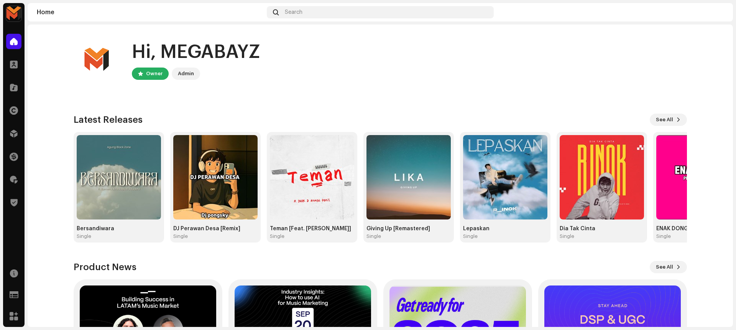
scroll to position [2, 0]
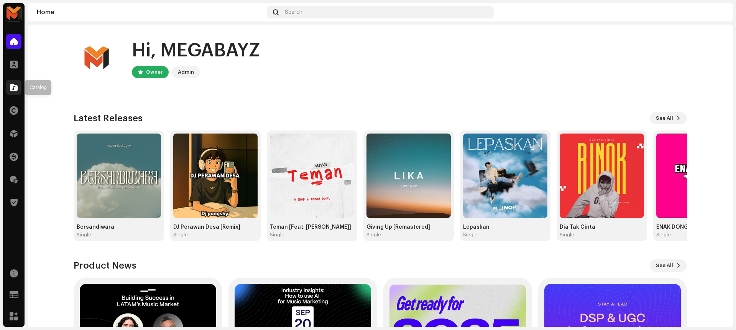
click at [13, 81] on div at bounding box center [13, 87] width 15 height 15
click at [15, 90] on span at bounding box center [14, 87] width 8 height 6
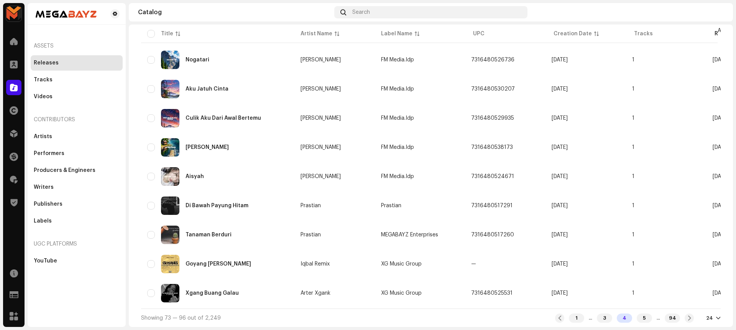
click at [640, 318] on div "5" at bounding box center [643, 317] width 15 height 9
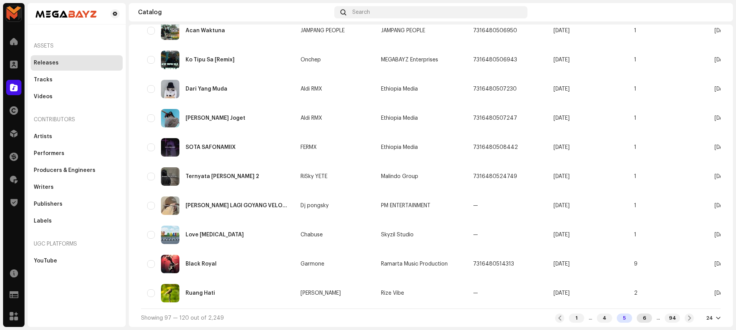
click at [640, 315] on div "6" at bounding box center [643, 317] width 15 height 9
click at [640, 315] on div "7" at bounding box center [643, 317] width 15 height 9
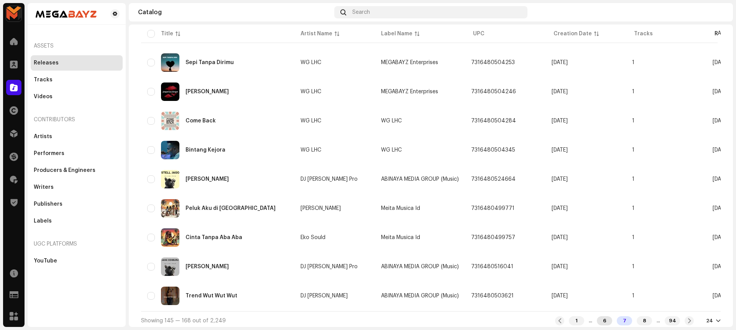
scroll to position [515, 0]
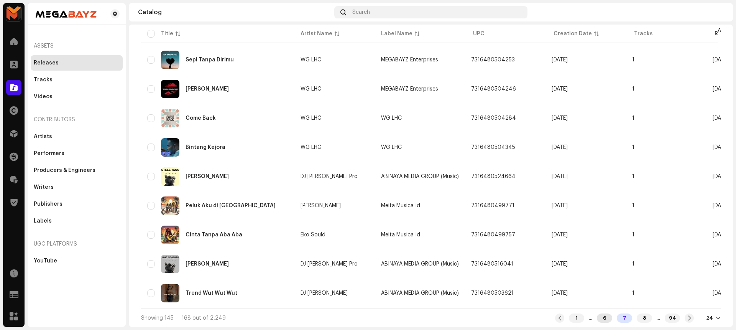
click at [640, 315] on div "8" at bounding box center [643, 317] width 15 height 9
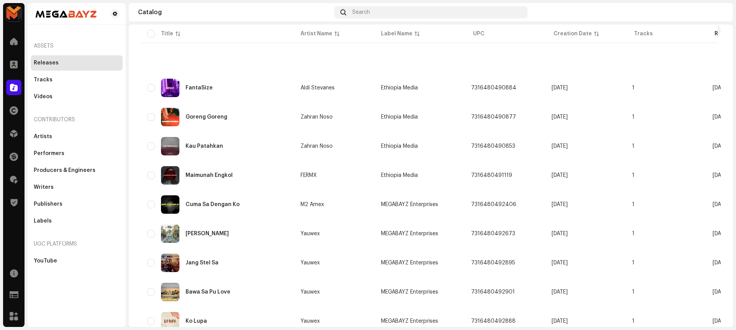
scroll to position [515, 0]
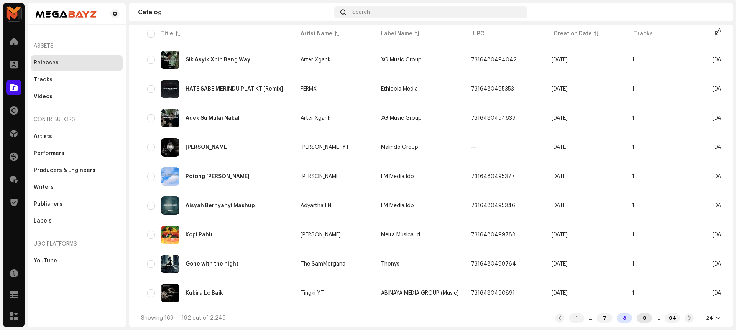
click at [637, 319] on div "9" at bounding box center [643, 317] width 15 height 9
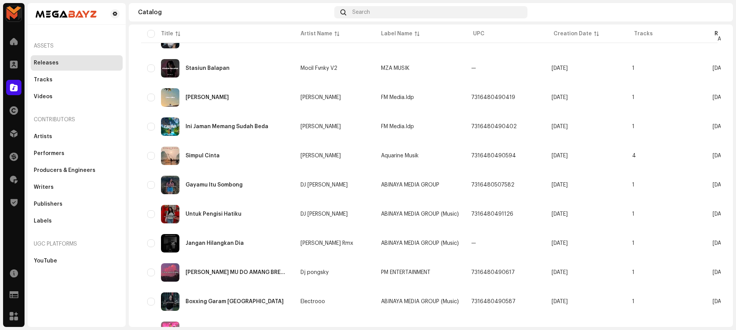
scroll to position [515, 0]
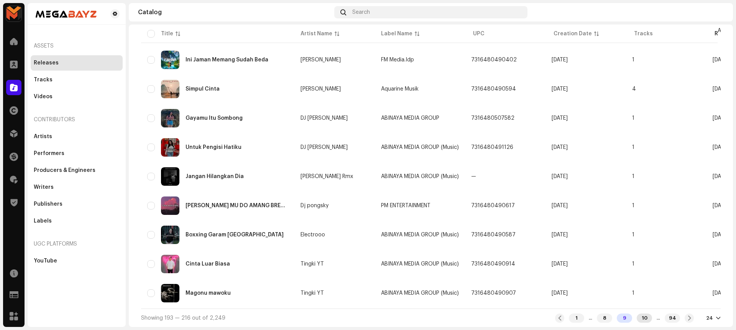
click at [636, 315] on div "10" at bounding box center [643, 317] width 15 height 9
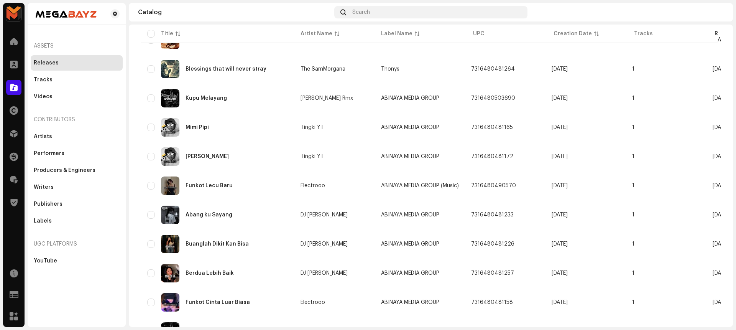
scroll to position [515, 0]
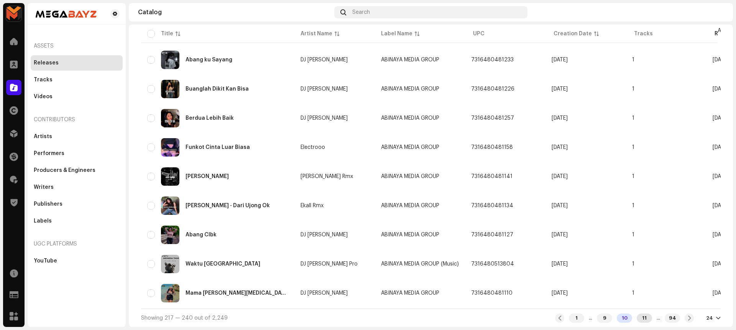
click at [636, 316] on div "11" at bounding box center [643, 317] width 15 height 9
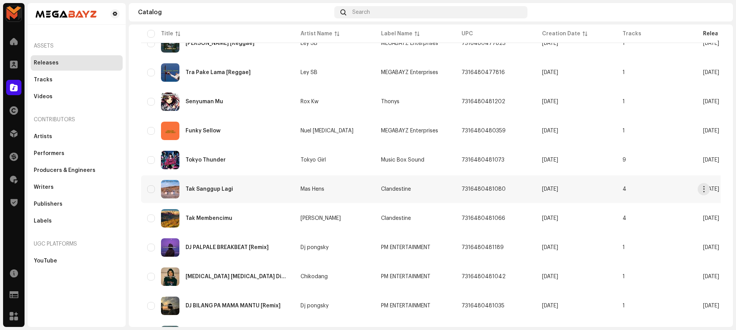
scroll to position [515, 0]
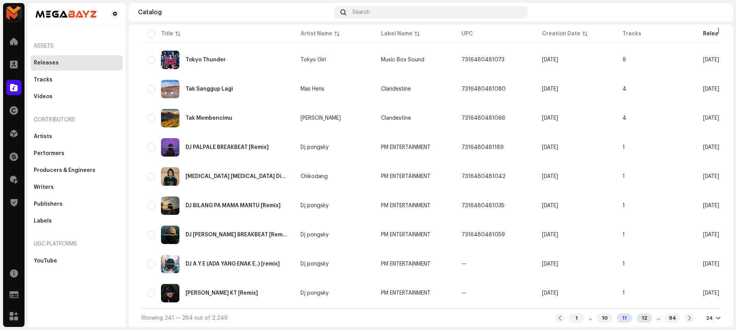
click at [637, 320] on div "12" at bounding box center [643, 317] width 15 height 9
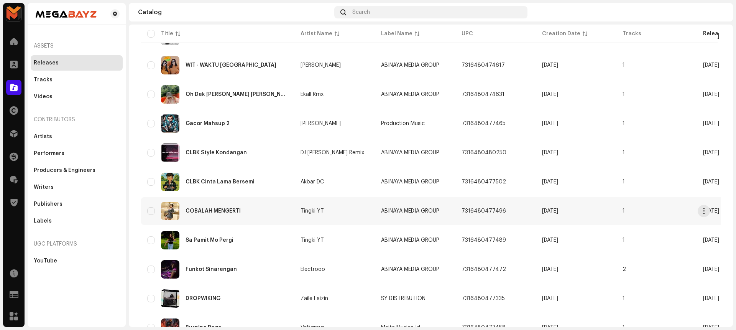
scroll to position [515, 0]
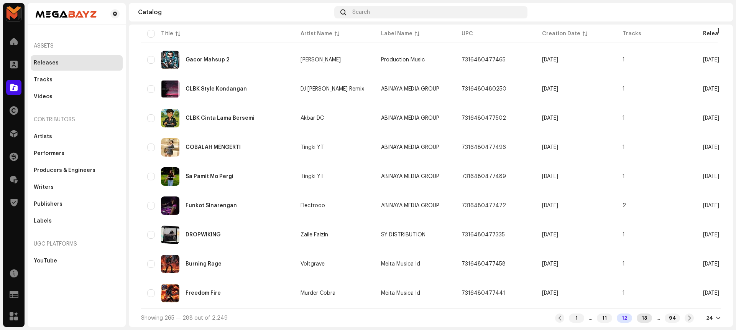
click at [637, 317] on div "13" at bounding box center [643, 317] width 15 height 9
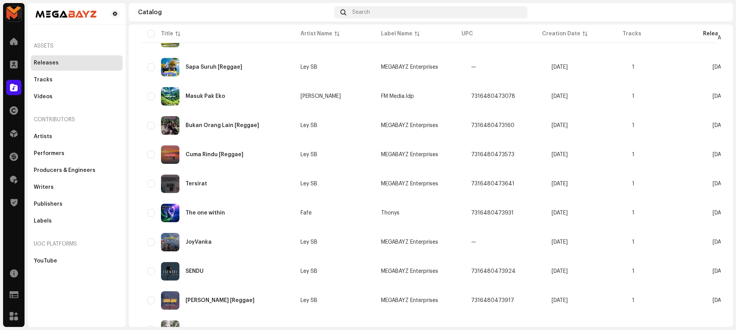
scroll to position [515, 0]
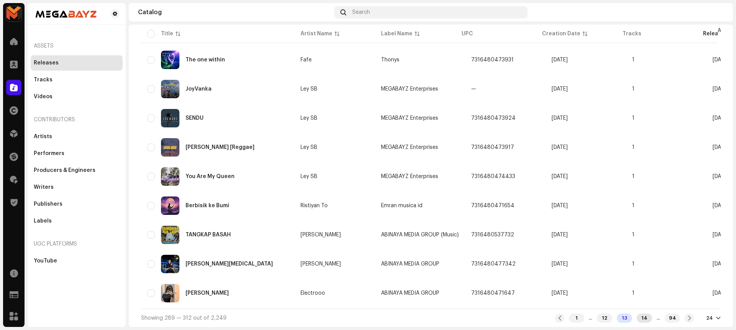
click at [637, 320] on div "14" at bounding box center [643, 317] width 15 height 9
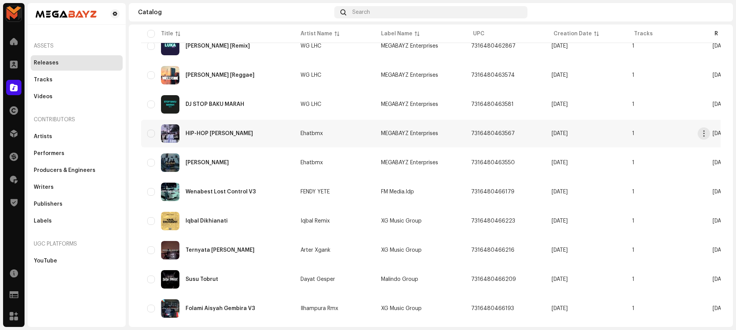
scroll to position [191, 0]
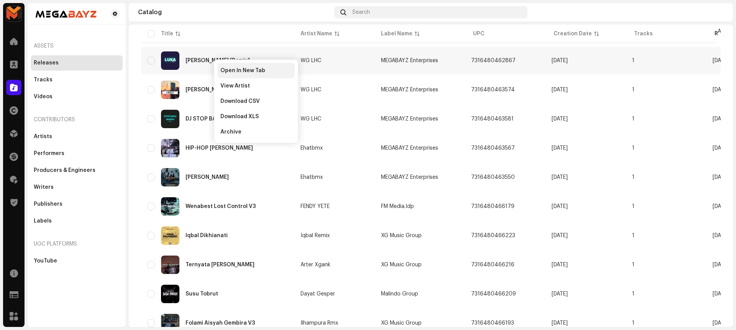
click at [230, 68] on span "Open In New Tab" at bounding box center [242, 70] width 45 height 6
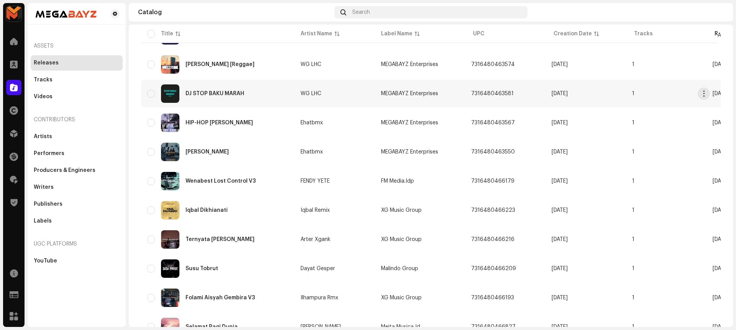
scroll to position [218, 0]
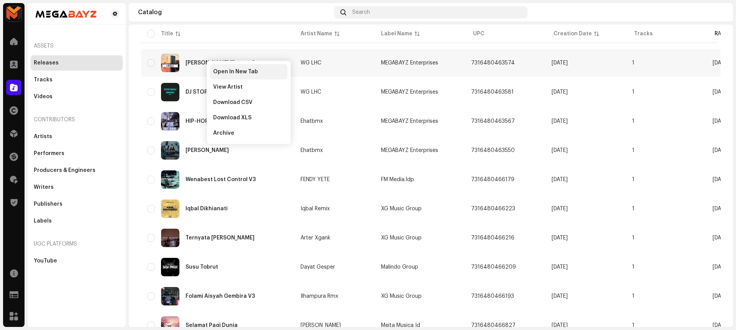
click at [220, 69] on span "Open In New Tab" at bounding box center [235, 72] width 45 height 6
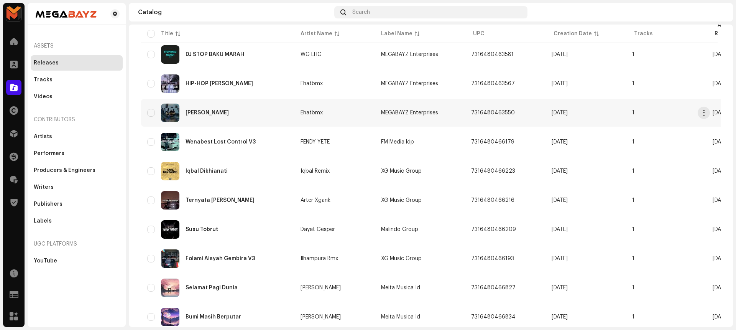
scroll to position [256, 0]
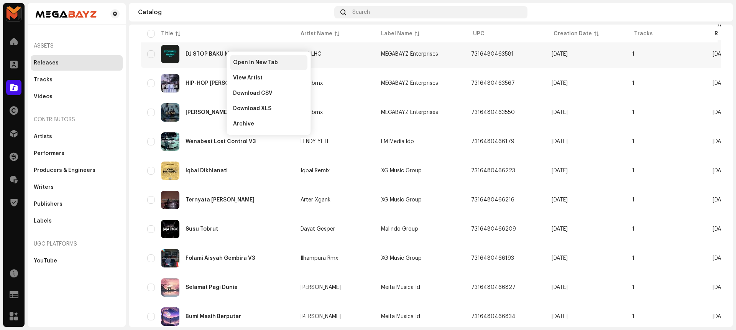
click at [244, 62] on span "Open In New Tab" at bounding box center [255, 62] width 45 height 6
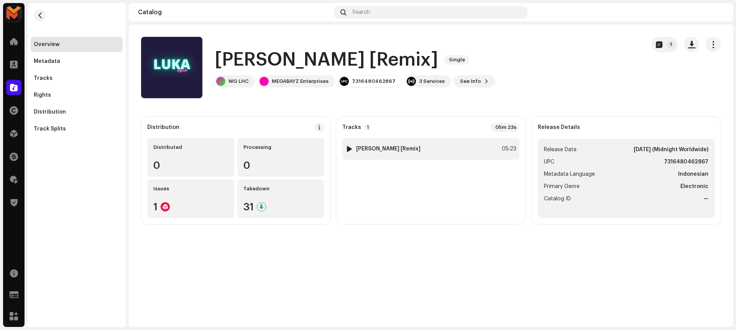
click at [395, 151] on div "1 [PERSON_NAME] [Remix] 05:23" at bounding box center [430, 148] width 177 height 21
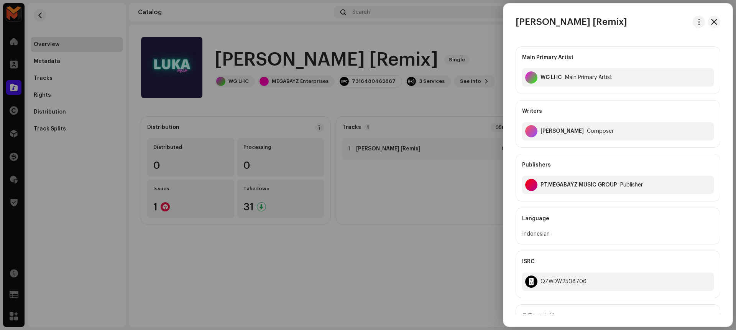
click at [405, 223] on div at bounding box center [368, 165] width 736 height 330
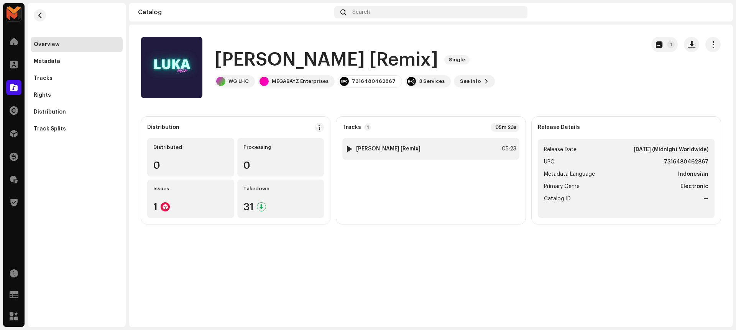
click at [348, 146] on div at bounding box center [349, 149] width 6 height 6
click at [293, 60] on h1 "[PERSON_NAME] [Remix]" at bounding box center [326, 60] width 223 height 25
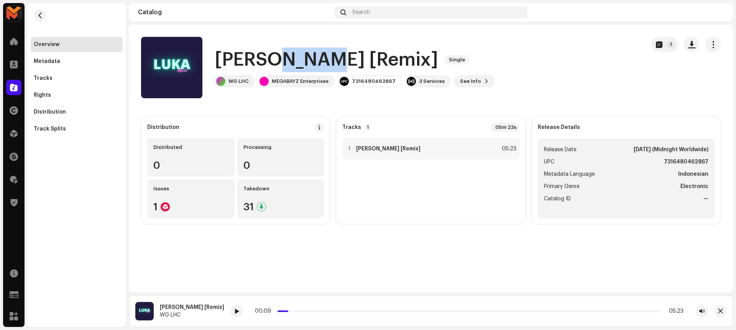
click at [293, 60] on h1 "[PERSON_NAME] [Remix]" at bounding box center [326, 60] width 223 height 25
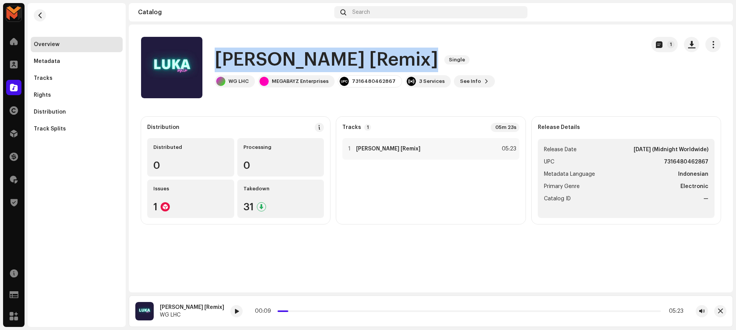
click at [293, 60] on h1 "[PERSON_NAME] [Remix]" at bounding box center [326, 60] width 223 height 25
copy div "[PERSON_NAME] [Remix] Single"
click at [377, 54] on div "[PERSON_NAME] [Remix] Single" at bounding box center [355, 60] width 280 height 25
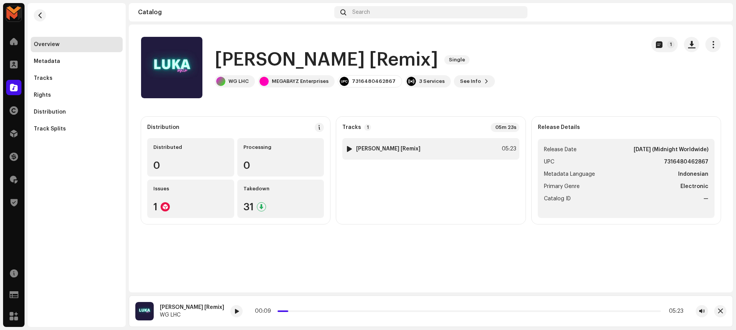
click at [447, 149] on div "1 [PERSON_NAME] [Remix] 05:23" at bounding box center [430, 148] width 177 height 21
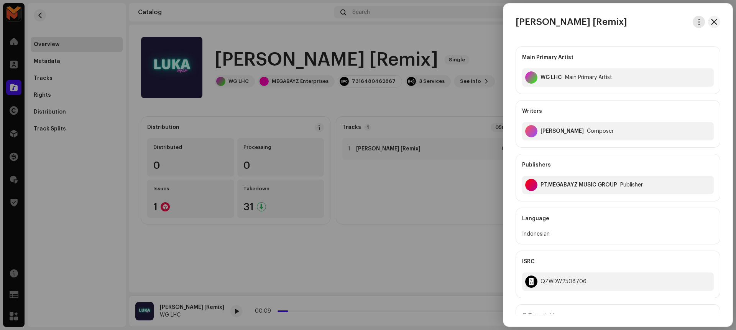
click at [701, 21] on button "button" at bounding box center [698, 22] width 12 height 12
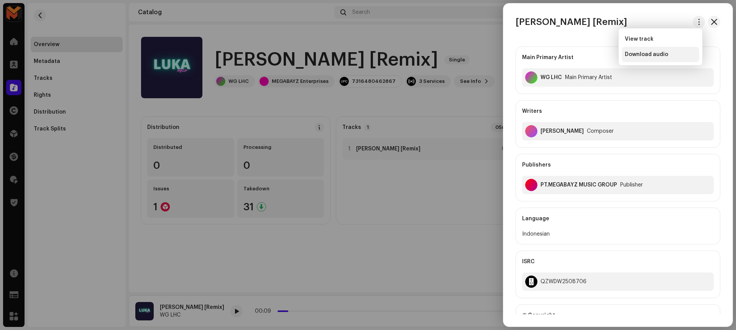
click at [667, 51] on div "Download audio" at bounding box center [660, 54] width 71 height 6
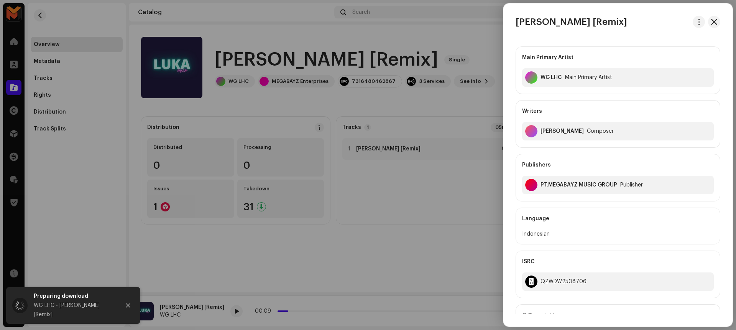
click at [439, 43] on div at bounding box center [368, 165] width 736 height 330
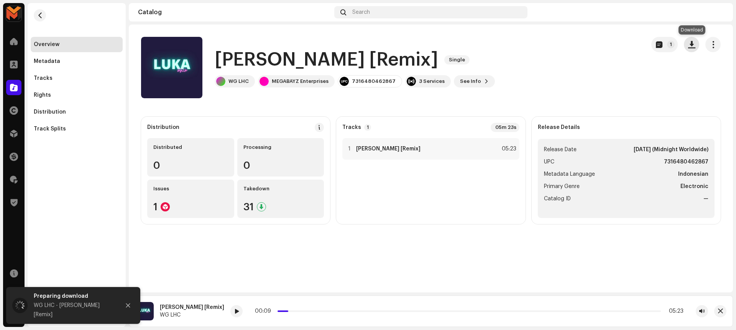
click at [689, 44] on span "button" at bounding box center [691, 44] width 7 height 6
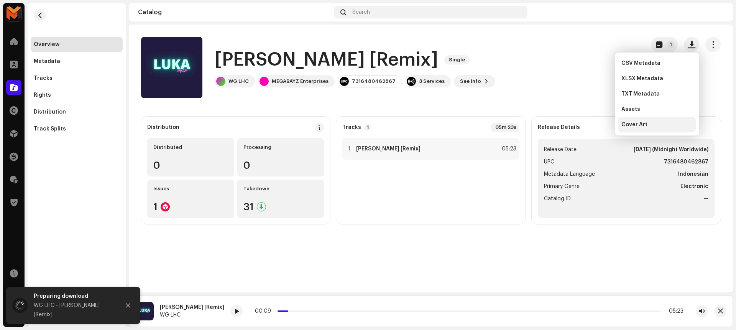
click at [635, 125] on span "Cover Art" at bounding box center [634, 124] width 26 height 6
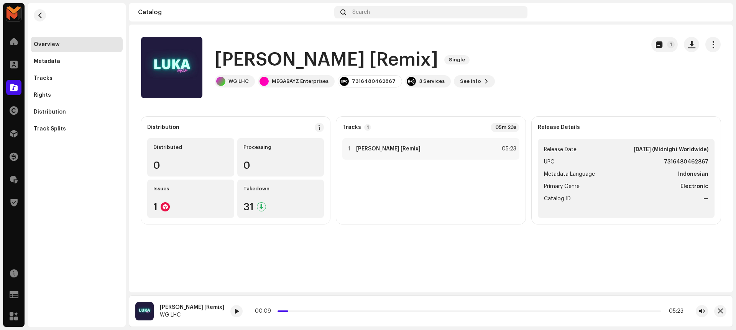
click at [678, 161] on strong "7316480462867" at bounding box center [686, 161] width 44 height 9
copy strong "7316480462867"
click at [472, 148] on div "1 [PERSON_NAME] [Remix] 05:23" at bounding box center [430, 148] width 177 height 21
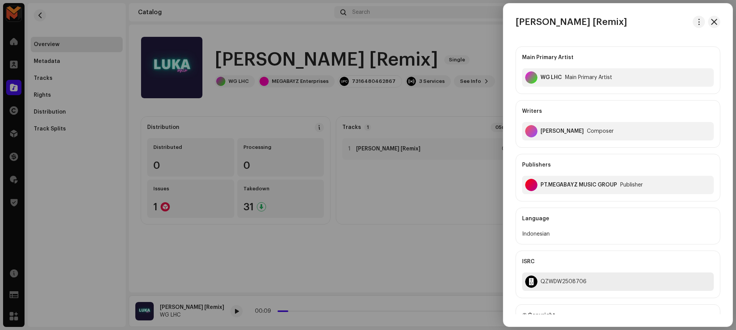
click at [561, 283] on div "QZWDW2508706" at bounding box center [563, 281] width 46 height 6
copy div "QZWDW2508706"
click at [470, 189] on div at bounding box center [368, 165] width 736 height 330
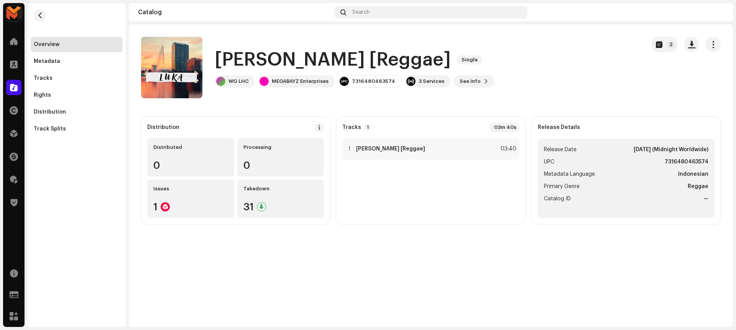
drag, startPoint x: 218, startPoint y: 62, endPoint x: 332, endPoint y: 46, distance: 114.8
click at [332, 46] on div "[PERSON_NAME] [Reggae] Single WG LHC MEGABAYZ Enterprises 7316480463574 3 Servi…" at bounding box center [390, 67] width 498 height 61
click at [336, 62] on h1 "[PERSON_NAME] [Reggae]" at bounding box center [333, 60] width 236 height 25
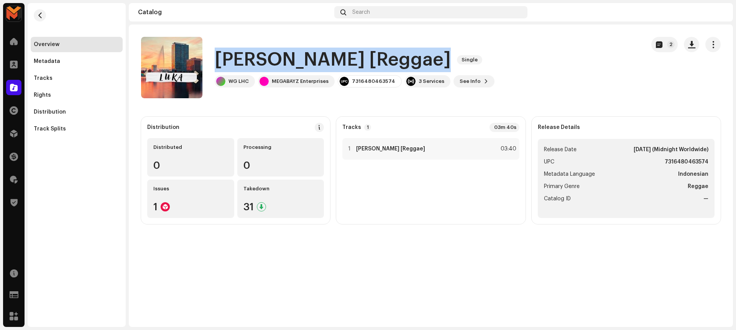
click at [336, 62] on h1 "[PERSON_NAME] [Reggae]" at bounding box center [333, 60] width 236 height 25
copy div "[PERSON_NAME] [Reggae] Single"
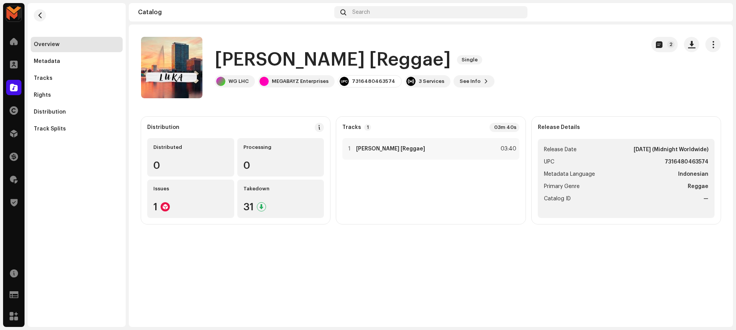
click at [358, 98] on catalog-releases-details-overview "[PERSON_NAME] [Reggae] Single 2 Luka [Reggae] Single WG LHC MEGABAYZ Enterprise…" at bounding box center [431, 131] width 604 height 212
click at [422, 150] on div "1 [PERSON_NAME] [Reggae] 03:40" at bounding box center [430, 148] width 177 height 21
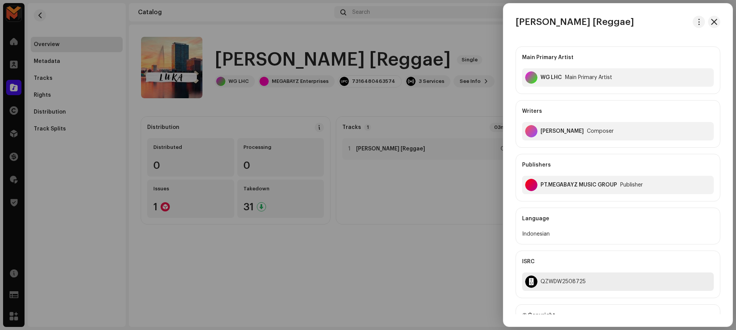
click at [549, 277] on div "QZWDW2508725" at bounding box center [618, 281] width 192 height 18
copy div "QZWDW2508725"
click at [461, 107] on div at bounding box center [368, 165] width 736 height 330
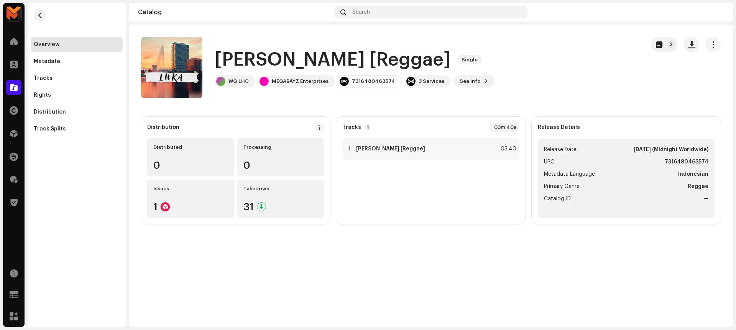
click at [678, 159] on strong "7316480463574" at bounding box center [686, 161] width 44 height 9
copy strong "7316480463574"
click at [694, 41] on span "button" at bounding box center [691, 44] width 7 height 6
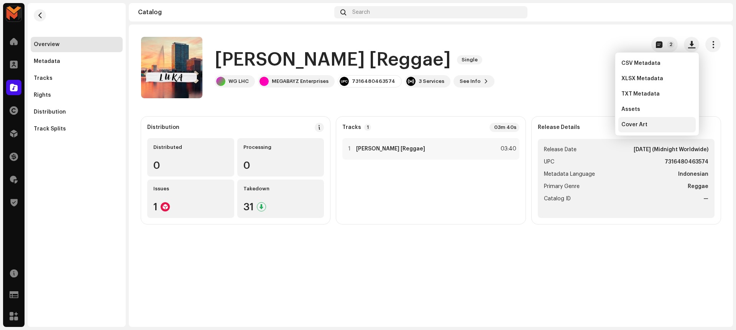
click at [667, 123] on div "Cover Art" at bounding box center [656, 124] width 71 height 6
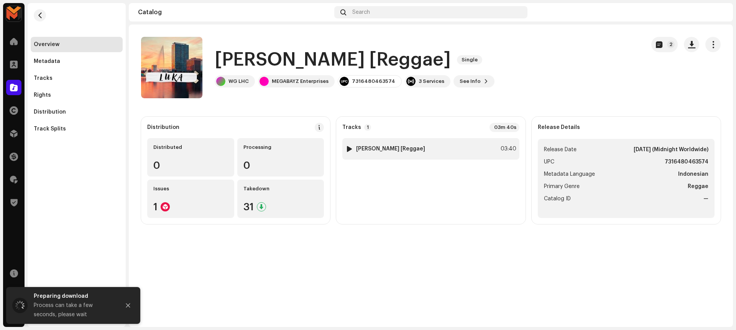
click at [492, 151] on div "1 Luka [Reggae] 03:40" at bounding box center [430, 148] width 177 height 21
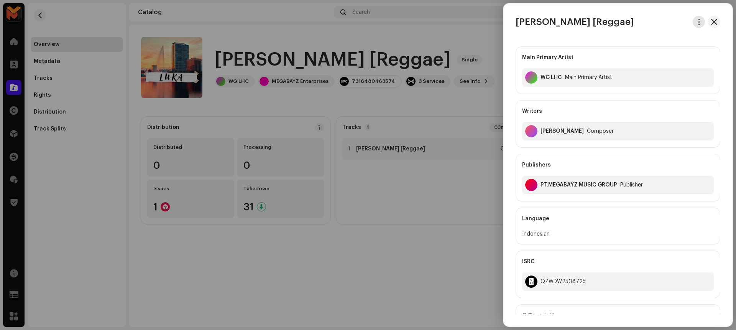
click at [695, 17] on button "button" at bounding box center [698, 22] width 12 height 12
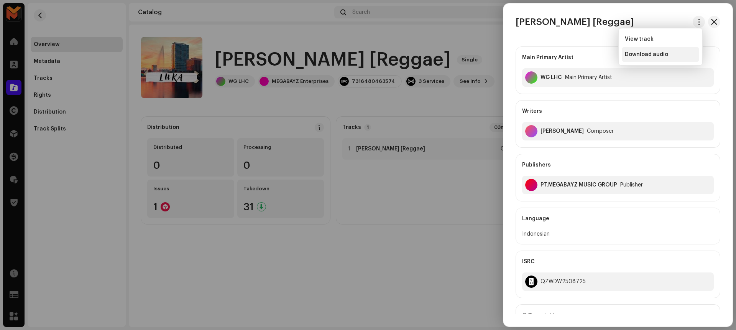
click at [675, 51] on div "Download audio" at bounding box center [660, 54] width 71 height 6
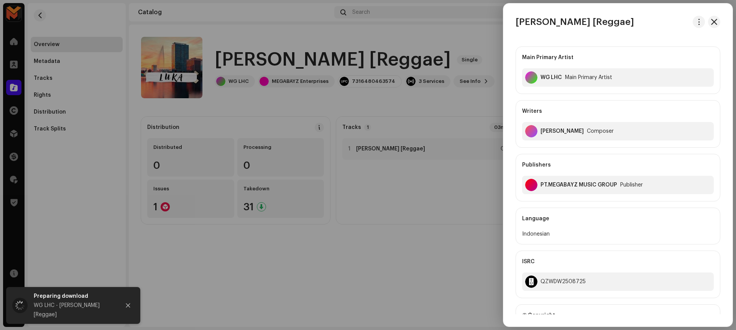
click at [266, 102] on div at bounding box center [368, 165] width 736 height 330
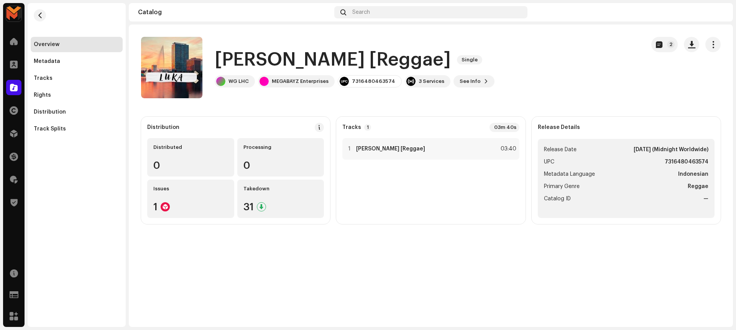
click at [316, 58] on h1 "Luka [Reggae]" at bounding box center [333, 60] width 236 height 25
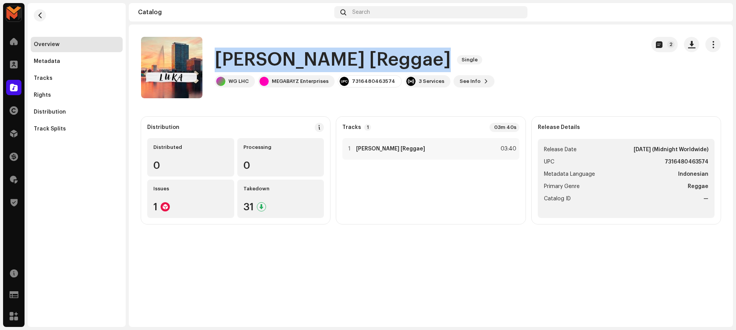
click at [316, 58] on h1 "Luka [Reggae]" at bounding box center [333, 60] width 236 height 25
copy div "Luka [Reggae] Single"
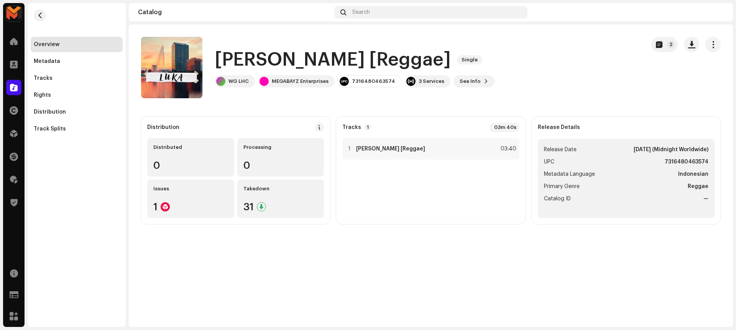
click at [679, 157] on strong "7316480463574" at bounding box center [686, 161] width 44 height 9
copy strong "7316480463574"
click at [295, 53] on h1 "Luka [Reggae]" at bounding box center [333, 60] width 236 height 25
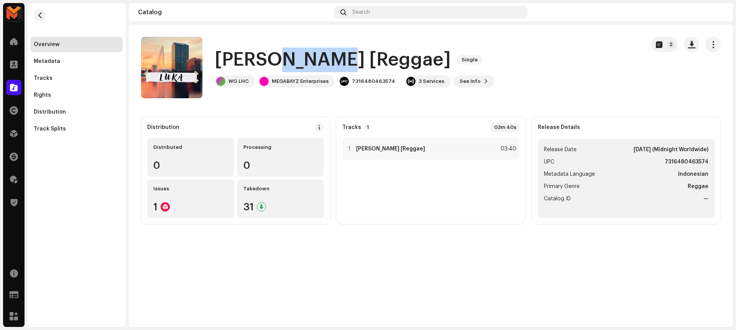
click at [295, 53] on h1 "Luka [Reggae]" at bounding box center [333, 60] width 236 height 25
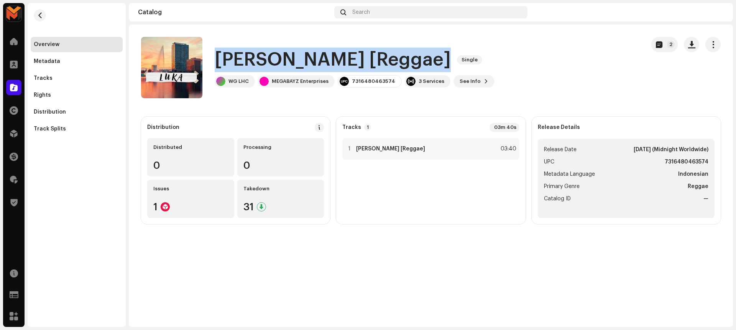
click at [295, 53] on h1 "Luka [Reggae]" at bounding box center [333, 60] width 236 height 25
copy div "Luka [Reggae] Single"
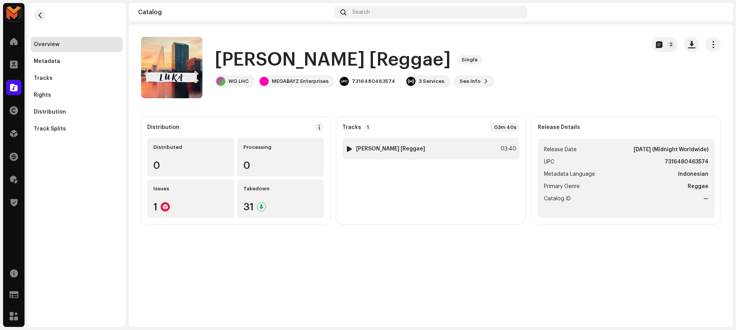
click at [464, 148] on div "1 Luka [Reggae] 03:40" at bounding box center [430, 148] width 177 height 21
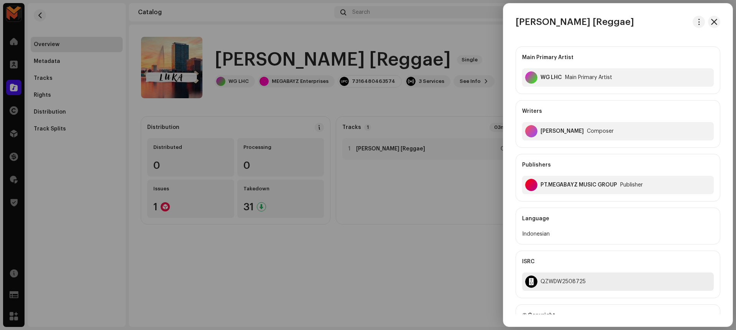
click at [562, 280] on div "QZWDW2508725" at bounding box center [562, 281] width 45 height 6
copy div "QZWDW2508725"
click at [569, 204] on div "Main Primary Artist WG LHC Main Primary Artist Writers Antonius Septiawan Compo…" at bounding box center [617, 260] width 205 height 440
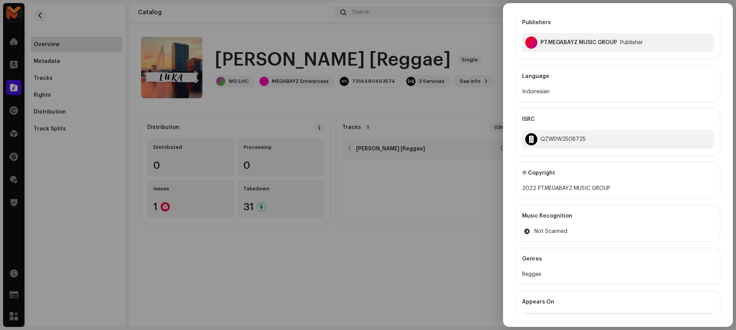
scroll to position [166, 0]
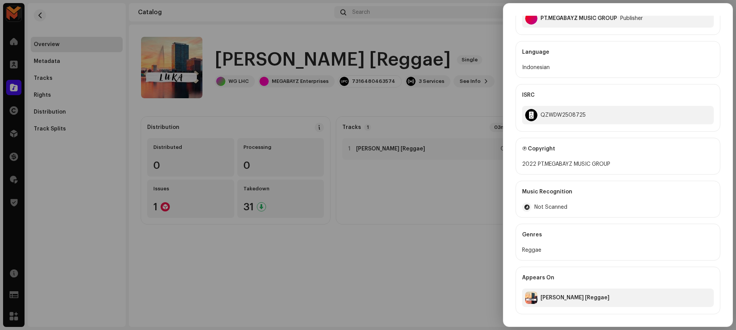
click at [451, 252] on div at bounding box center [368, 165] width 736 height 330
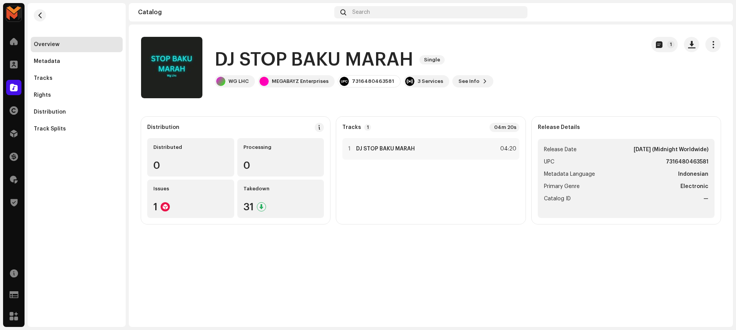
click at [217, 61] on h1 "DJ STOP BAKU MARAH" at bounding box center [314, 60] width 198 height 25
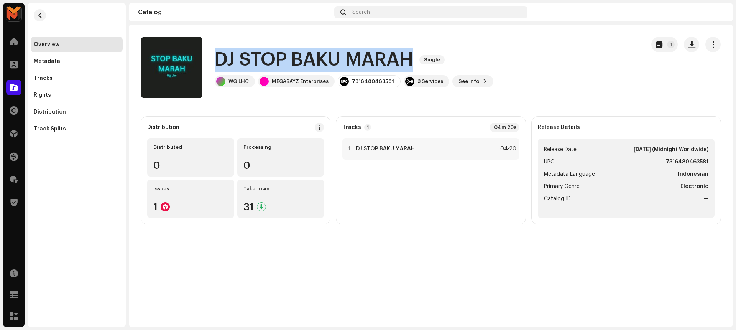
click at [217, 61] on h1 "DJ STOP BAKU MARAH" at bounding box center [314, 60] width 198 height 25
copy div "DJ STOP BAKU MARAH Single"
